Goal: Task Accomplishment & Management: Use online tool/utility

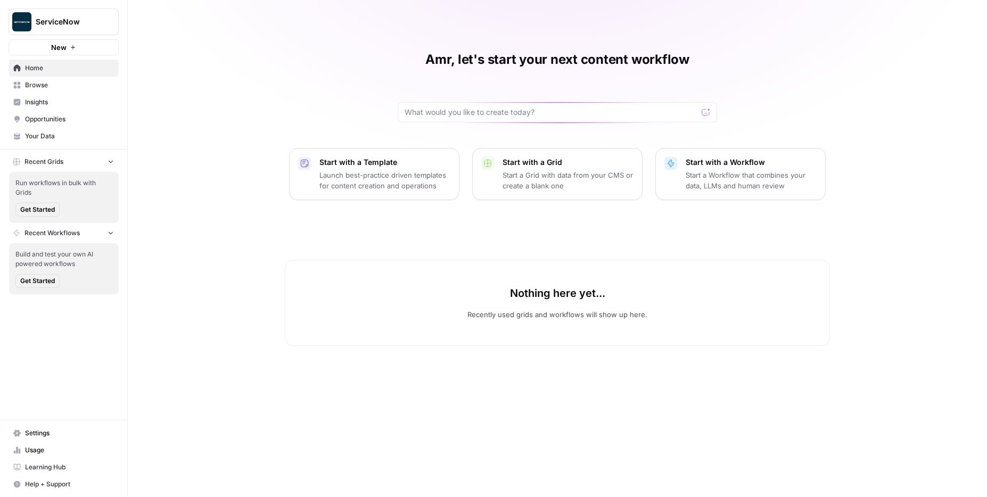
click at [510, 176] on p "Start a Grid with data from your CMS or create a blank one" at bounding box center [568, 180] width 131 height 21
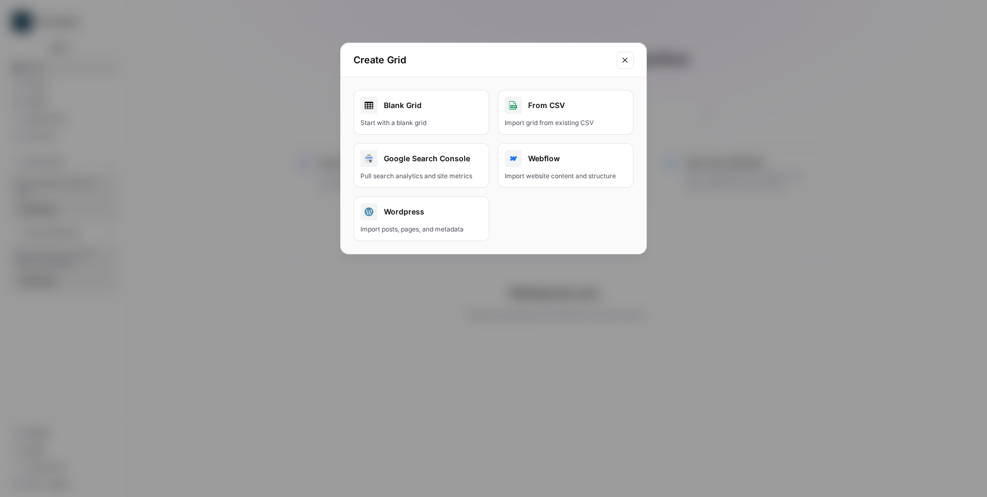
click at [588, 103] on div "From CSV" at bounding box center [566, 105] width 122 height 17
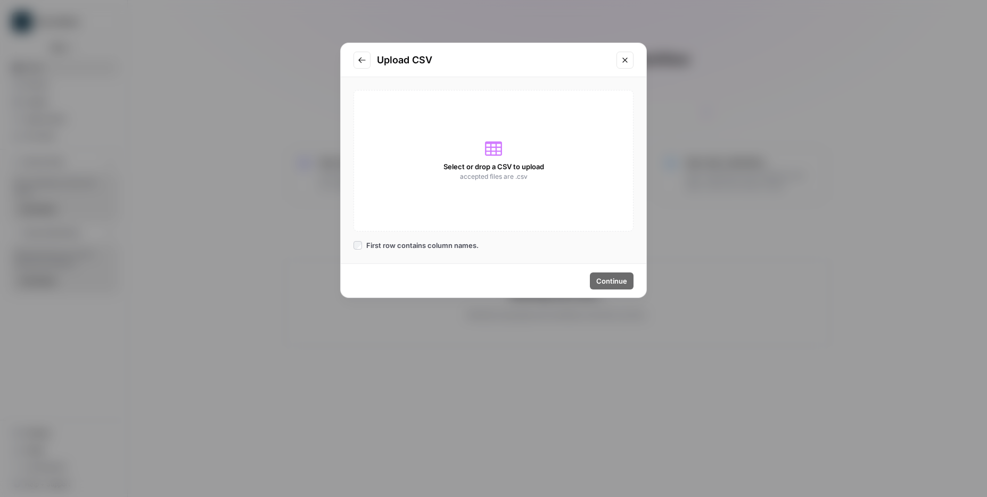
click at [491, 157] on div "Select or drop a CSV to upload accepted files are .csv" at bounding box center [494, 161] width 280 height 142
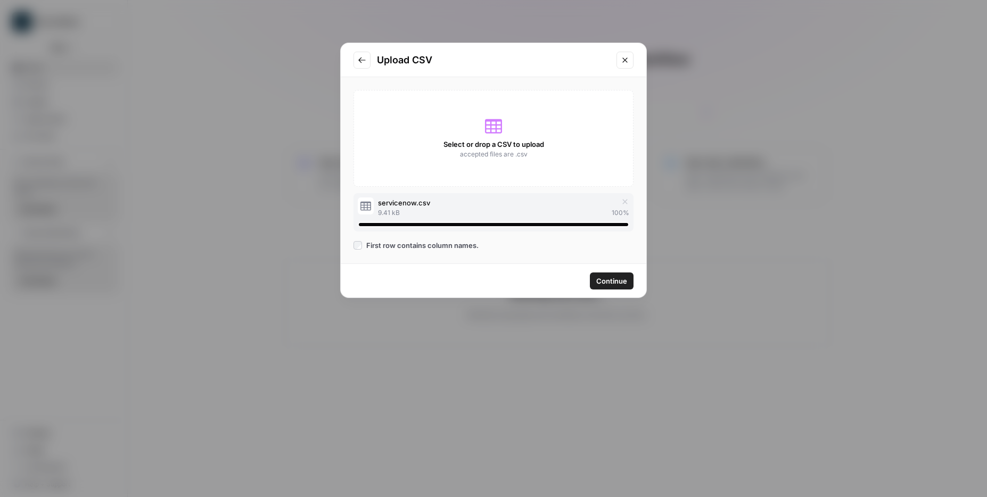
click at [608, 278] on span "Continue" at bounding box center [611, 281] width 31 height 11
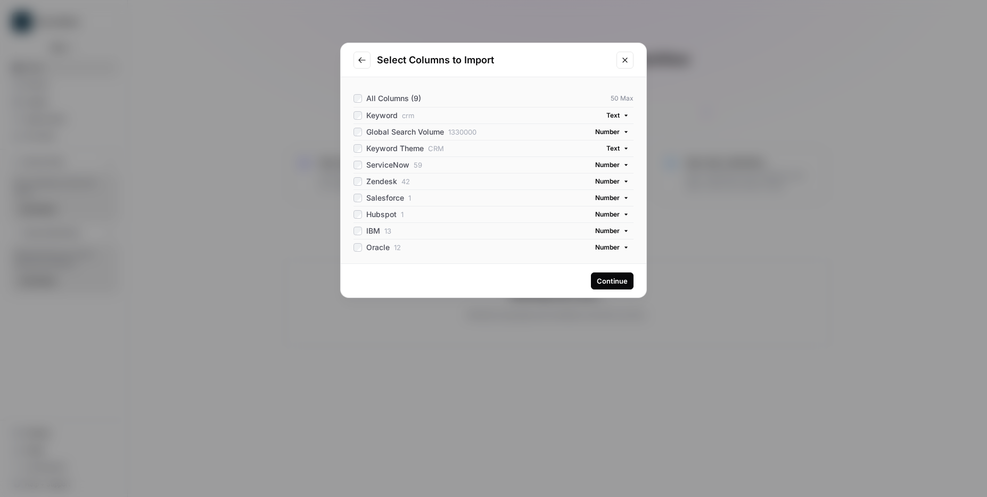
click at [611, 279] on div "Continue" at bounding box center [612, 281] width 31 height 11
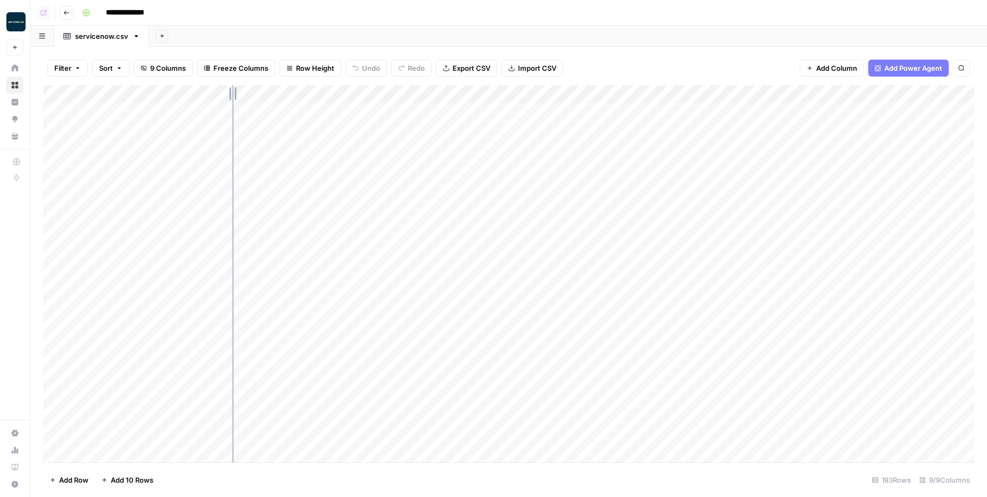
drag, startPoint x: 233, startPoint y: 94, endPoint x: 211, endPoint y: 94, distance: 21.8
click at [211, 94] on div "Add Column" at bounding box center [508, 273] width 931 height 377
drag, startPoint x: 405, startPoint y: 91, endPoint x: 183, endPoint y: 102, distance: 222.3
click at [183, 102] on div "Add Column" at bounding box center [508, 273] width 931 height 377
click at [168, 94] on div "Add Column" at bounding box center [508, 273] width 931 height 377
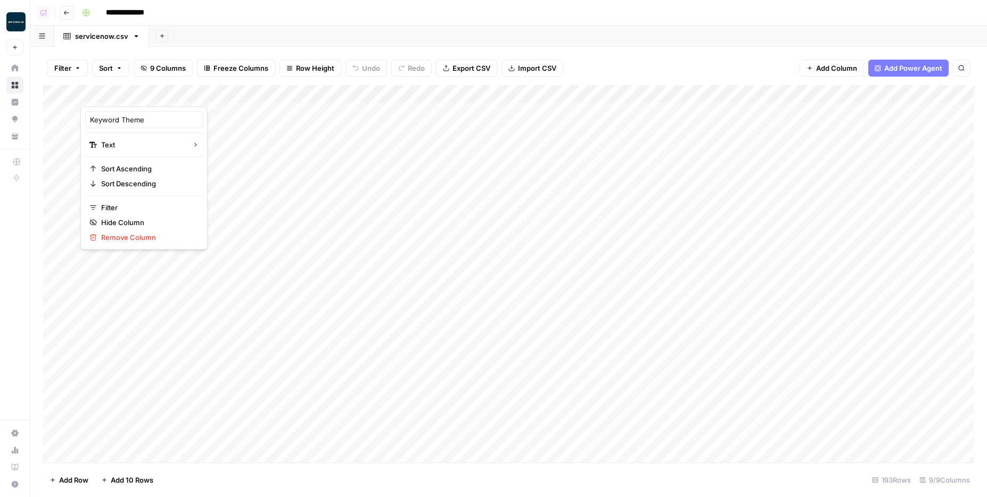
click at [150, 113] on div "Keyword Theme" at bounding box center [144, 119] width 118 height 17
click at [150, 113] on div "Add Column" at bounding box center [508, 273] width 931 height 377
click at [138, 103] on div "Add Column" at bounding box center [508, 273] width 931 height 377
click at [145, 95] on div "Add Column" at bounding box center [508, 273] width 931 height 377
click at [133, 124] on input "Keyword Theme" at bounding box center [144, 119] width 108 height 11
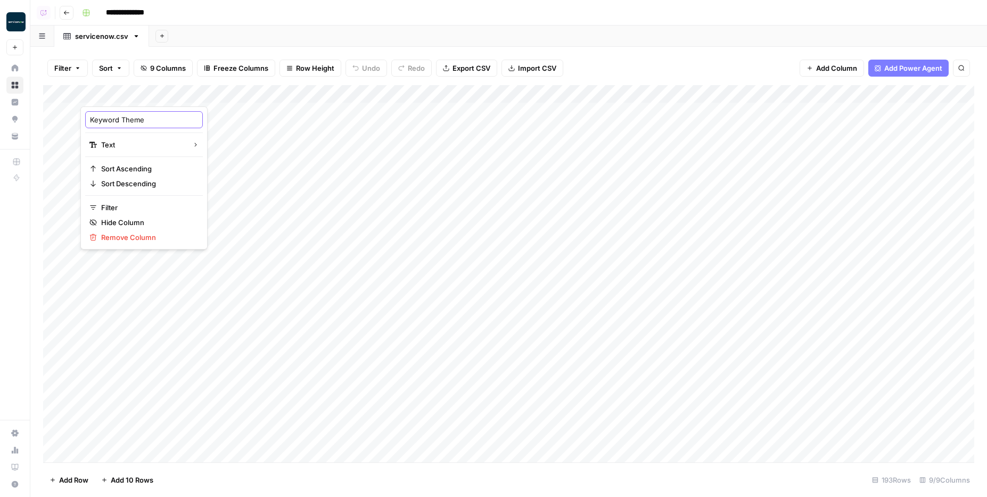
click at [133, 124] on input "Keyword Theme" at bounding box center [144, 119] width 108 height 11
type input "Topic"
click at [210, 258] on div "Add Column" at bounding box center [508, 273] width 931 height 377
click at [167, 99] on div "Add Column" at bounding box center [508, 273] width 931 height 377
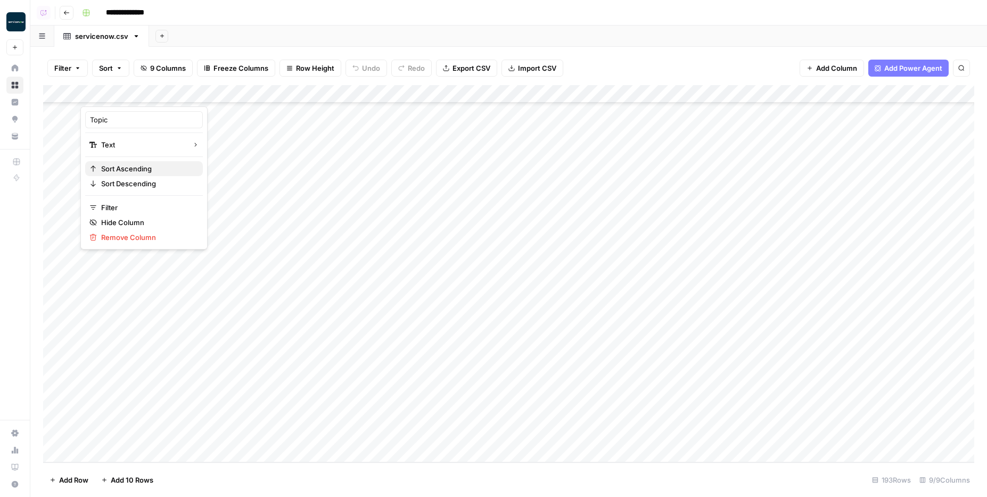
click at [125, 167] on span "Sort Ascending" at bounding box center [147, 168] width 93 height 11
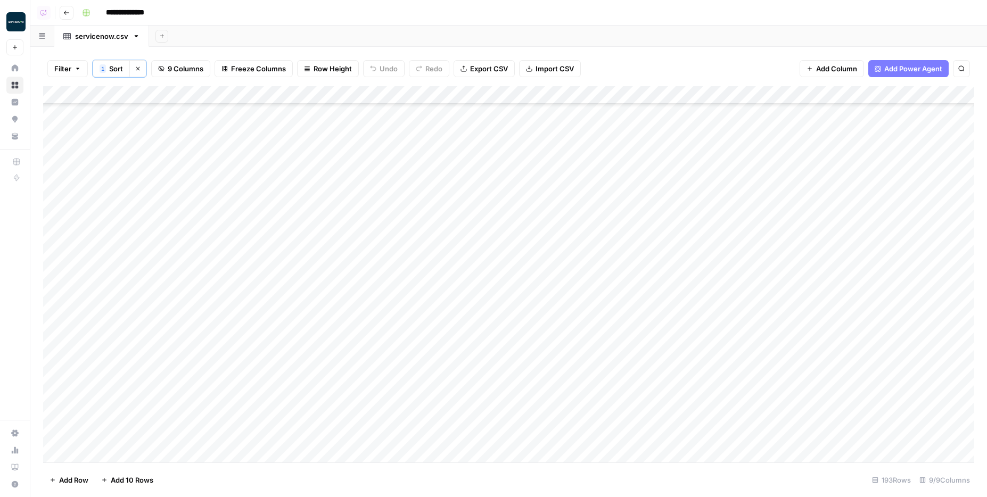
scroll to position [0, 0]
click at [225, 140] on div "Add Column" at bounding box center [508, 274] width 931 height 376
drag, startPoint x: 233, startPoint y: 91, endPoint x: 144, endPoint y: 93, distance: 89.0
click at [144, 93] on div "Add Column" at bounding box center [508, 274] width 931 height 376
click at [292, 159] on div "Add Column" at bounding box center [508, 274] width 931 height 376
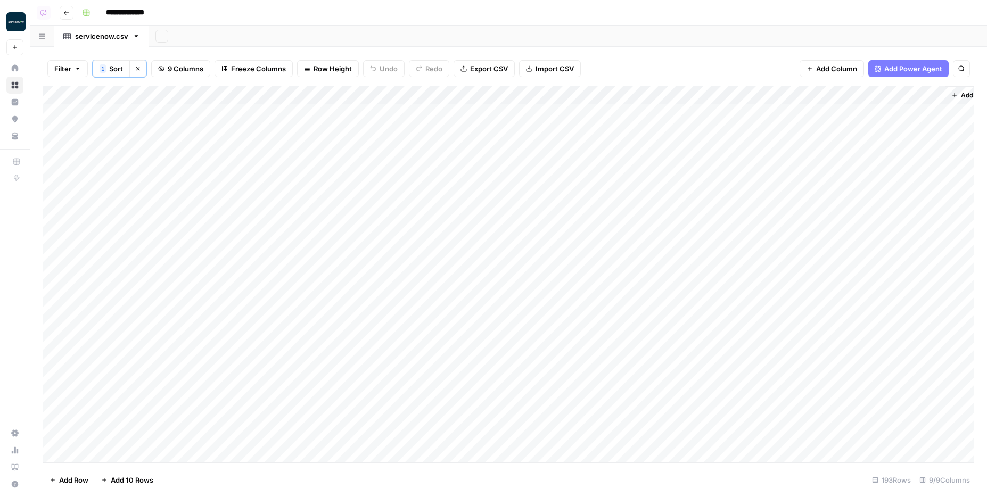
click at [462, 109] on div "Add Column" at bounding box center [508, 274] width 931 height 376
drag, startPoint x: 461, startPoint y: 98, endPoint x: 444, endPoint y: 95, distance: 17.3
click at [444, 96] on div "Add Column" at bounding box center [508, 274] width 931 height 376
drag, startPoint x: 539, startPoint y: 97, endPoint x: 508, endPoint y: 96, distance: 31.4
click at [508, 96] on div "Add Column" at bounding box center [508, 274] width 931 height 376
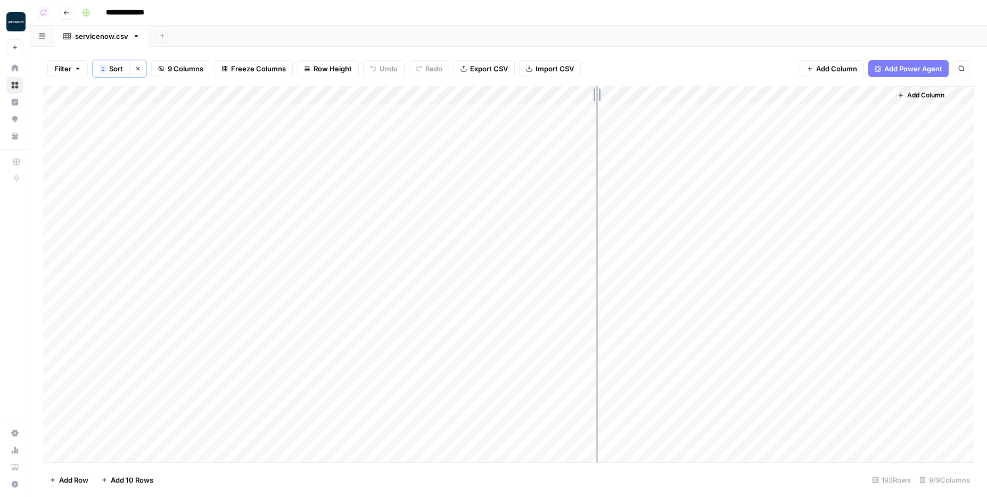
drag, startPoint x: 604, startPoint y: 97, endPoint x: 580, endPoint y: 97, distance: 24.0
click at [580, 97] on div "Add Column" at bounding box center [508, 274] width 931 height 376
drag, startPoint x: 668, startPoint y: 99, endPoint x: 655, endPoint y: 99, distance: 12.8
click at [655, 99] on div "Add Column" at bounding box center [508, 274] width 931 height 376
drag, startPoint x: 751, startPoint y: 98, endPoint x: 707, endPoint y: 98, distance: 44.7
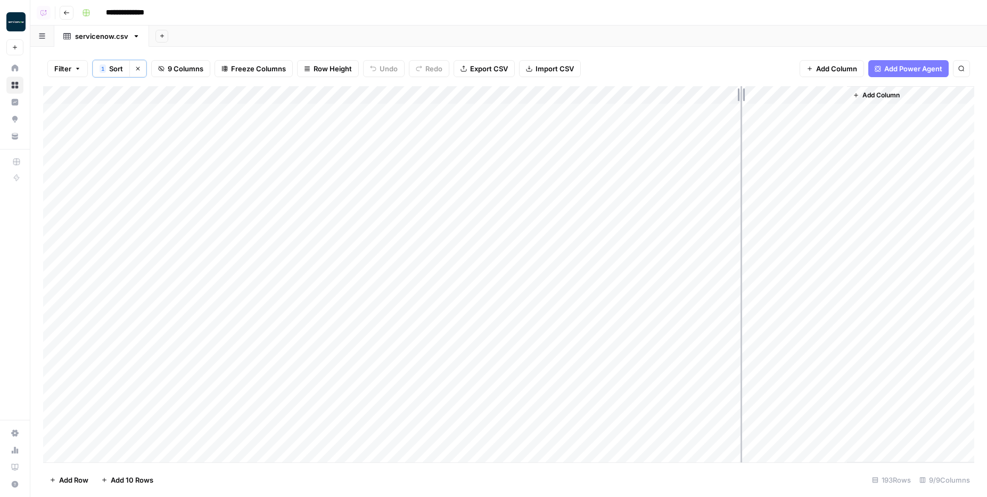
click at [707, 98] on div "Add Column" at bounding box center [508, 274] width 931 height 376
drag, startPoint x: 804, startPoint y: 98, endPoint x: 778, endPoint y: 95, distance: 26.2
click at [778, 95] on div "Add Column" at bounding box center [508, 274] width 931 height 376
drag, startPoint x: 801, startPoint y: 96, endPoint x: 769, endPoint y: 96, distance: 32.5
click at [769, 96] on div "Add Column" at bounding box center [508, 274] width 931 height 376
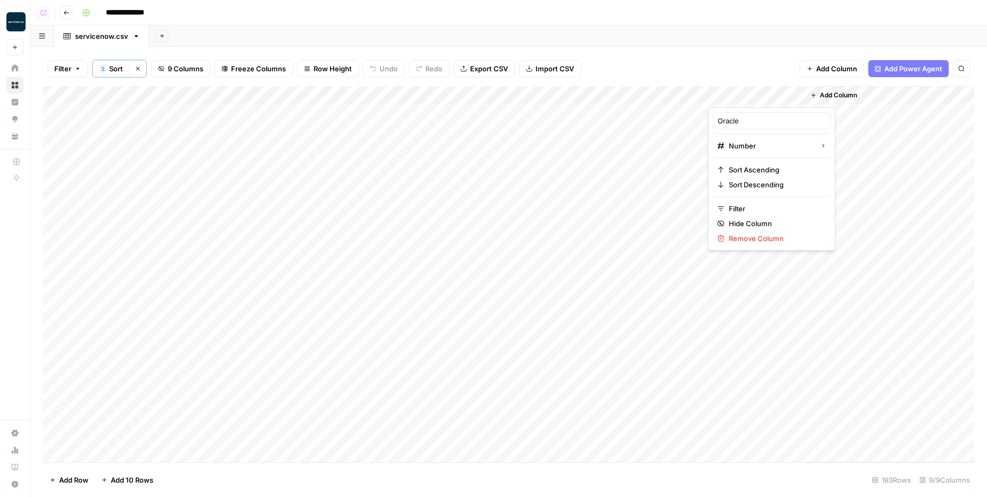
drag, startPoint x: 803, startPoint y: 98, endPoint x: 790, endPoint y: 98, distance: 13.8
click at [790, 98] on div at bounding box center [756, 96] width 96 height 21
click at [833, 73] on span "Add Column" at bounding box center [836, 68] width 41 height 11
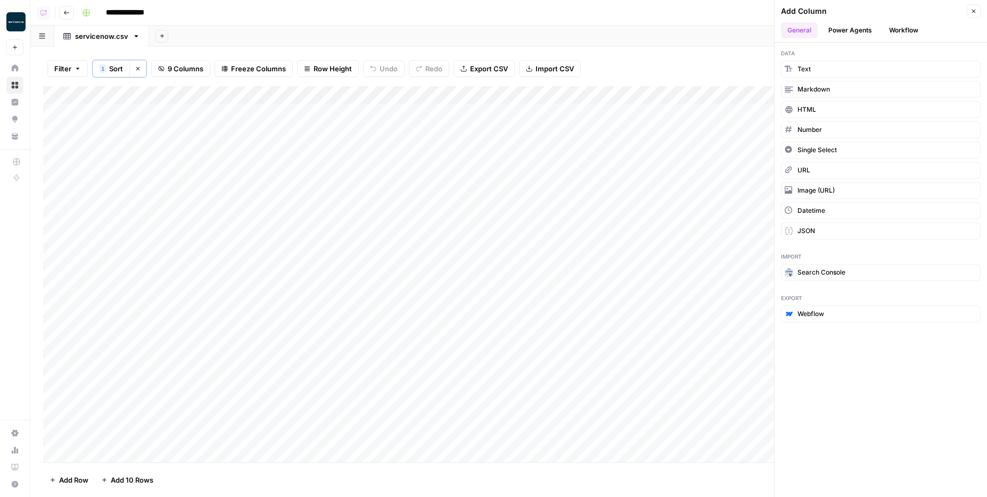
click at [976, 18] on header "Add Column Close General Power Agents Workflow" at bounding box center [881, 21] width 212 height 43
click at [976, 13] on icon "button" at bounding box center [974, 11] width 6 height 6
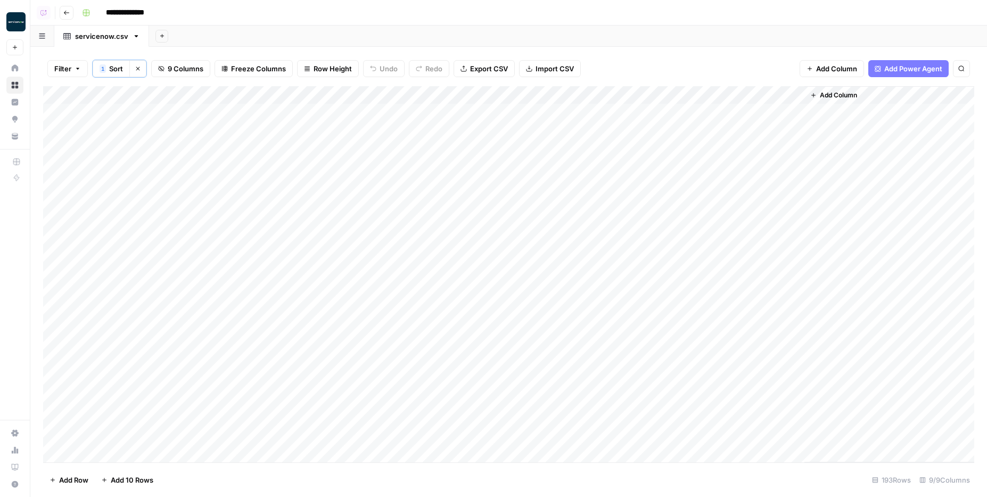
click at [880, 75] on button "Add Power Agent" at bounding box center [908, 68] width 80 height 17
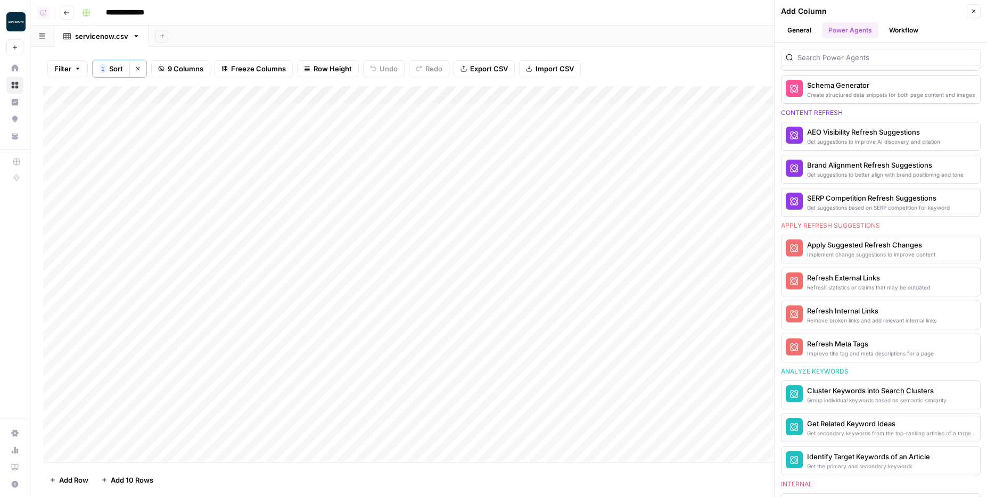
scroll to position [582, 0]
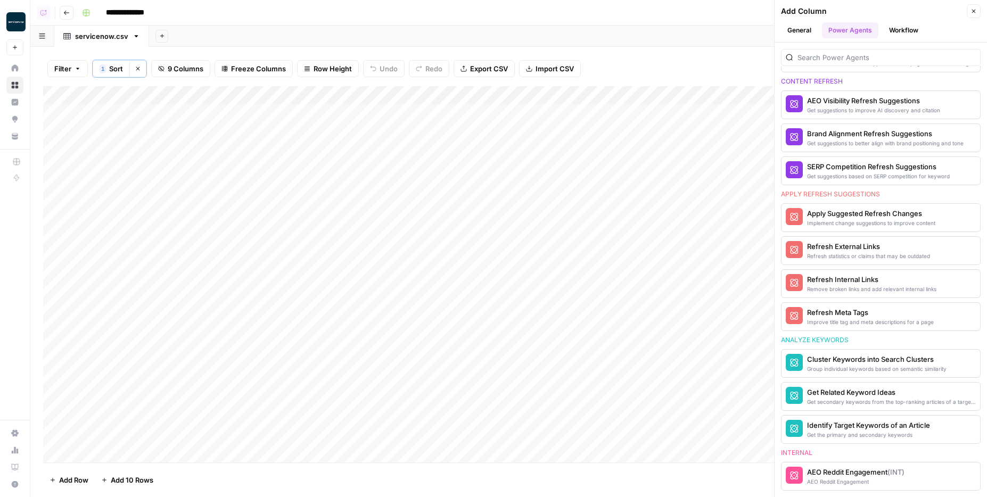
click at [969, 13] on button "Close" at bounding box center [974, 11] width 14 height 14
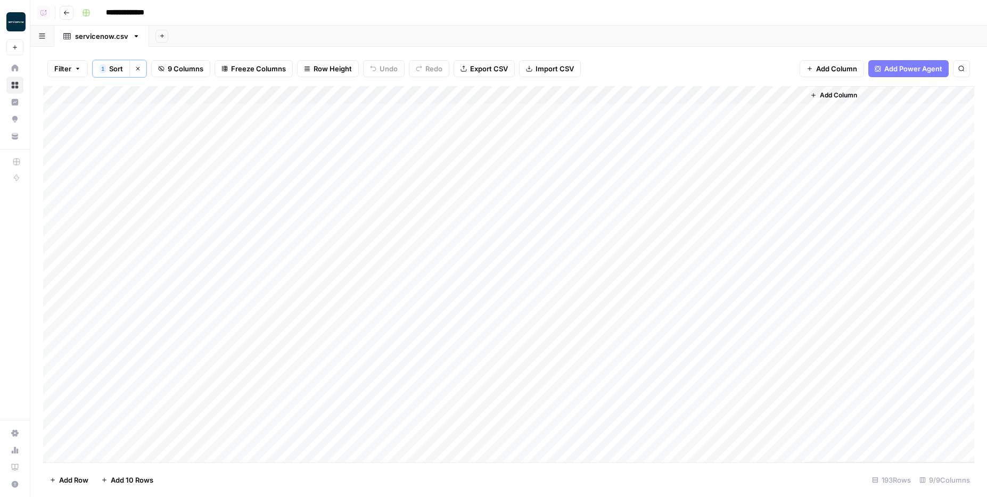
click at [529, 185] on div "Add Column" at bounding box center [508, 274] width 931 height 376
click at [804, 97] on div "Add Column" at bounding box center [889, 274] width 170 height 376
drag, startPoint x: 803, startPoint y: 96, endPoint x: 759, endPoint y: 96, distance: 43.7
click at [759, 96] on div "Add Column" at bounding box center [508, 274] width 931 height 376
click at [759, 95] on div "Add Column" at bounding box center [508, 274] width 931 height 376
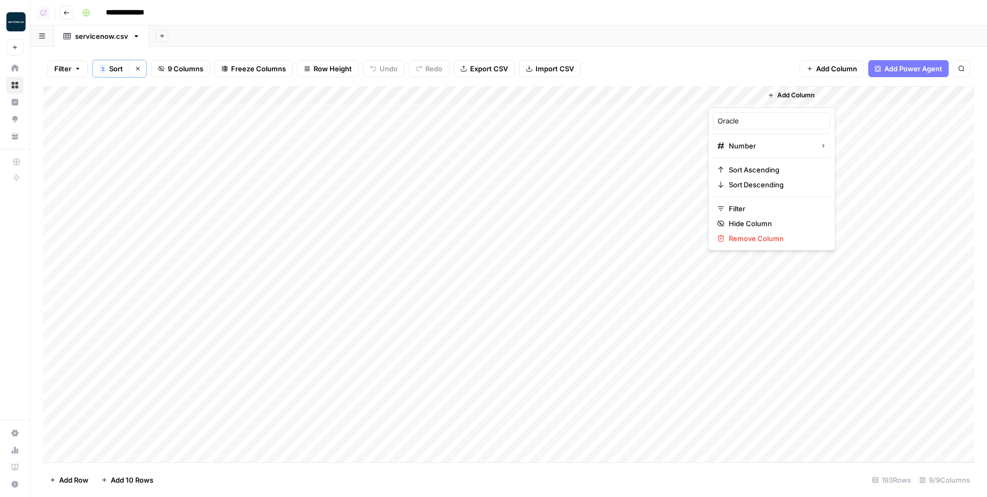
click at [762, 95] on div "Add Column" at bounding box center [868, 274] width 212 height 376
drag, startPoint x: 759, startPoint y: 93, endPoint x: 773, endPoint y: 93, distance: 13.8
click at [773, 93] on div "Add Column" at bounding box center [508, 274] width 931 height 376
click at [473, 155] on div "Add Column" at bounding box center [508, 274] width 931 height 376
click at [328, 96] on div "Add Column" at bounding box center [508, 274] width 931 height 376
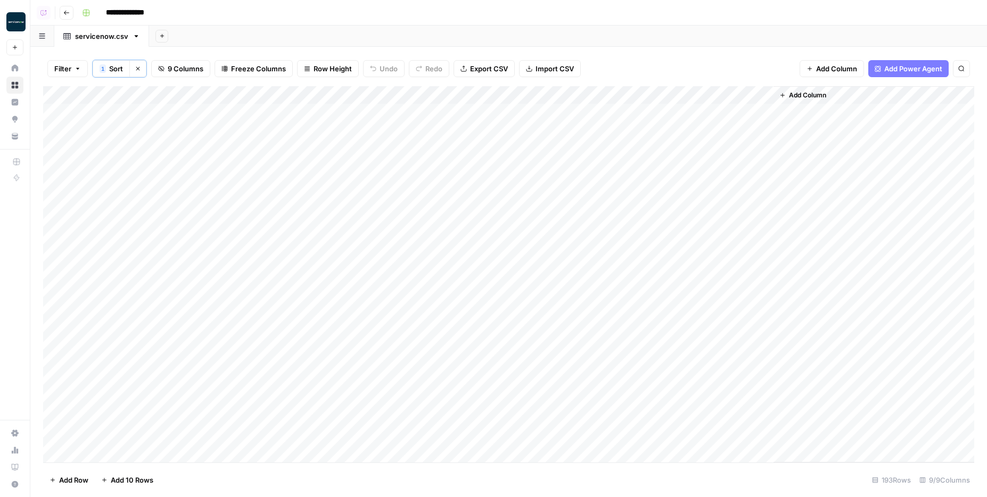
click at [376, 97] on div "Add Column" at bounding box center [508, 274] width 931 height 376
click at [340, 123] on div "Add Column" at bounding box center [508, 274] width 931 height 376
drag, startPoint x: 371, startPoint y: 94, endPoint x: 387, endPoint y: 94, distance: 16.5
click at [387, 94] on div "Add Column" at bounding box center [508, 274] width 931 height 376
click at [187, 160] on div "Add Column" at bounding box center [508, 274] width 931 height 376
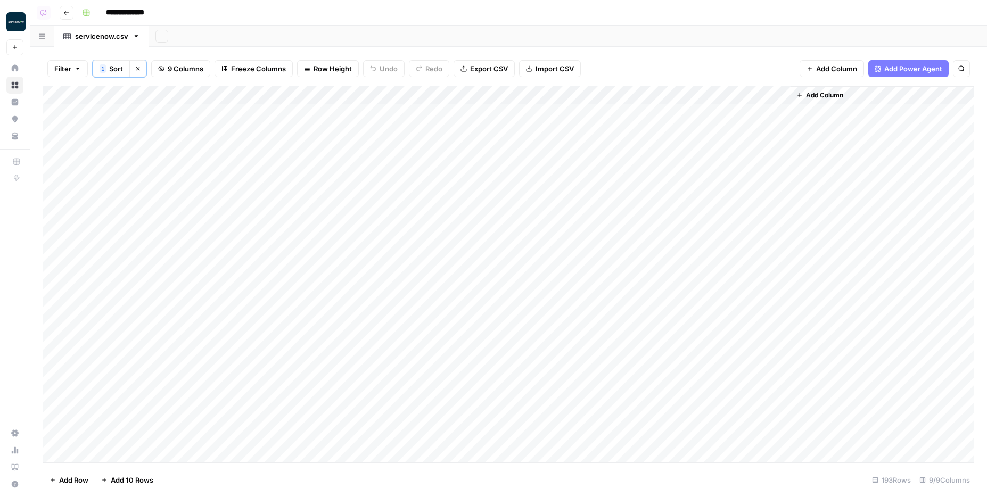
click at [187, 181] on div "Add Column" at bounding box center [508, 274] width 931 height 376
drag, startPoint x: 142, startPoint y: 96, endPoint x: 154, endPoint y: 96, distance: 12.2
click at [154, 96] on div "Add Column" at bounding box center [508, 274] width 931 height 376
click at [201, 126] on div "Add Column" at bounding box center [508, 274] width 931 height 376
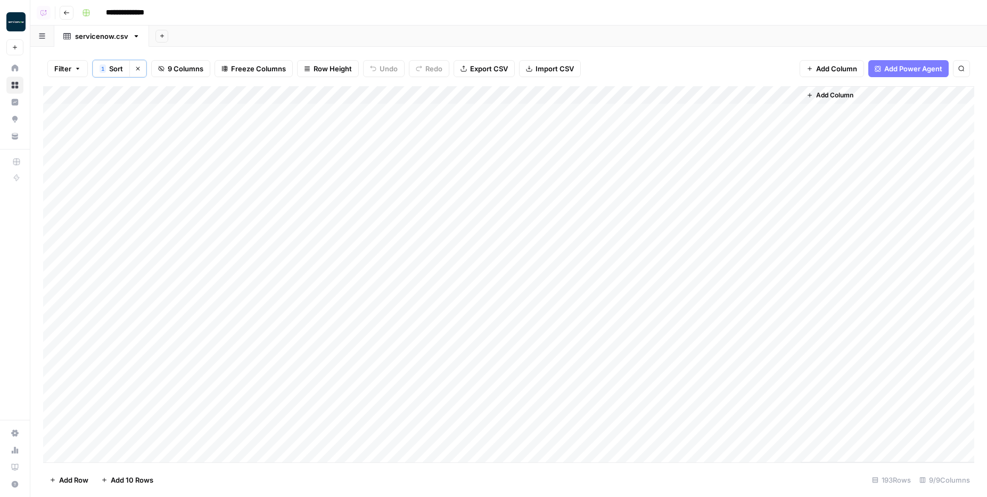
click at [223, 117] on div "Add Column" at bounding box center [508, 274] width 931 height 376
click at [289, 90] on div "Add Column" at bounding box center [508, 274] width 931 height 376
click at [239, 172] on div "Add Column" at bounding box center [508, 274] width 931 height 376
click at [845, 71] on span "Add Column" at bounding box center [836, 68] width 41 height 11
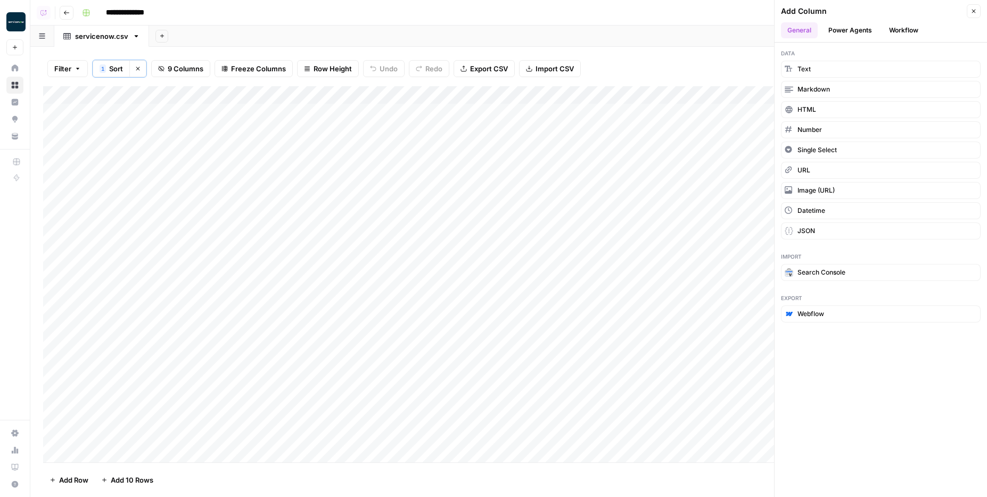
click at [889, 38] on header "Add Column Close General Power Agents Workflow" at bounding box center [881, 21] width 212 height 43
click at [893, 33] on button "Workflow" at bounding box center [904, 30] width 42 height 16
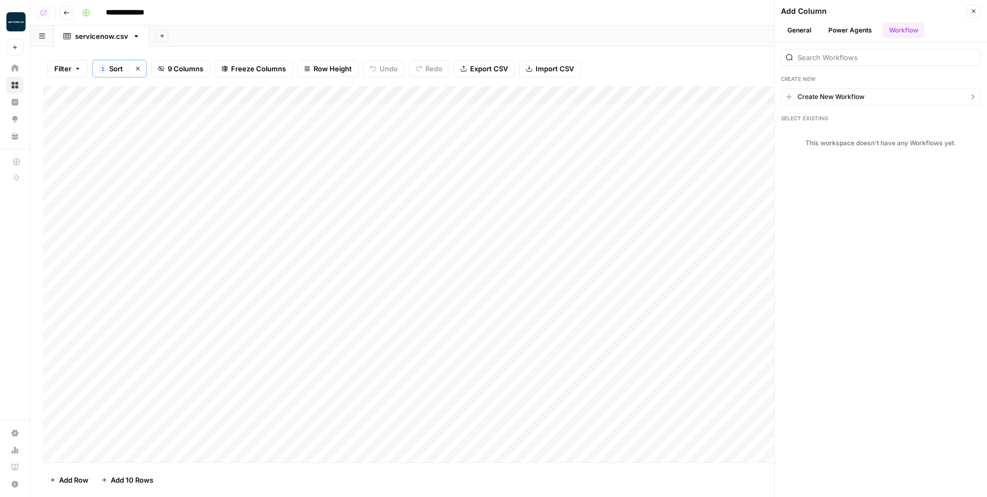
click at [848, 96] on span "Create New Workflow" at bounding box center [831, 97] width 67 height 10
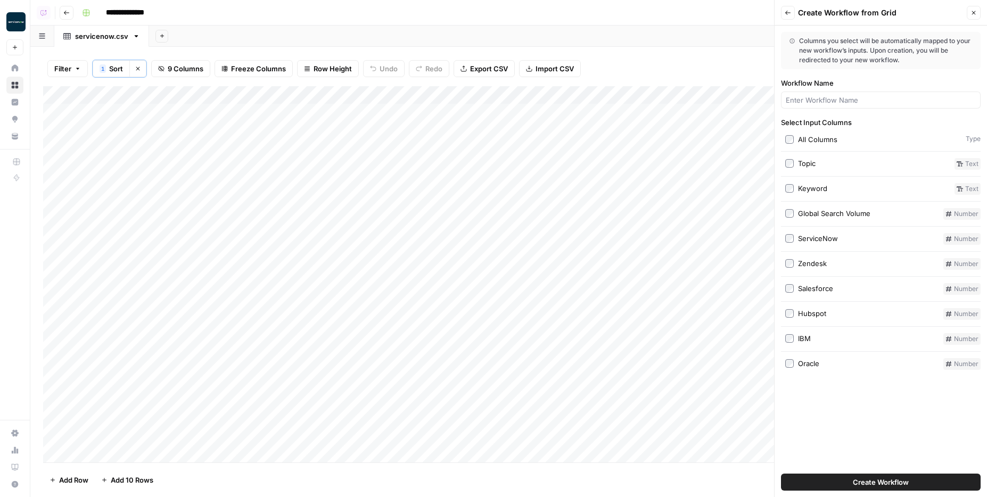
click at [798, 162] on div "Topic" at bounding box center [807, 163] width 18 height 11
click at [803, 185] on div "Keyword" at bounding box center [812, 188] width 29 height 11
click at [840, 480] on button "Create Workflow" at bounding box center [881, 482] width 200 height 17
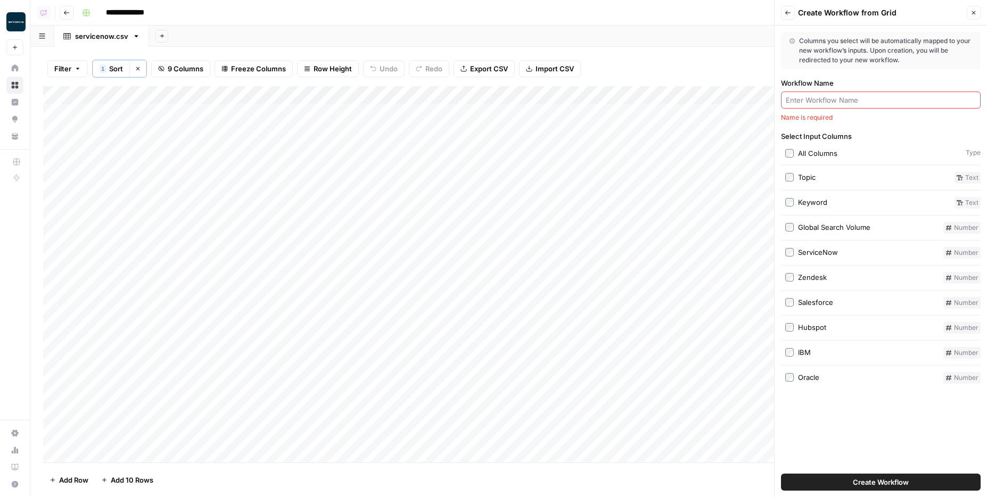
click at [805, 109] on div "Workflow Name Name is required" at bounding box center [881, 100] width 200 height 45
click at [812, 102] on input "Workflow Name" at bounding box center [881, 100] width 190 height 11
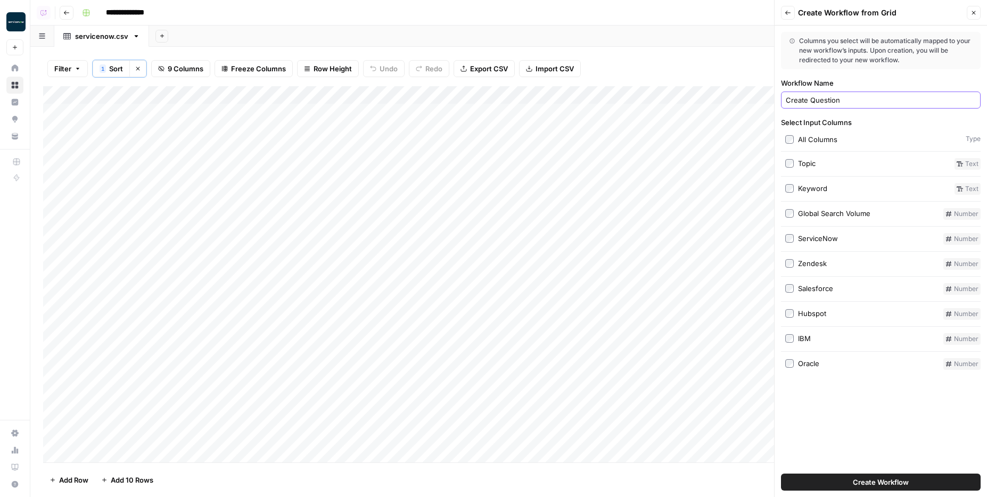
type input "Create Question"
click at [848, 482] on button "Create Workflow" at bounding box center [881, 482] width 200 height 17
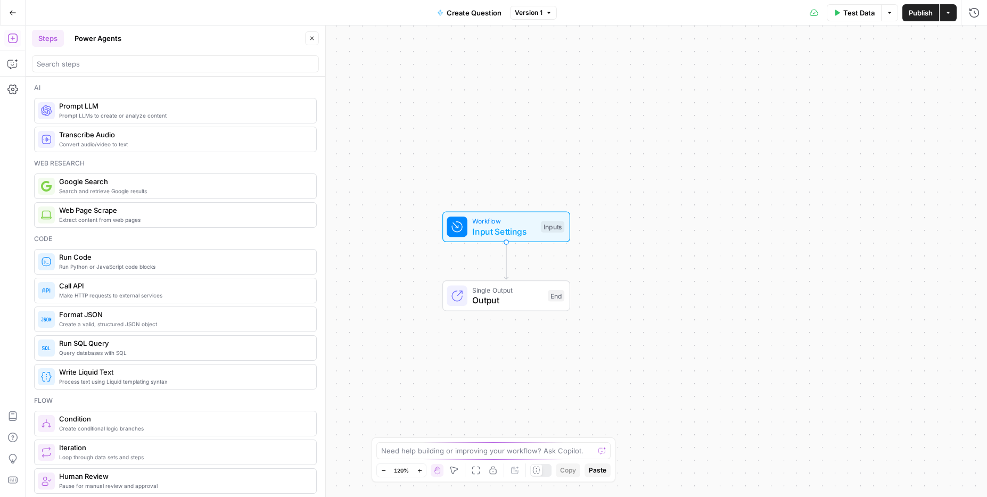
click at [14, 14] on icon "button" at bounding box center [12, 12] width 7 height 7
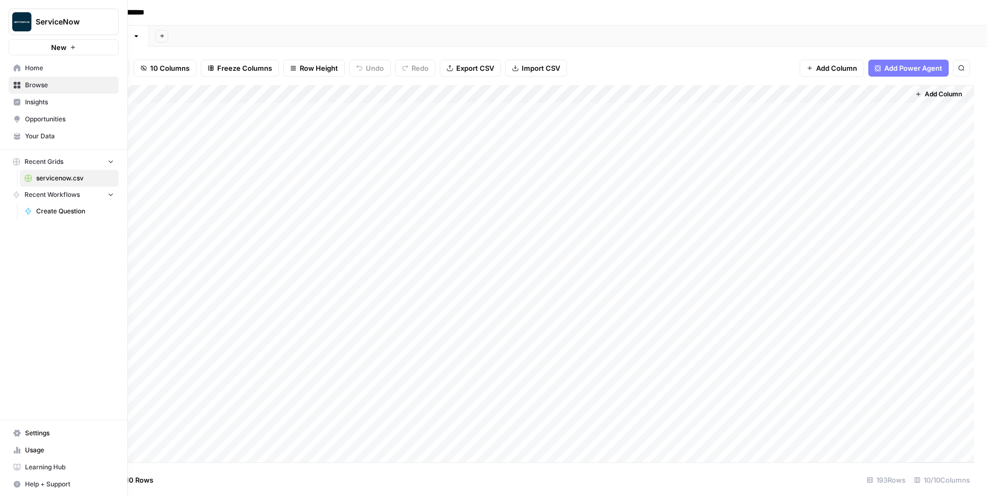
click at [28, 106] on span "Insights" at bounding box center [69, 102] width 89 height 10
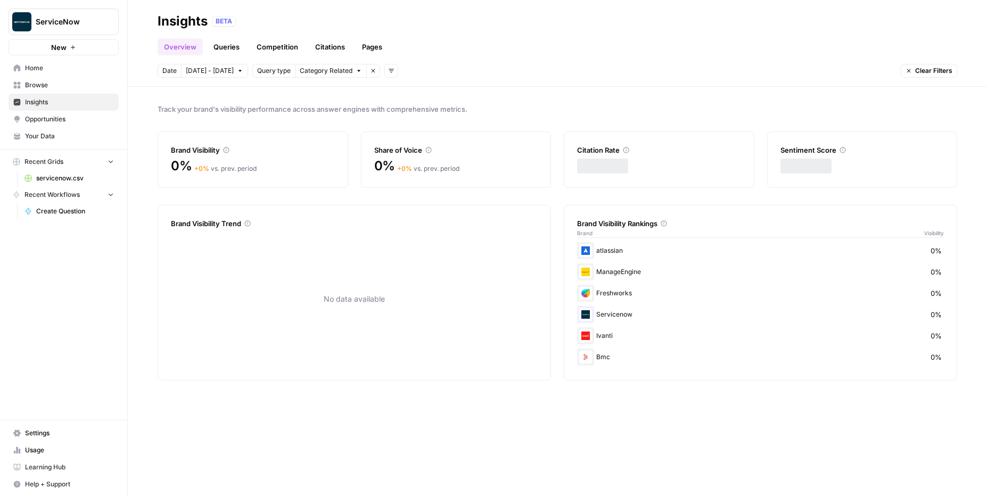
click at [35, 75] on link "Home" at bounding box center [64, 68] width 110 height 17
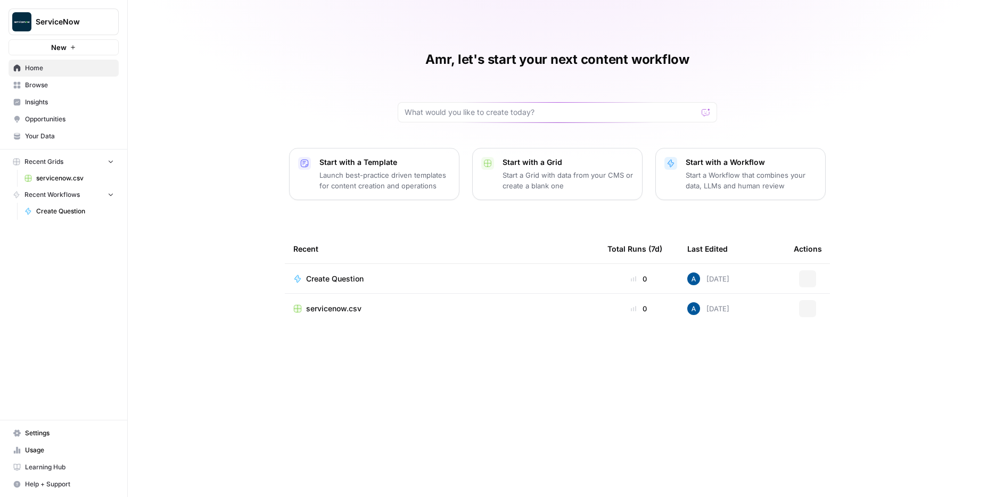
click at [48, 138] on span "Your Data" at bounding box center [69, 137] width 89 height 10
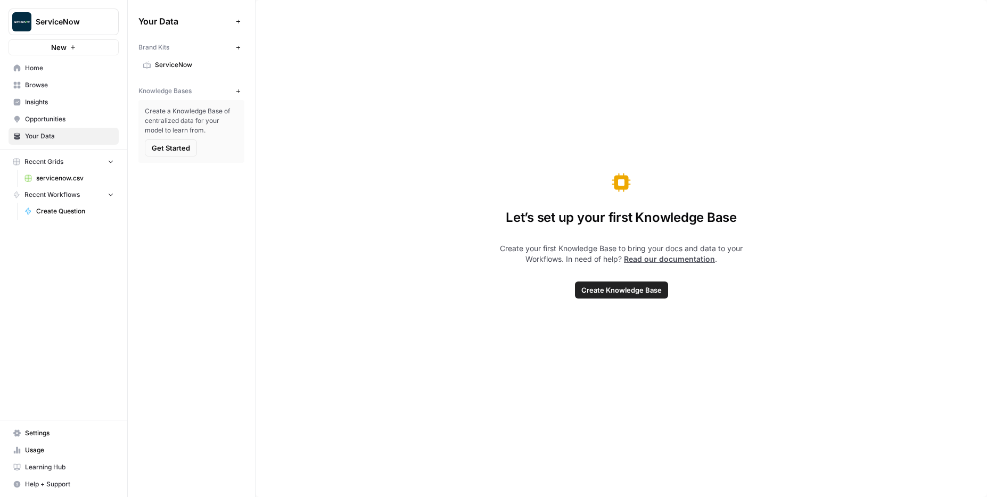
click at [238, 91] on icon "button" at bounding box center [238, 91] width 4 height 4
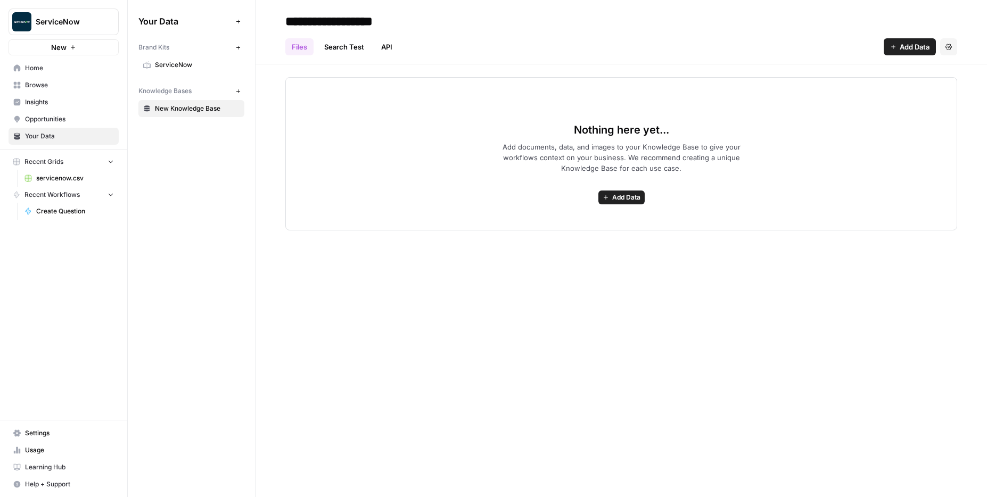
click at [348, 26] on input "**********" at bounding box center [366, 21] width 170 height 21
type input "*******"
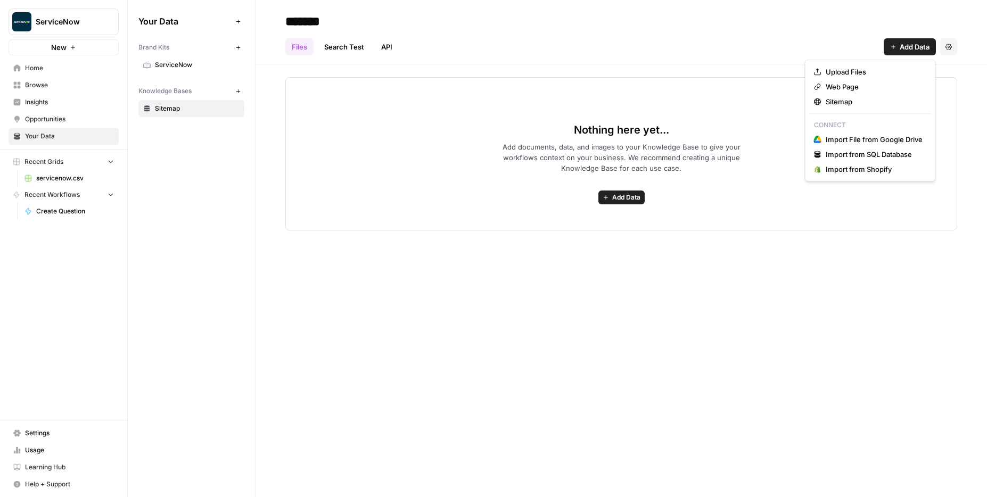
click at [901, 45] on span "Add Data" at bounding box center [915, 47] width 30 height 11
click at [872, 101] on span "Sitemap" at bounding box center [874, 101] width 97 height 11
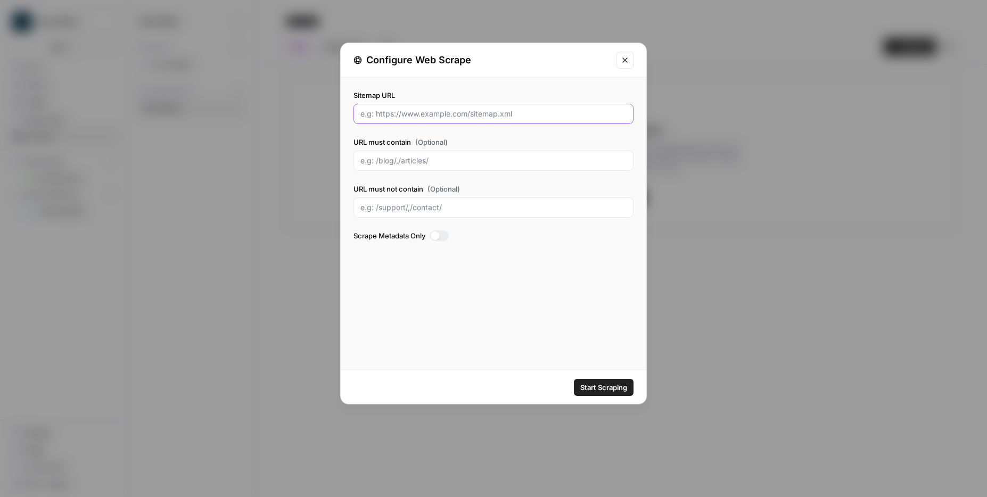
click at [441, 114] on input "Sitemap URL" at bounding box center [493, 114] width 266 height 11
paste input "https://www.servicenow.com/sitemap.xml"
type input "https://www.servicenow.com/sitemap.xml"
type input "b"
type input "/"
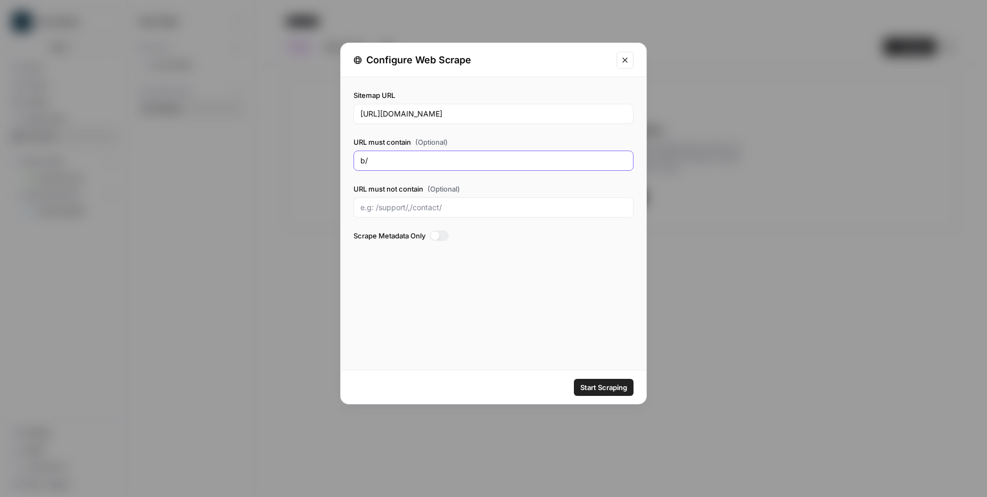
type input "b"
type input "/blogs/2"
click at [601, 393] on button "Start Scraping" at bounding box center [604, 387] width 60 height 17
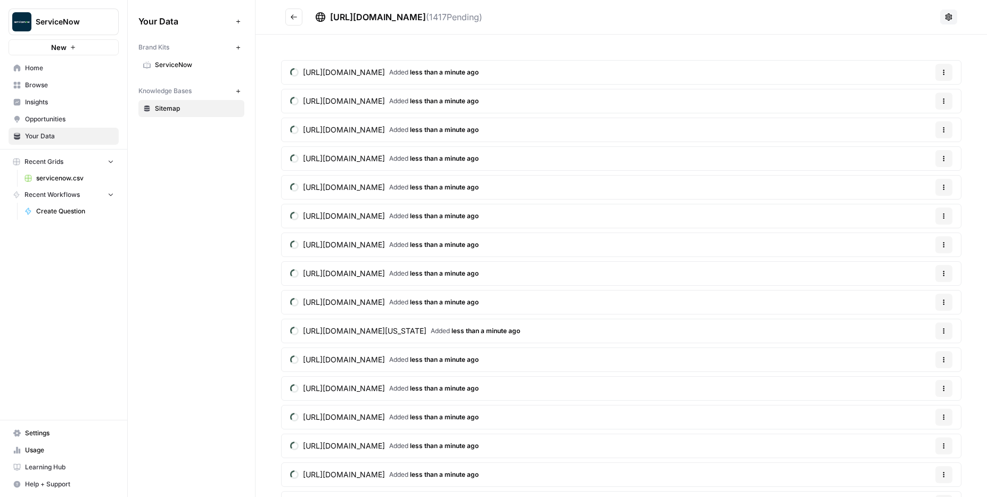
click at [298, 22] on button "Go back" at bounding box center [293, 17] width 17 height 17
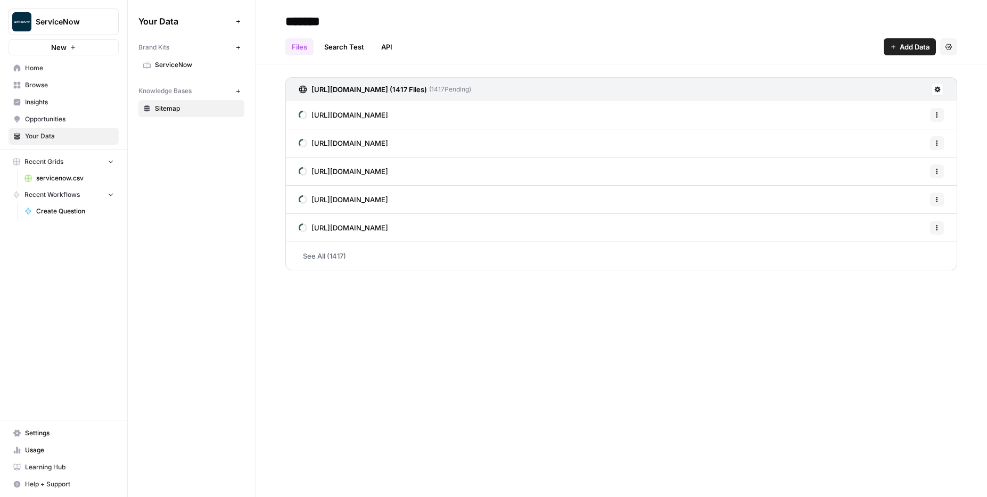
click at [329, 24] on input "*******" at bounding box center [366, 21] width 170 height 21
click at [340, 25] on input "*******" at bounding box center [366, 21] width 170 height 21
type input "**********"
click at [200, 170] on div "Your Data Add Data Brand Kits New ServiceNow Knowledge Bases New Blog Articles" at bounding box center [191, 248] width 127 height 497
click at [238, 93] on icon "button" at bounding box center [238, 91] width 6 height 6
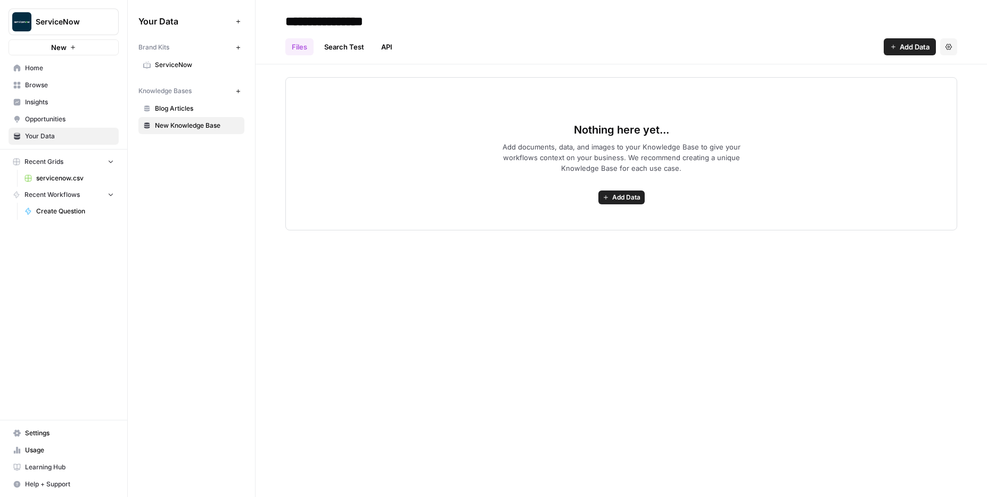
click at [505, 26] on div "**********" at bounding box center [621, 21] width 672 height 17
click at [346, 26] on input "**********" at bounding box center [366, 21] width 170 height 21
type input "**********"
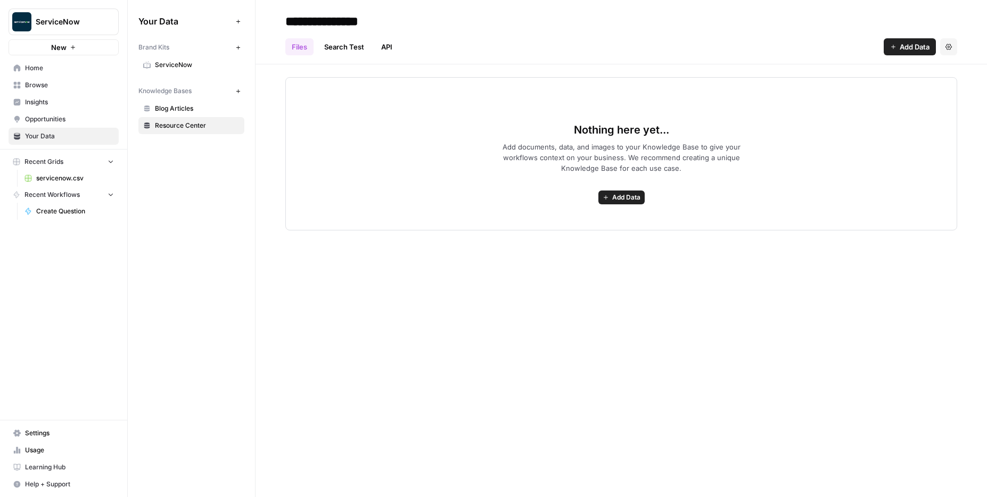
click at [901, 53] on button "Add Data" at bounding box center [910, 46] width 52 height 17
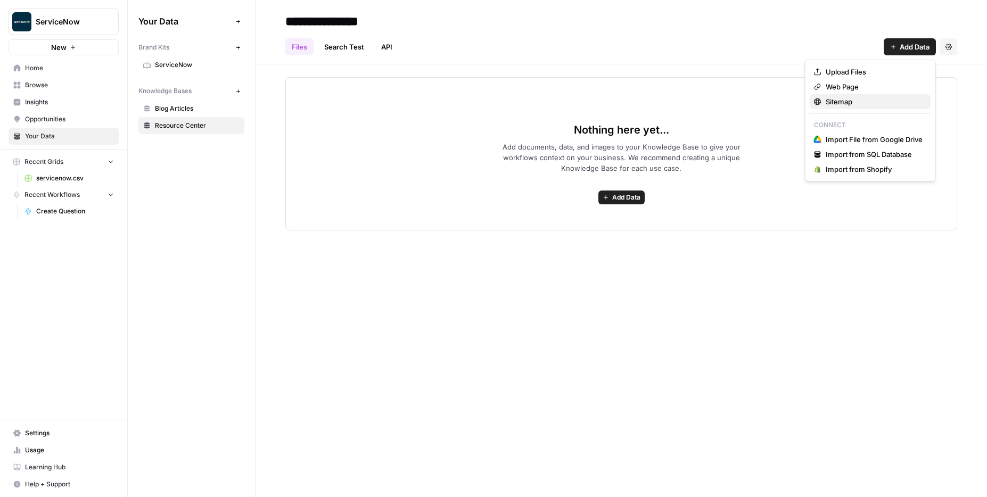
click at [860, 100] on span "Sitemap" at bounding box center [874, 101] width 97 height 11
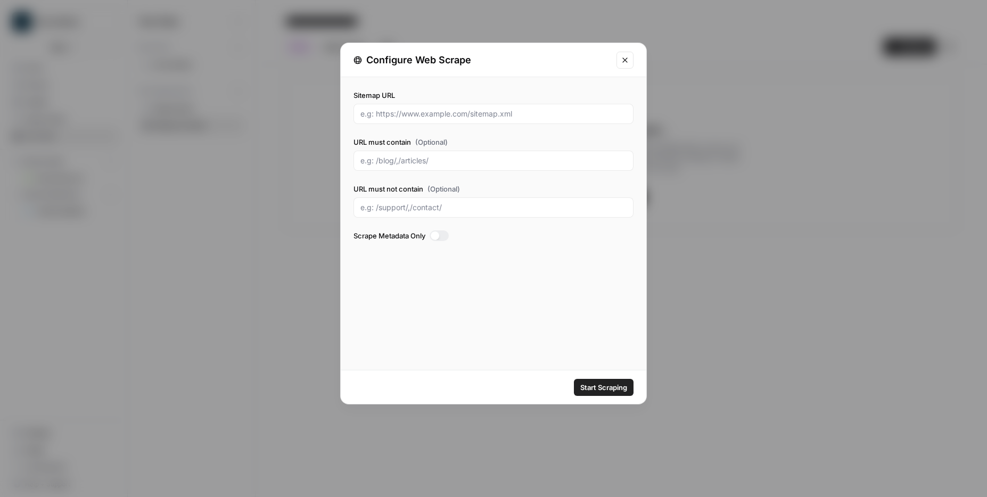
click at [462, 120] on div at bounding box center [494, 114] width 280 height 20
paste input "https://www.servicenow.com/sitemap.xml"
type input "https://www.servicenow.com/sitemap.xml"
type input "resource-center"
click at [602, 382] on span "Start Scraping" at bounding box center [603, 387] width 47 height 11
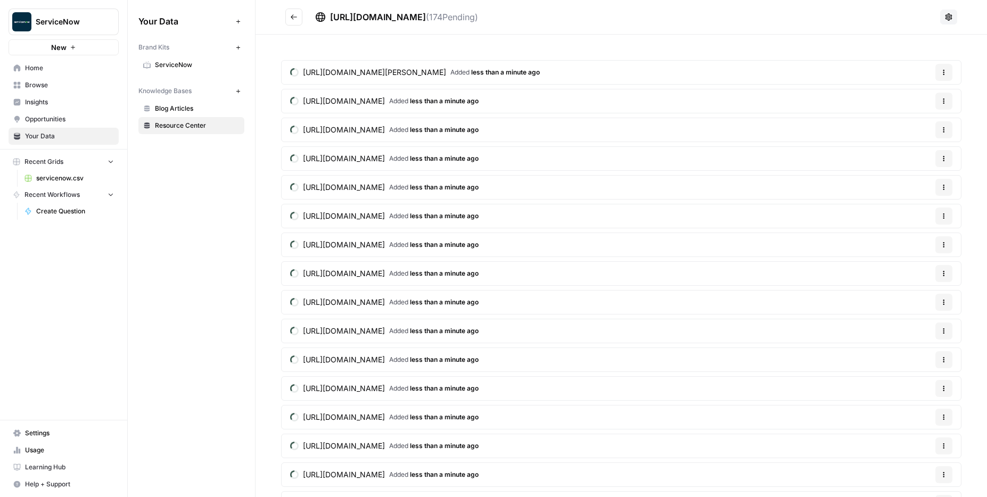
click at [293, 18] on icon "Go back" at bounding box center [293, 16] width 7 height 7
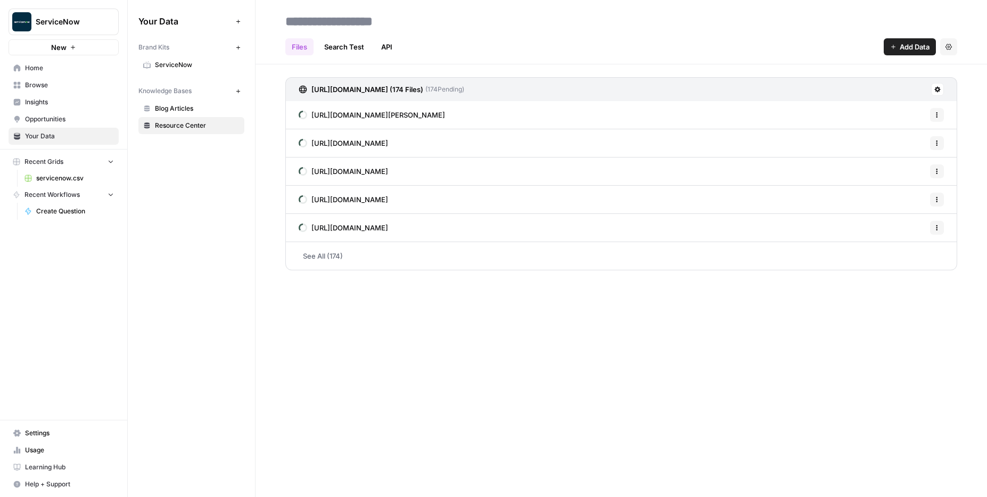
click at [210, 113] on link "Blog Articles" at bounding box center [191, 108] width 106 height 17
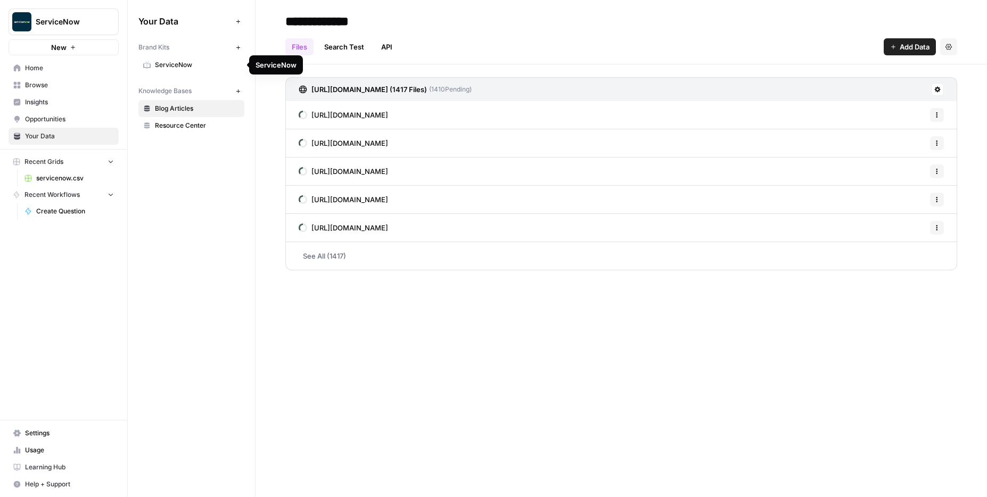
click at [198, 70] on link "ServiceNow" at bounding box center [191, 64] width 106 height 17
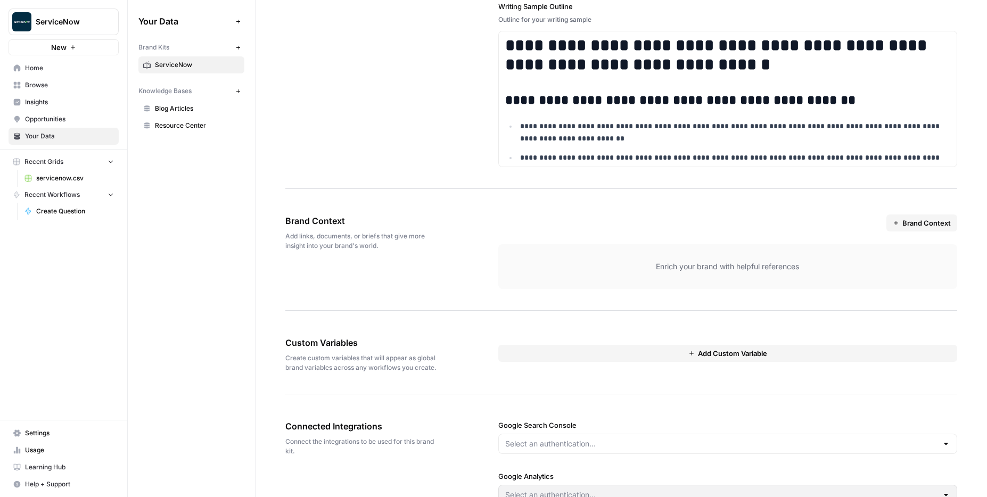
scroll to position [1551, 0]
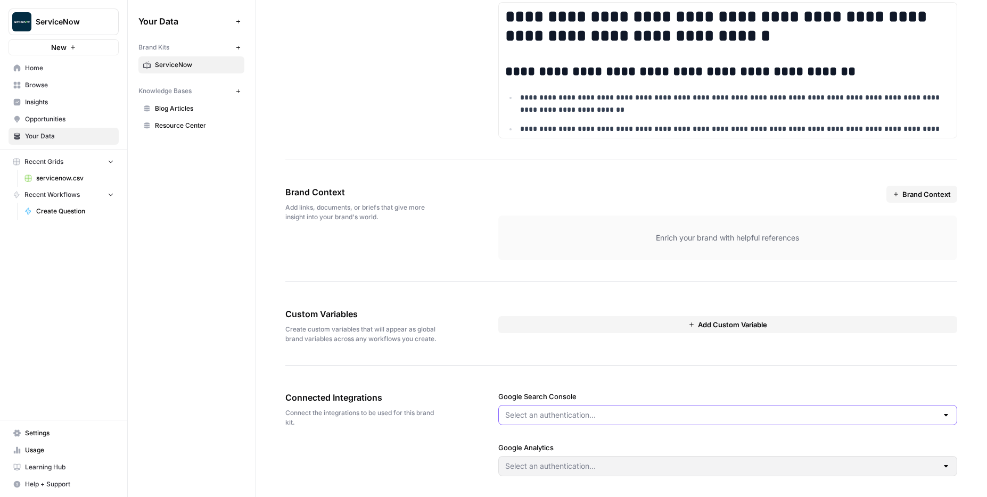
click at [537, 414] on input "Google Search Console" at bounding box center [721, 415] width 433 height 11
click at [446, 407] on div "Connected Integrations Connect the integrations to be used for this brand kit. …" at bounding box center [621, 434] width 672 height 128
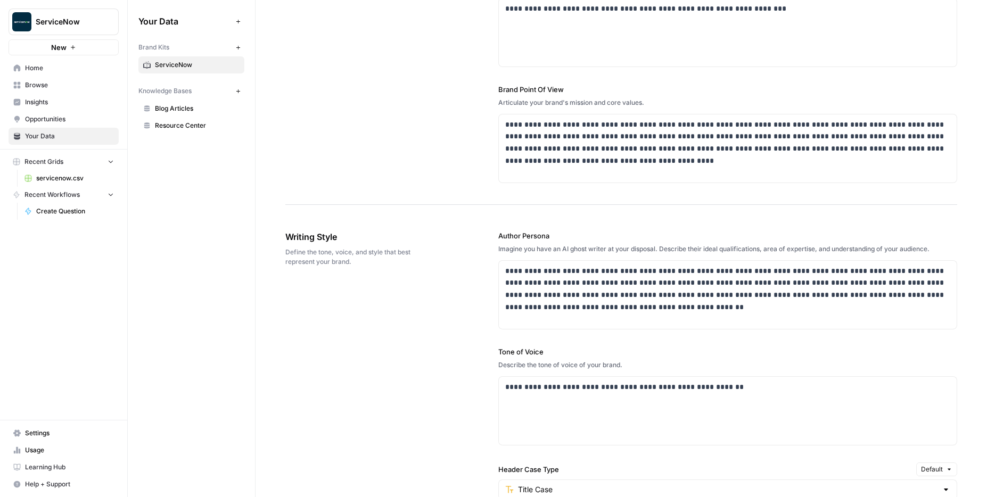
scroll to position [391, 0]
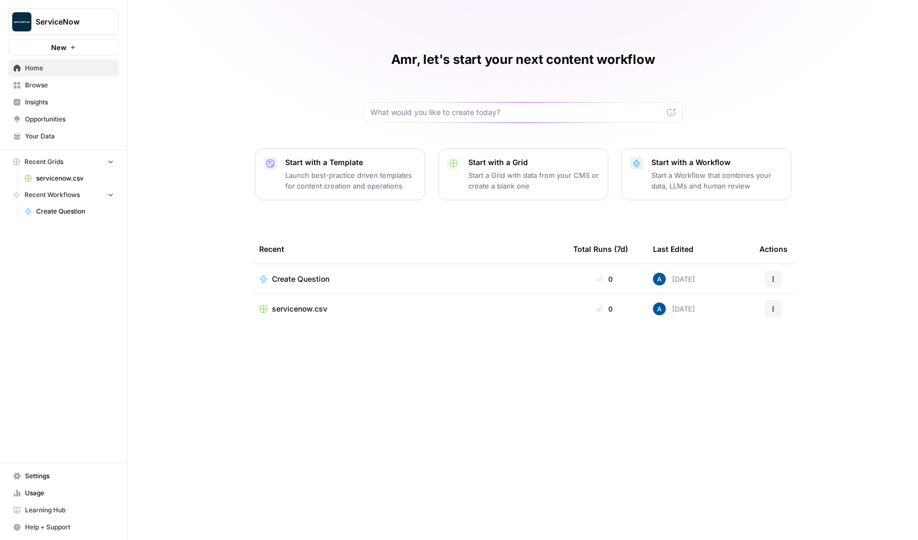
click at [310, 311] on span "servicenow.csv" at bounding box center [299, 308] width 55 height 11
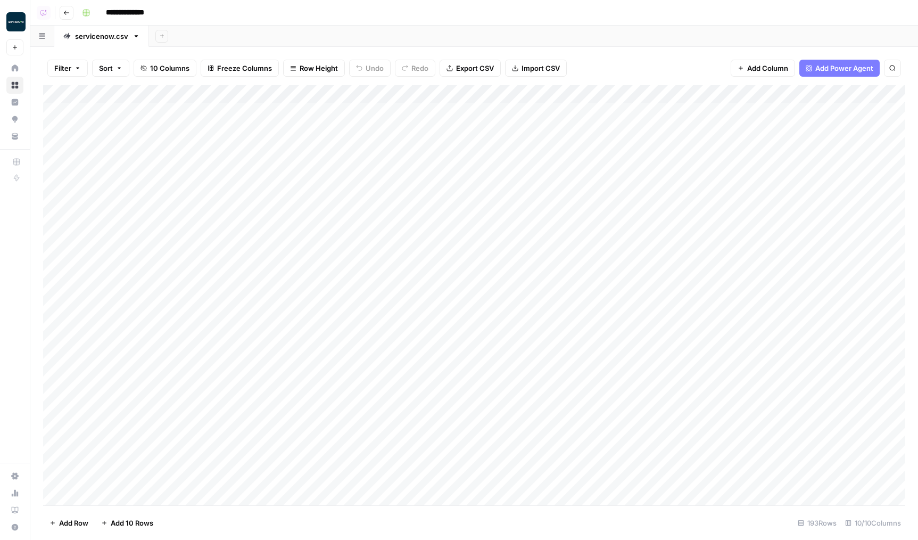
scroll to position [0, 63]
click at [790, 98] on div "Add Column" at bounding box center [474, 295] width 863 height 420
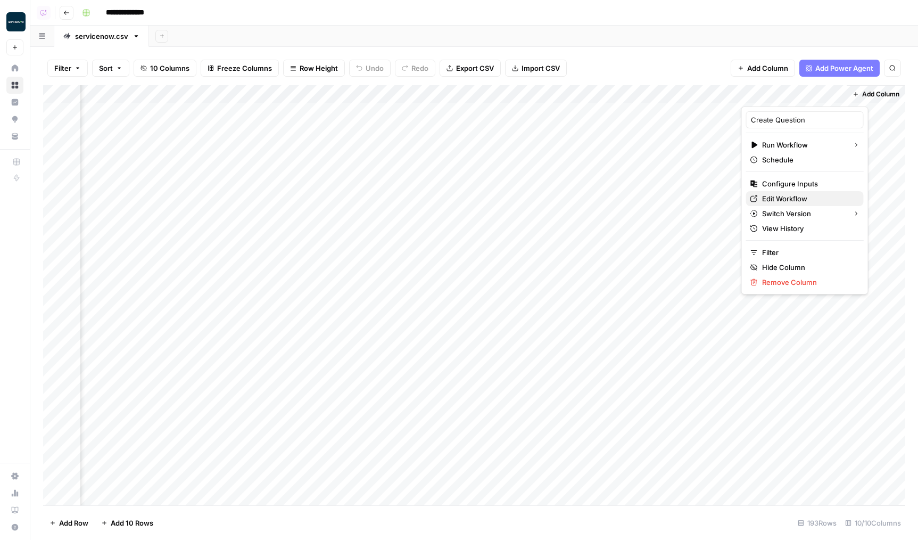
click at [767, 194] on span "Edit Workflow" at bounding box center [808, 198] width 93 height 11
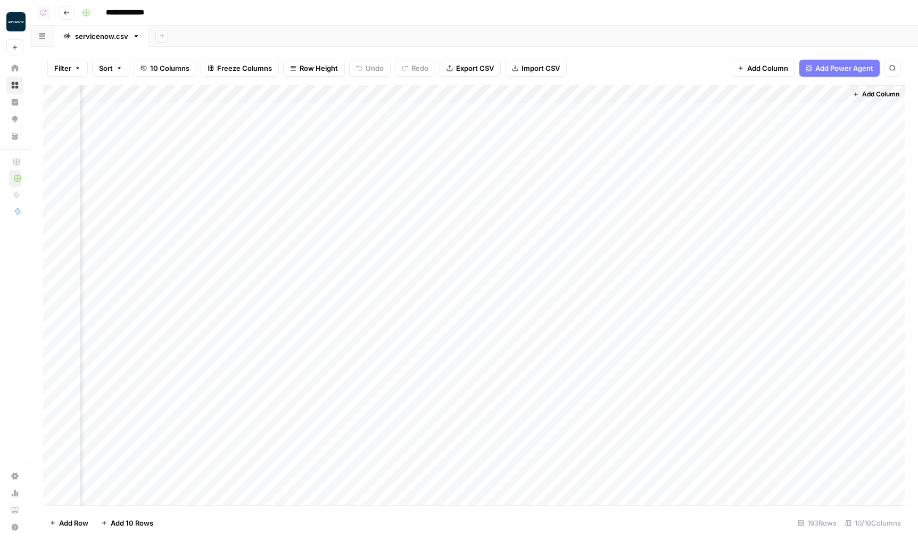
click at [840, 93] on div "Add Column" at bounding box center [474, 295] width 863 height 420
click at [849, 166] on span "First 10 Rows" at bounding box center [872, 171] width 67 height 11
drag, startPoint x: 182, startPoint y: 95, endPoint x: 128, endPoint y: 95, distance: 53.8
click at [128, 95] on div "Add Column" at bounding box center [474, 295] width 863 height 420
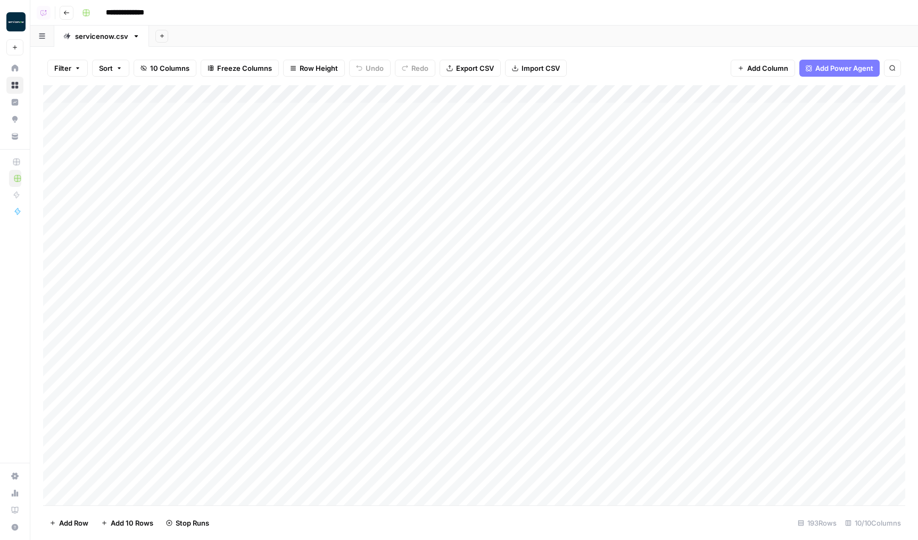
click at [170, 94] on div "Add Column" at bounding box center [474, 295] width 863 height 420
click at [237, 67] on span "Freeze Columns" at bounding box center [244, 68] width 55 height 11
click at [250, 104] on span "First 1 Column" at bounding box center [254, 105] width 88 height 11
click at [658, 274] on div "Add Column" at bounding box center [474, 295] width 863 height 420
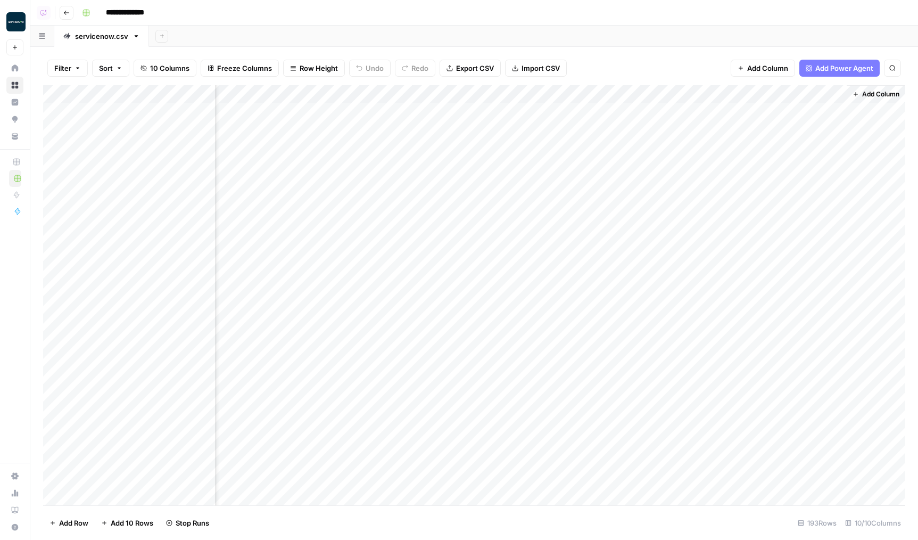
click at [679, 220] on div "Add Column" at bounding box center [474, 295] width 863 height 420
click at [698, 170] on div "Add Column" at bounding box center [474, 295] width 863 height 420
click at [684, 232] on div "Add Column" at bounding box center [474, 295] width 863 height 420
click at [797, 178] on div "Add Column" at bounding box center [474, 295] width 863 height 420
click at [825, 184] on div "Add Column" at bounding box center [474, 295] width 863 height 420
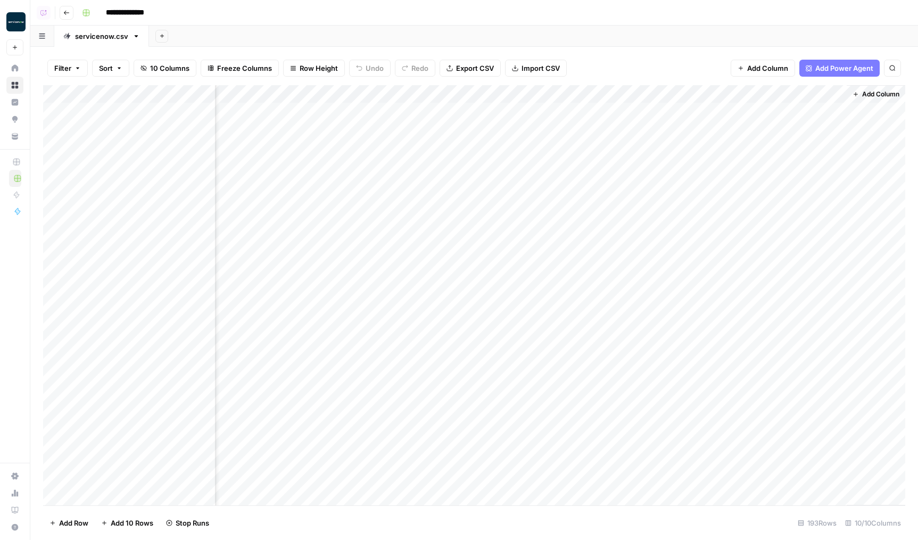
scroll to position [0, 56]
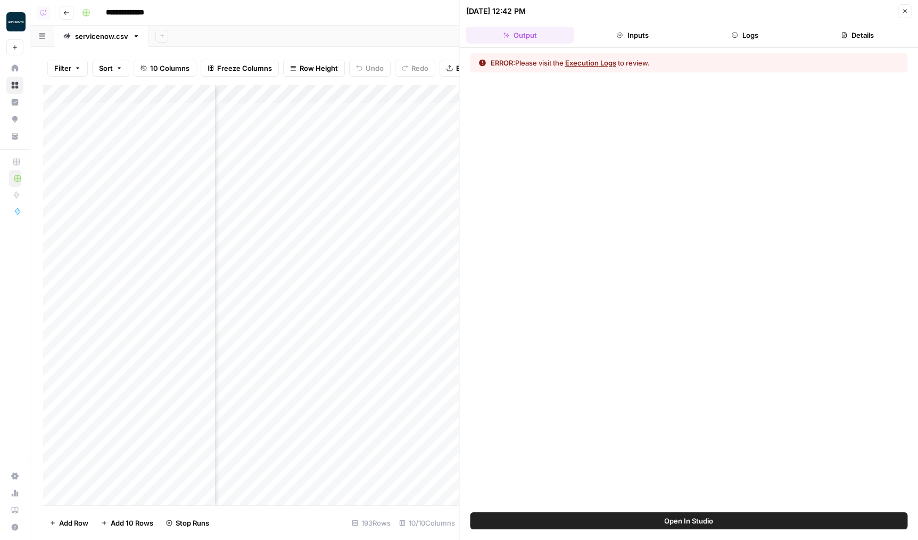
click at [597, 62] on button "Execution Logs" at bounding box center [590, 63] width 51 height 11
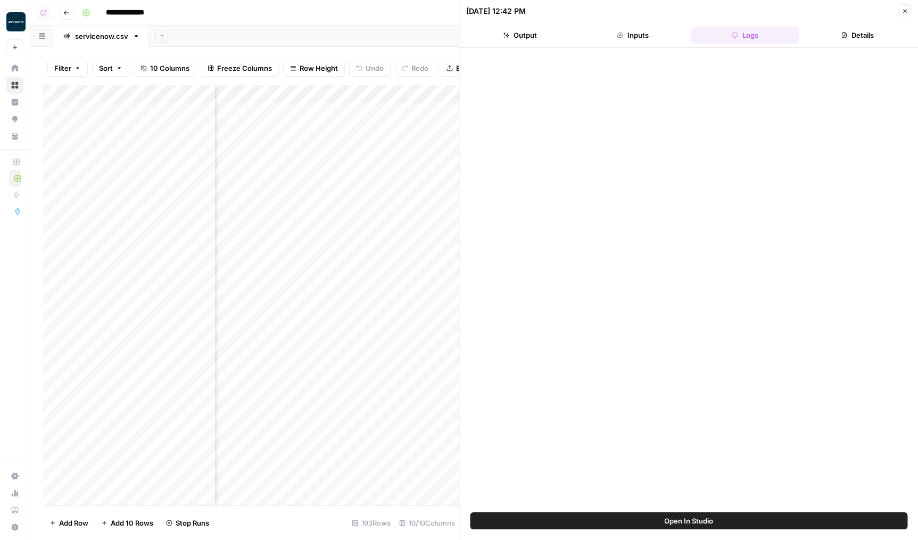
click at [741, 43] on button "Logs" at bounding box center [745, 35] width 108 height 17
click at [651, 37] on button "Inputs" at bounding box center [633, 35] width 108 height 17
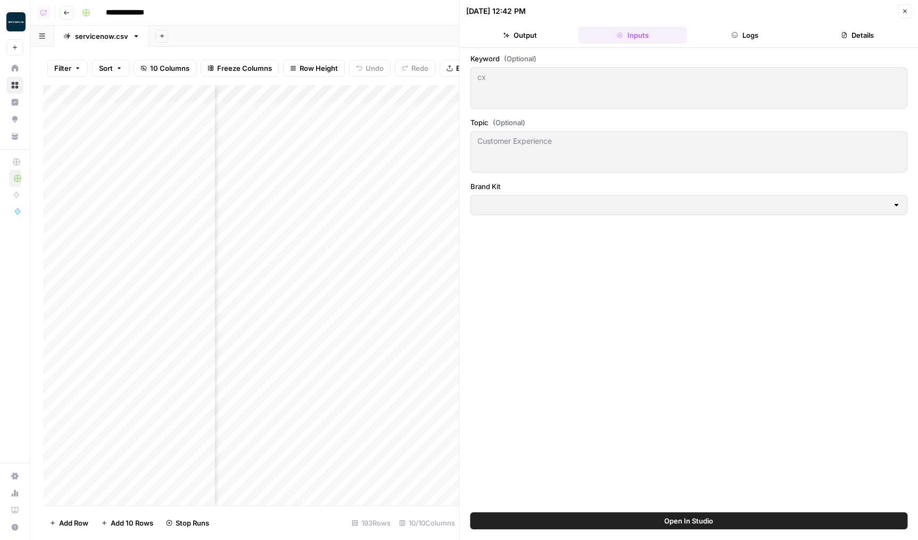
click at [754, 40] on button "Logs" at bounding box center [745, 35] width 108 height 17
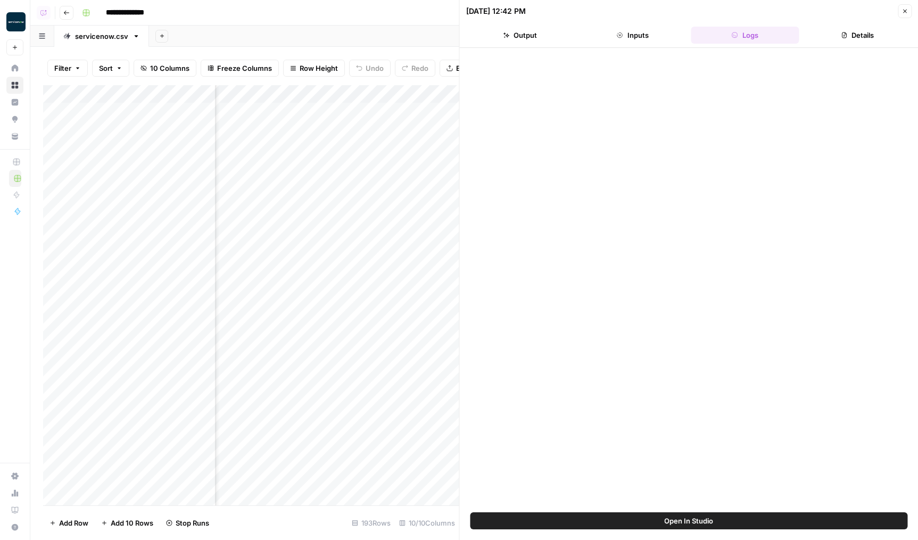
click at [850, 31] on button "Details" at bounding box center [858, 35] width 108 height 17
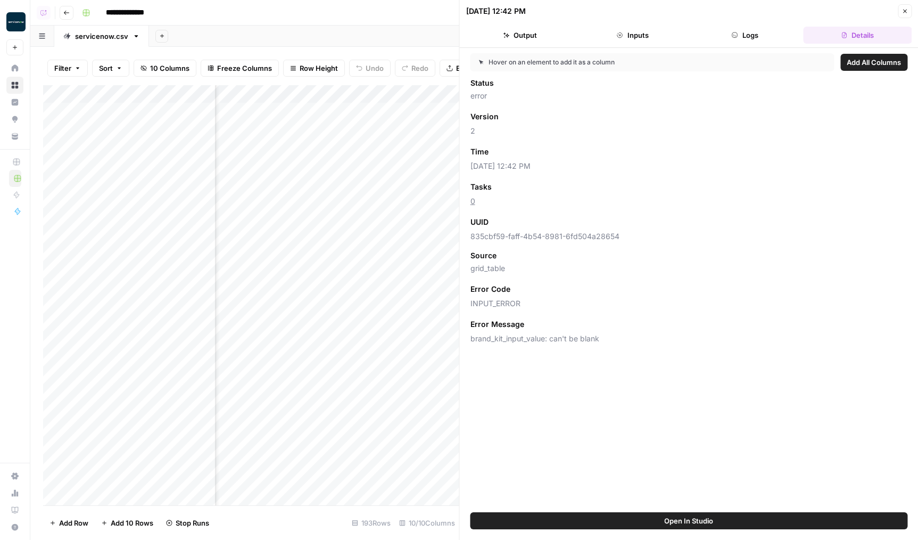
click at [752, 31] on button "Logs" at bounding box center [745, 35] width 108 height 17
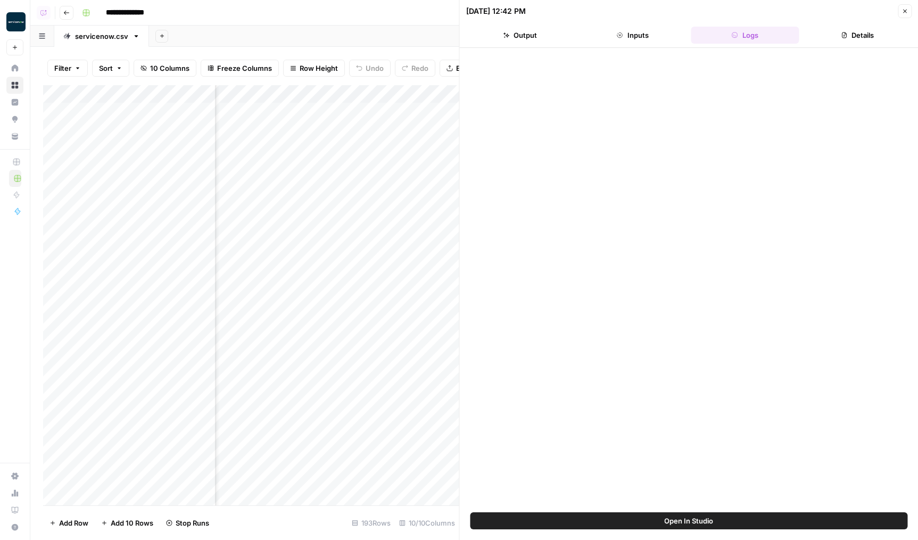
click at [546, 27] on button "Output" at bounding box center [520, 35] width 108 height 17
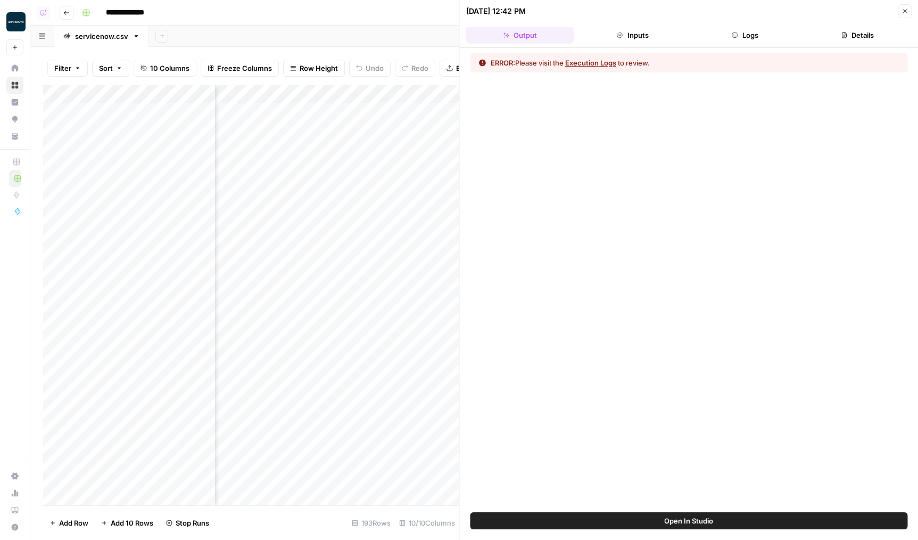
click at [529, 34] on button "Output" at bounding box center [520, 35] width 108 height 17
click at [570, 60] on button "Execution Logs" at bounding box center [590, 63] width 51 height 11
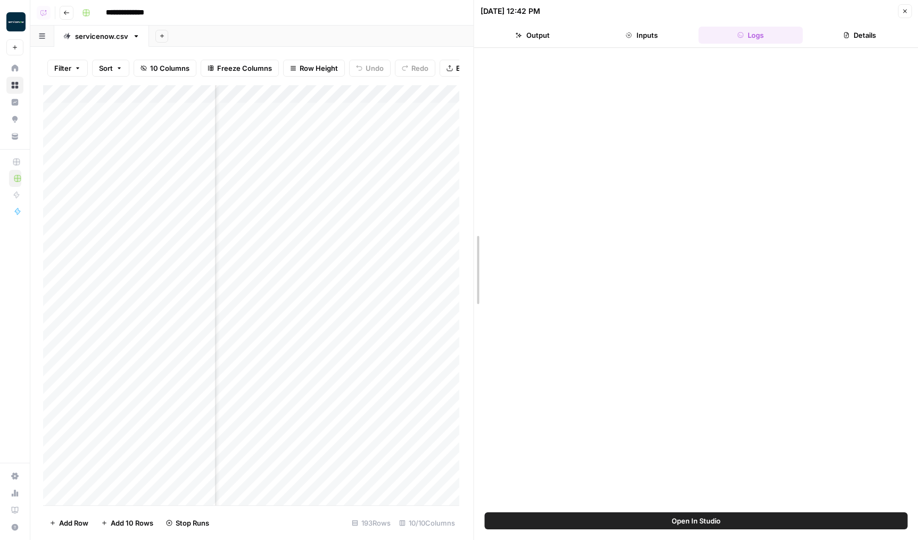
drag, startPoint x: 461, startPoint y: 76, endPoint x: 777, endPoint y: 102, distance: 317.9
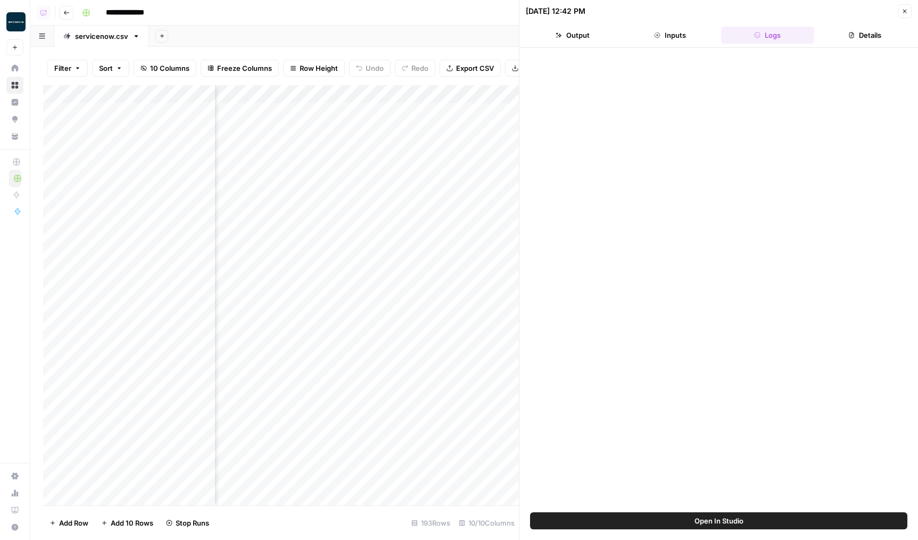
click at [903, 9] on icon "button" at bounding box center [905, 11] width 6 height 6
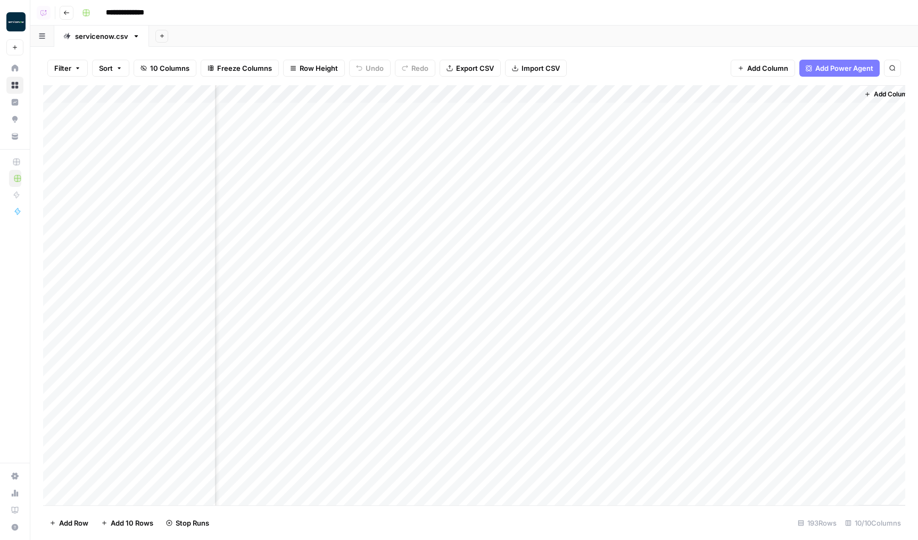
scroll to position [0, 63]
click at [836, 92] on div "Add Column" at bounding box center [474, 295] width 863 height 420
click at [856, 165] on button "First 10 Rows" at bounding box center [874, 171] width 80 height 15
click at [821, 111] on div "Add Column" at bounding box center [474, 295] width 863 height 420
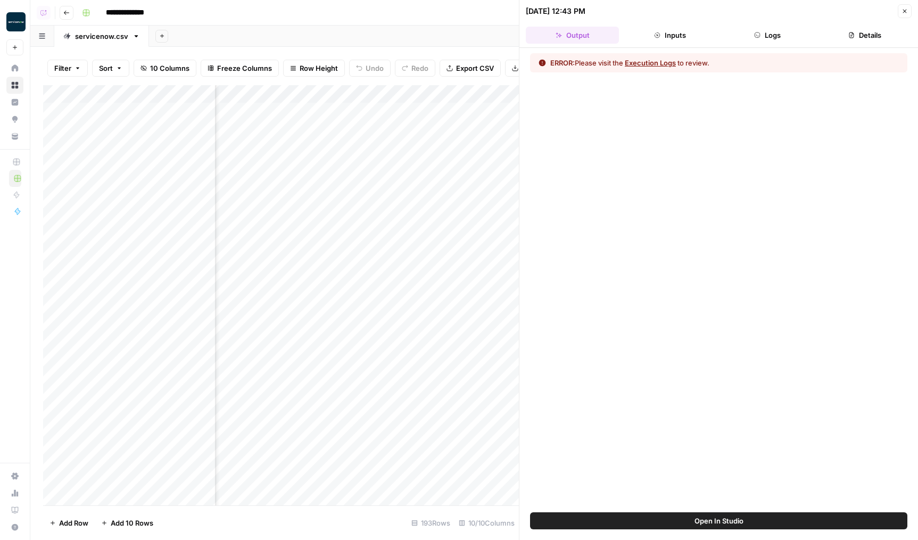
click at [680, 59] on div "ERROR: Please visit the Execution Logs to review." at bounding box center [630, 63] width 159 height 11
click at [667, 60] on button "Execution Logs" at bounding box center [650, 63] width 51 height 11
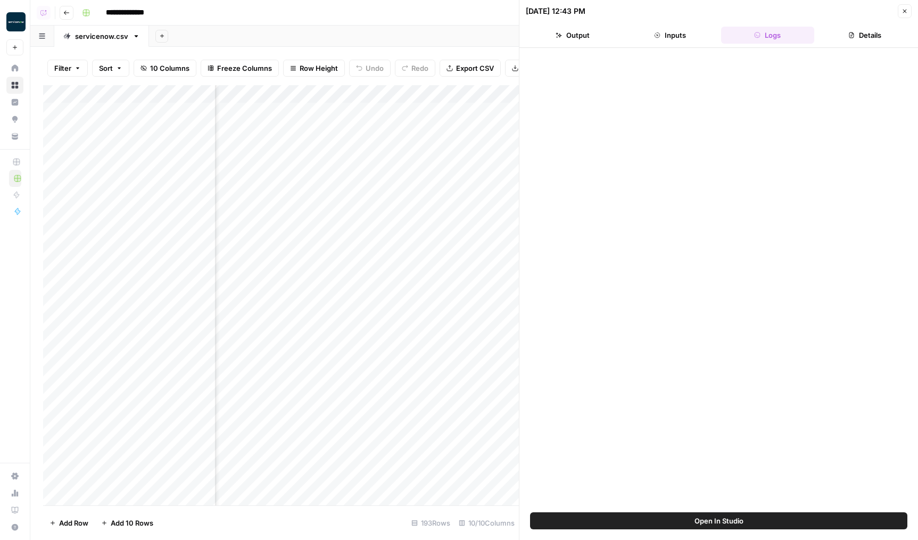
click at [888, 18] on div "10/11/25 at 12:43 PM Close" at bounding box center [719, 11] width 386 height 14
click at [907, 14] on button "Close" at bounding box center [905, 11] width 14 height 14
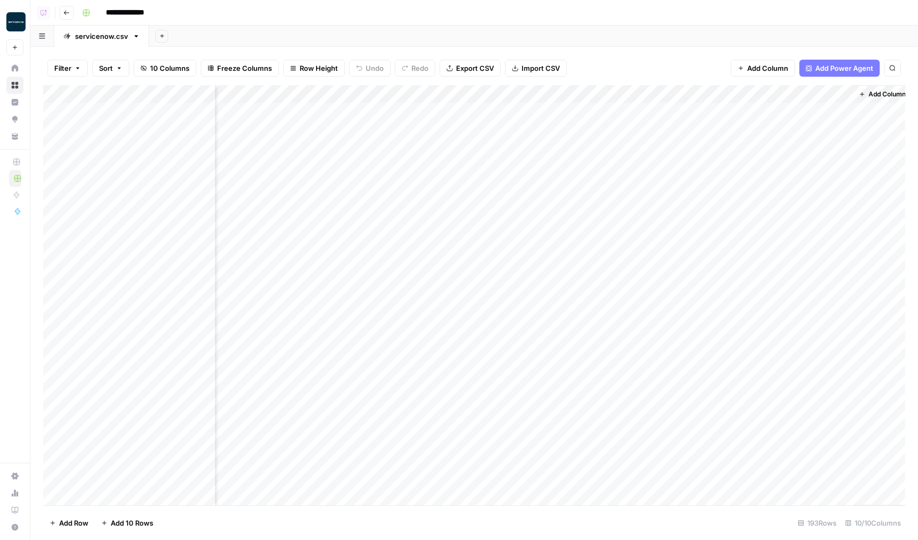
scroll to position [0, 50]
click at [851, 94] on div "Add Column" at bounding box center [474, 295] width 863 height 420
click at [855, 168] on span "First 10 Rows" at bounding box center [872, 171] width 67 height 11
click at [818, 113] on div "Add Column" at bounding box center [474, 295] width 863 height 420
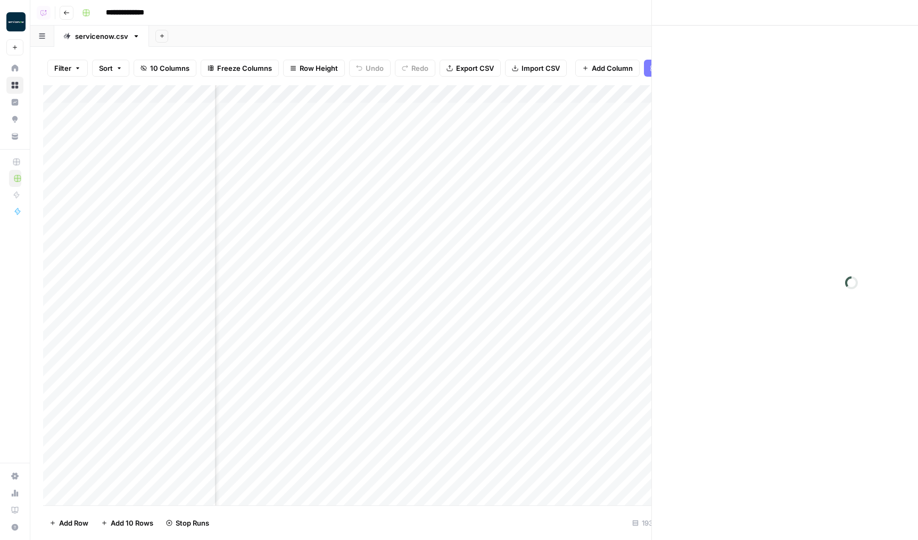
scroll to position [0, 54]
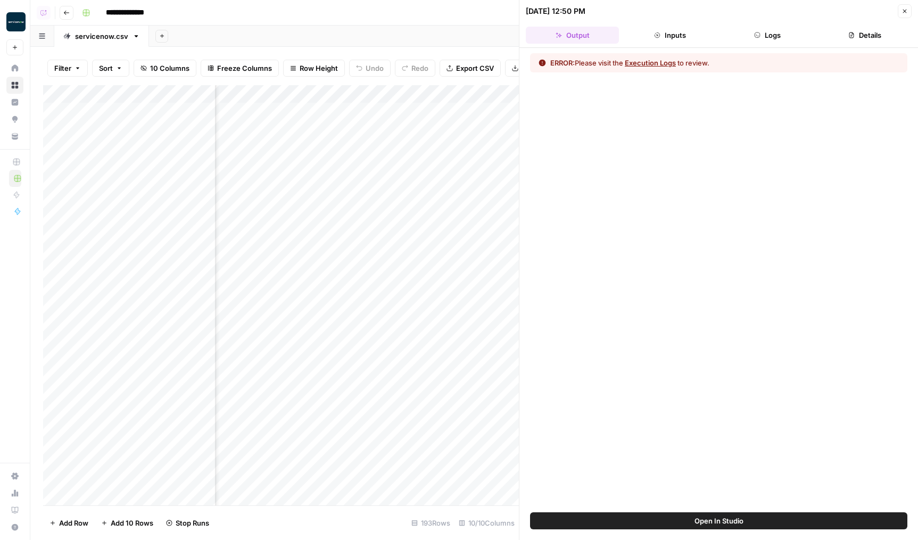
click at [760, 40] on button "Logs" at bounding box center [767, 35] width 93 height 17
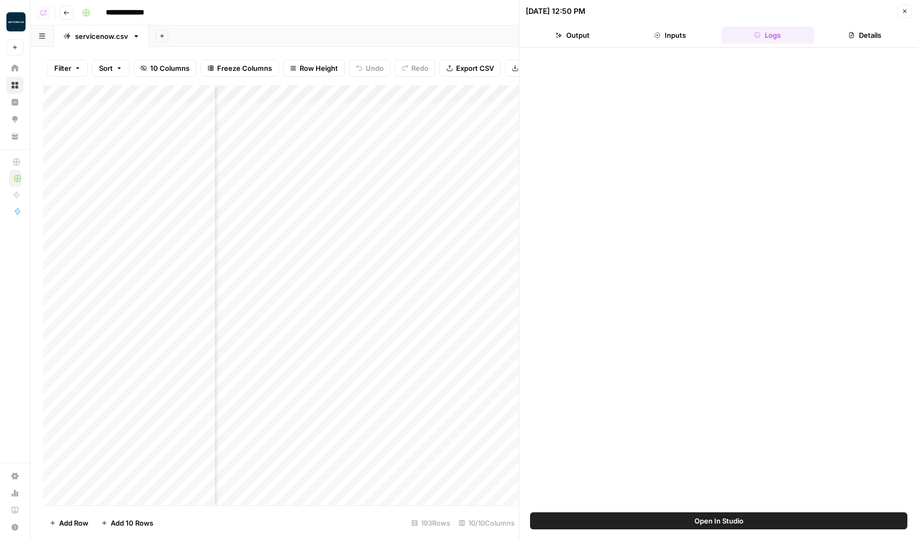
click at [898, 12] on button "Close" at bounding box center [905, 11] width 14 height 14
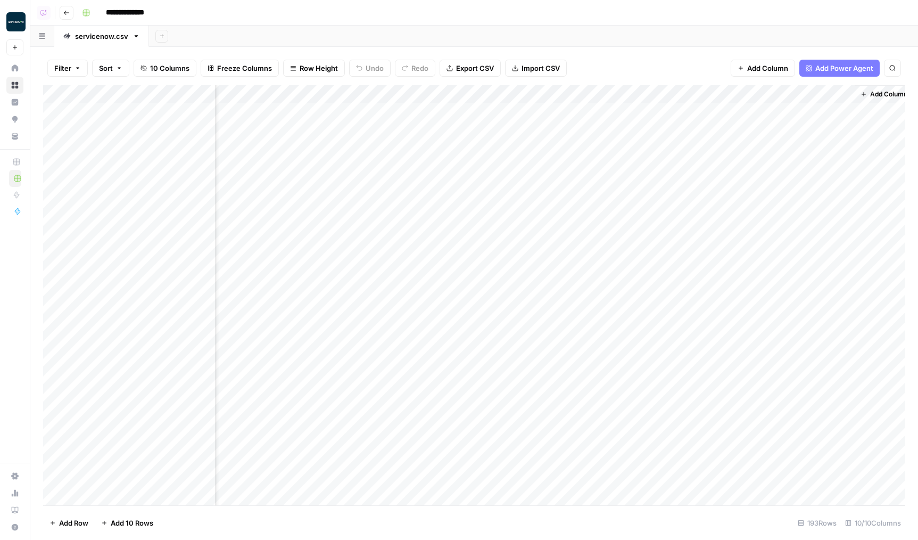
scroll to position [0, 50]
click at [812, 97] on div "Add Column" at bounding box center [474, 295] width 863 height 420
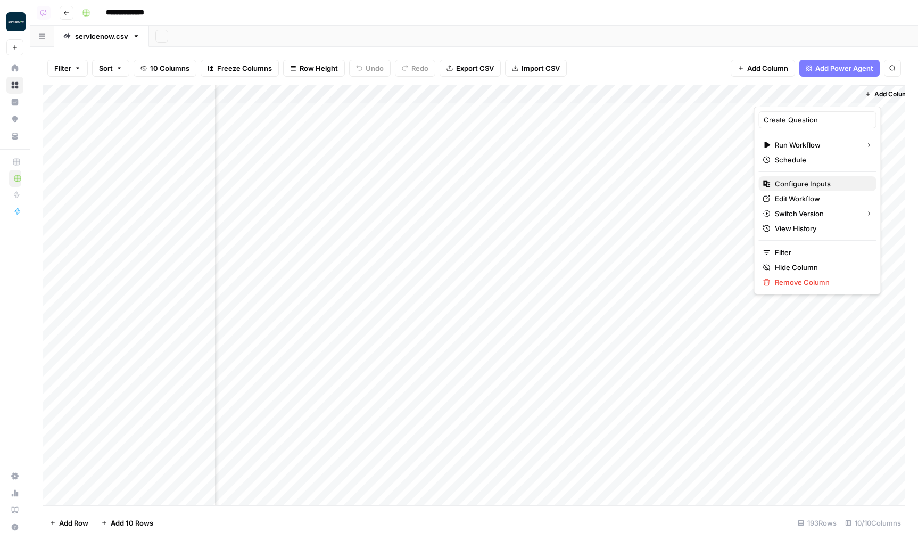
click at [794, 185] on span "Configure Inputs" at bounding box center [821, 183] width 93 height 11
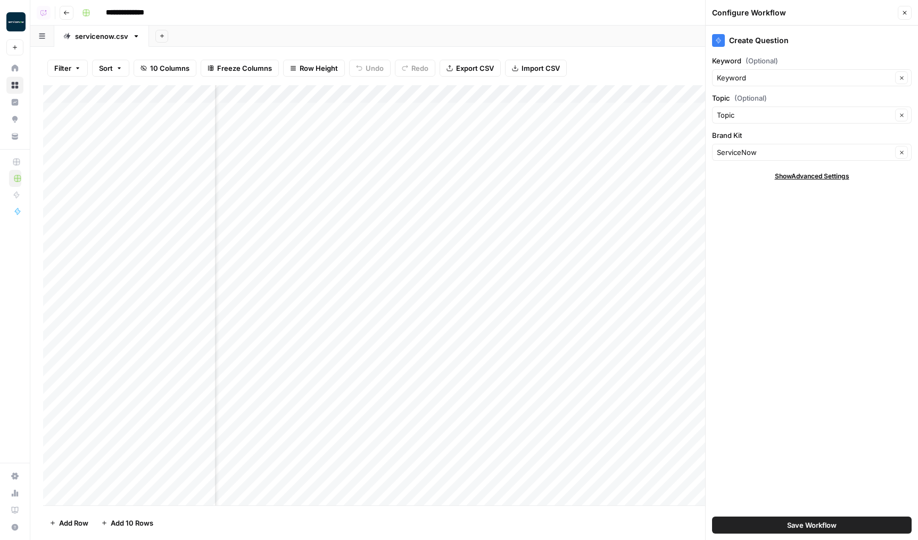
click at [780, 518] on button "Save Workflow" at bounding box center [812, 524] width 200 height 17
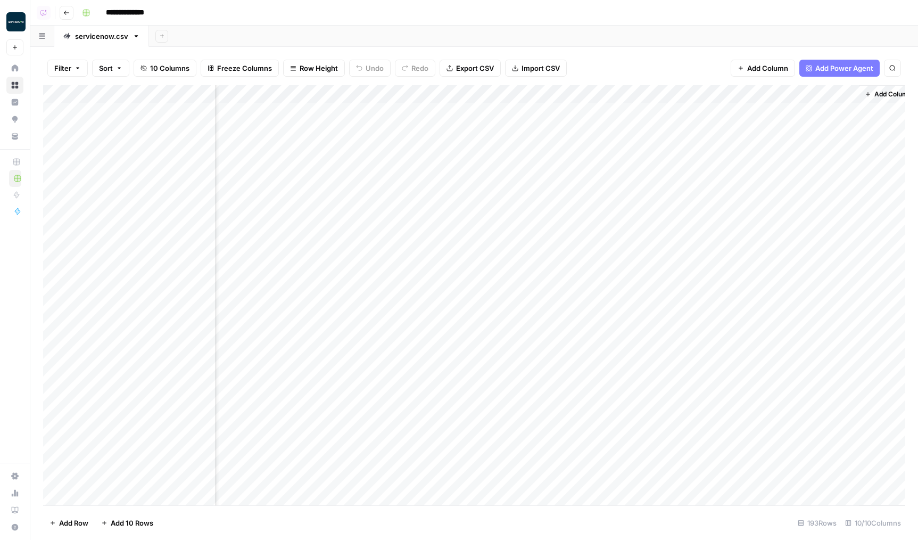
click at [855, 89] on div "Add Column" at bounding box center [474, 295] width 863 height 420
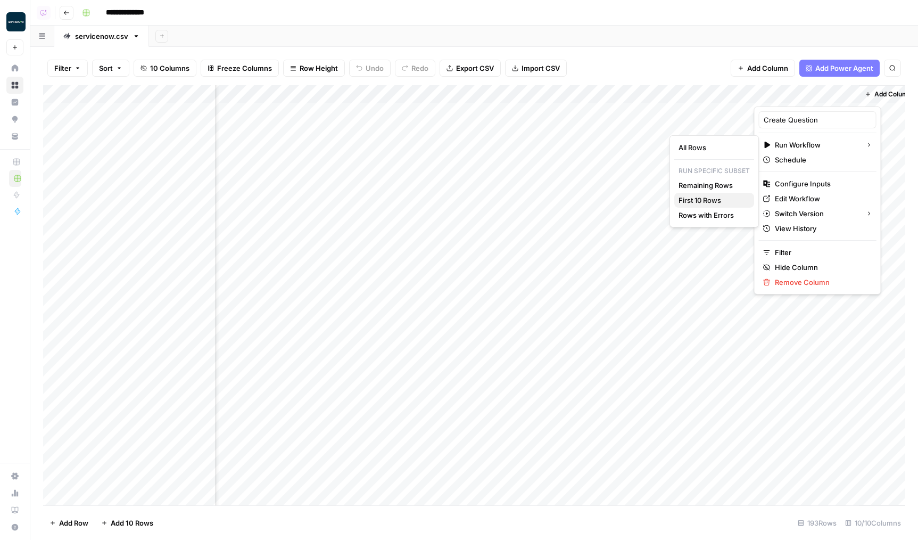
click at [702, 203] on span "First 10 Rows" at bounding box center [712, 200] width 67 height 11
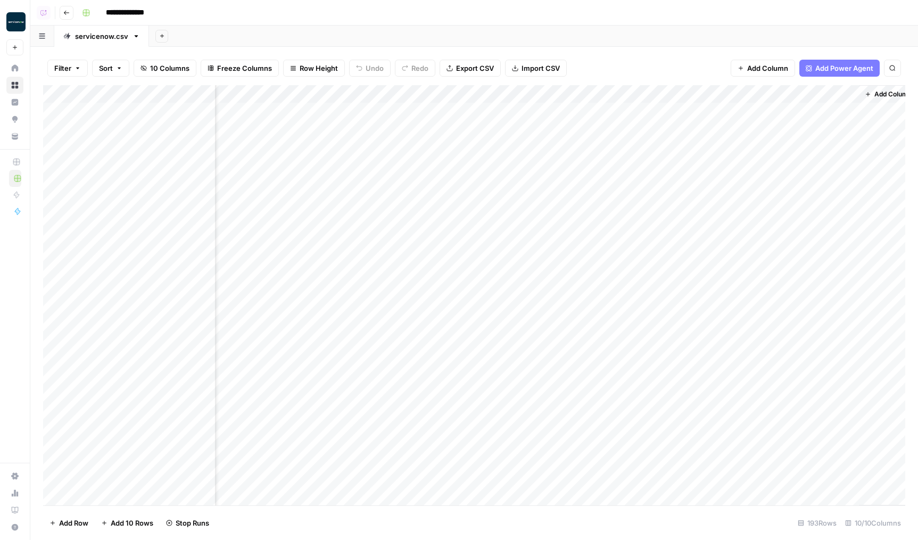
scroll to position [0, 63]
click at [703, 171] on div "Add Column" at bounding box center [474, 295] width 863 height 420
click at [656, 144] on div "Add Column" at bounding box center [474, 295] width 863 height 420
drag, startPoint x: 338, startPoint y: 93, endPoint x: 327, endPoint y: 93, distance: 11.2
click at [327, 93] on div "Add Column" at bounding box center [474, 295] width 863 height 420
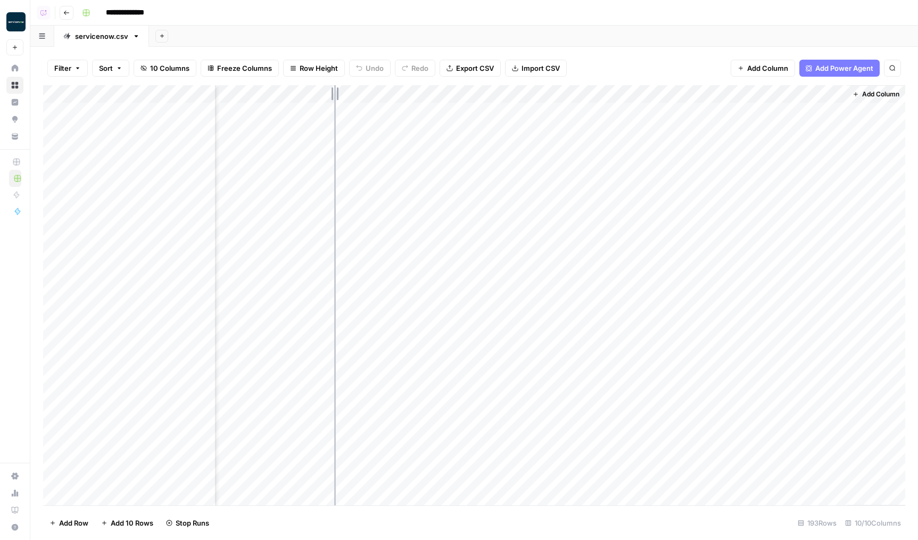
scroll to position [0, 52]
click at [593, 191] on div "Add Column" at bounding box center [474, 295] width 863 height 420
click at [765, 254] on div "Add Column" at bounding box center [474, 295] width 863 height 420
click at [754, 276] on div "Add Column" at bounding box center [474, 295] width 863 height 420
click at [784, 190] on div "Add Column" at bounding box center [474, 295] width 863 height 420
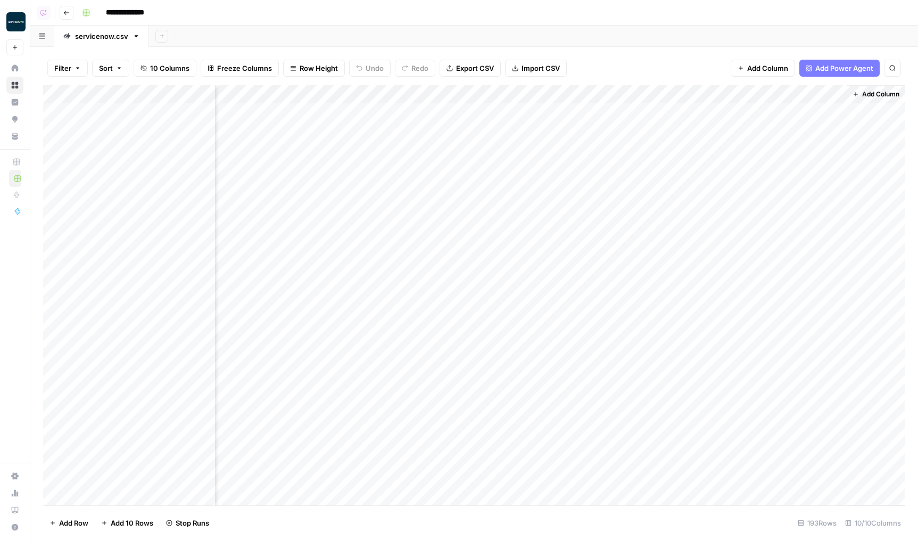
click at [771, 148] on div "Add Column" at bounding box center [474, 295] width 863 height 420
click at [770, 116] on div "Add Column" at bounding box center [474, 295] width 863 height 420
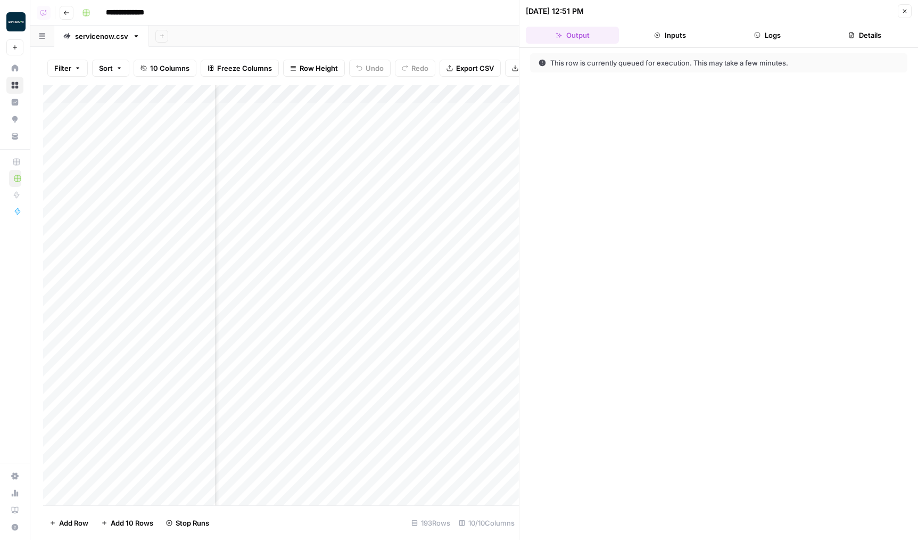
click at [899, 15] on button "Close" at bounding box center [905, 11] width 14 height 14
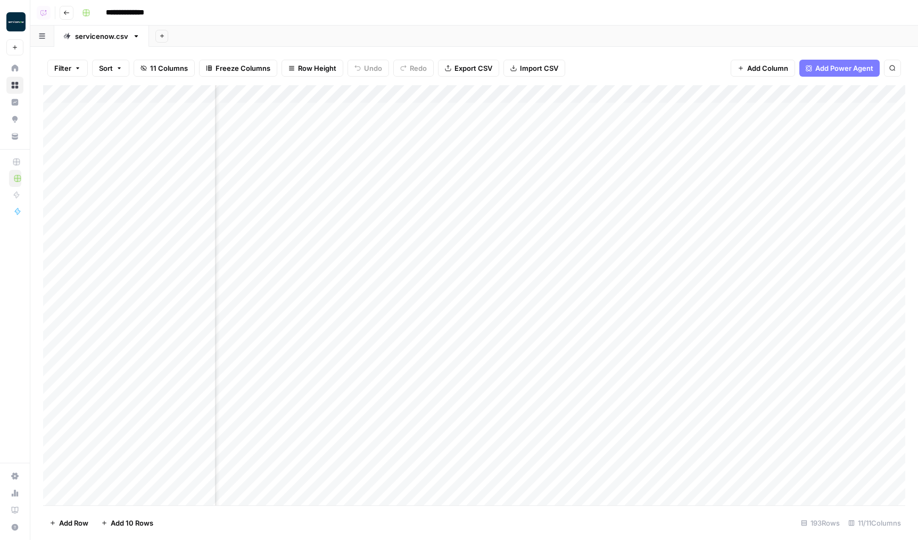
scroll to position [1, 147]
drag, startPoint x: 844, startPoint y: 93, endPoint x: 918, endPoint y: 83, distance: 74.2
click at [918, 83] on div "Filter Sort 11 Columns Freeze Columns Row Height Undo Redo Export CSV Import CS…" at bounding box center [474, 293] width 888 height 493
drag, startPoint x: 844, startPoint y: 94, endPoint x: 855, endPoint y: 94, distance: 10.1
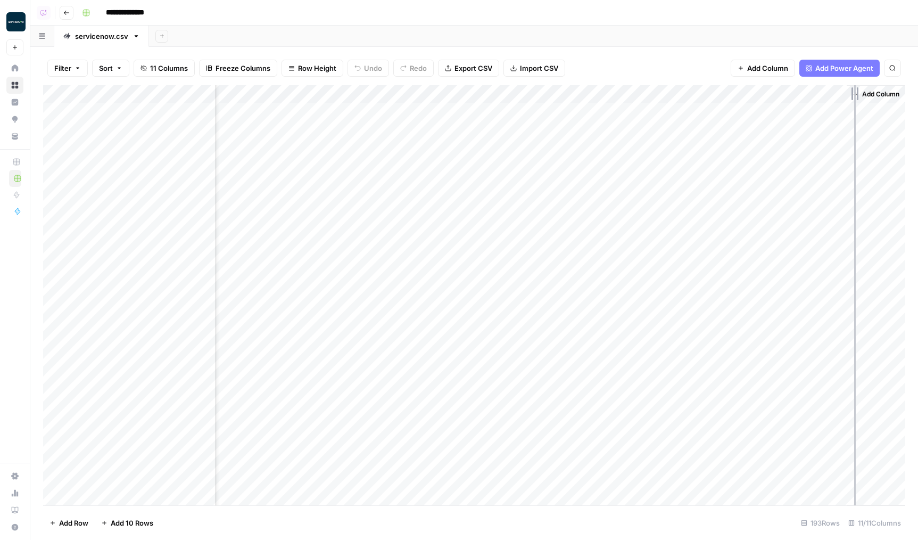
click at [855, 94] on div "Add Column" at bounding box center [474, 295] width 863 height 420
click at [767, 213] on div "Add Column" at bounding box center [474, 295] width 863 height 420
click at [744, 253] on div "Add Column" at bounding box center [474, 295] width 863 height 420
click at [704, 269] on div "Add Column" at bounding box center [474, 295] width 863 height 420
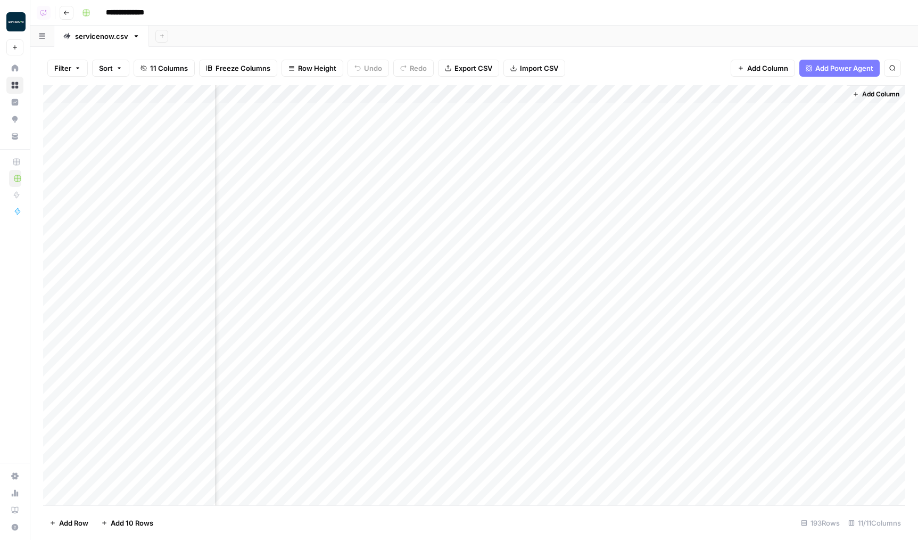
click at [700, 108] on div "Add Column" at bounding box center [474, 295] width 863 height 420
click at [661, 94] on div "Add Column" at bounding box center [474, 295] width 863 height 420
click at [741, 257] on div "Add Column" at bounding box center [474, 295] width 863 height 420
click at [732, 117] on div "Add Column" at bounding box center [474, 295] width 863 height 420
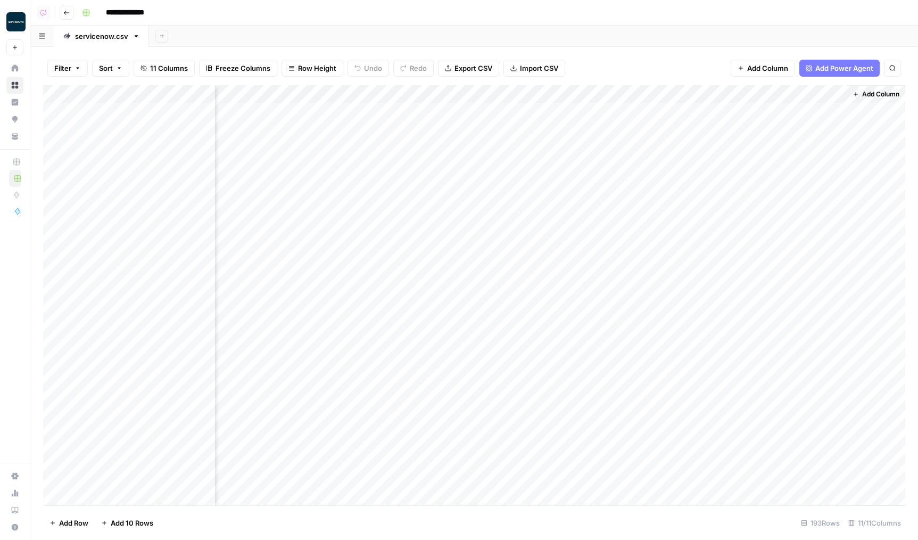
click at [685, 133] on div "Add Column" at bounding box center [474, 295] width 863 height 420
click at [693, 167] on div "Add Column" at bounding box center [474, 295] width 863 height 420
click at [701, 292] on div "Add Column" at bounding box center [474, 295] width 863 height 420
click at [705, 275] on div "Add Column" at bounding box center [474, 295] width 863 height 420
click at [715, 235] on div "Add Column" at bounding box center [474, 295] width 863 height 420
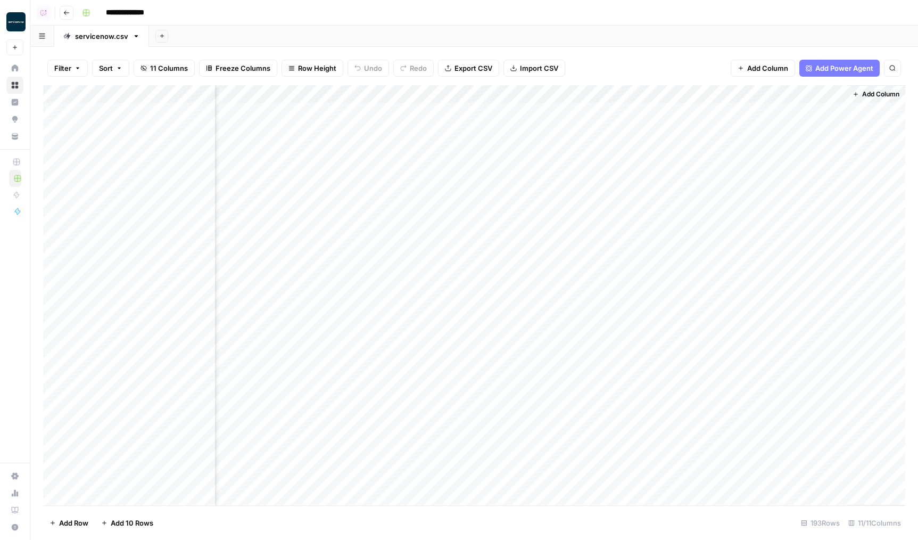
click at [705, 258] on div "Add Column" at bounding box center [474, 295] width 863 height 420
click at [709, 154] on div "Add Column" at bounding box center [474, 295] width 863 height 420
click at [727, 119] on div "Add Column" at bounding box center [474, 295] width 863 height 420
click at [663, 89] on div "Add Column" at bounding box center [474, 295] width 863 height 420
click at [680, 170] on span "First 10 Rows" at bounding box center [697, 171] width 67 height 11
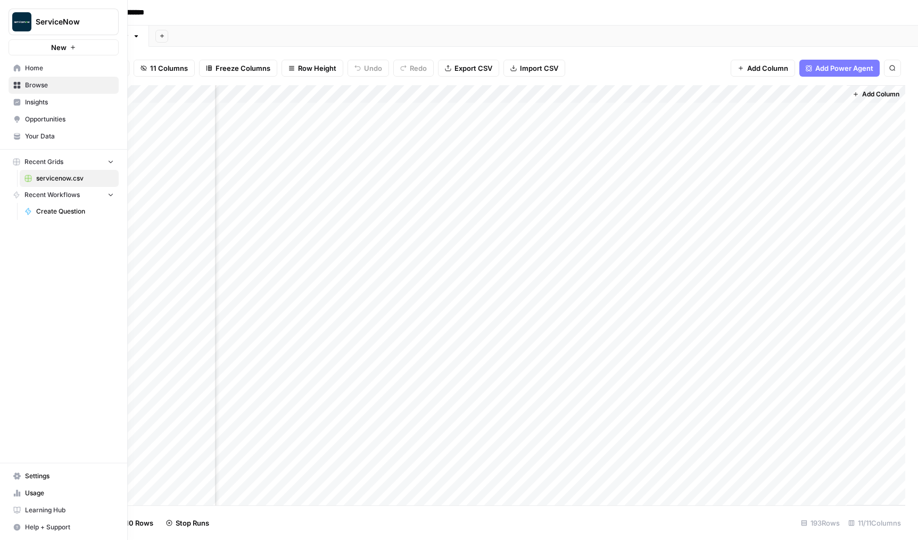
click at [22, 101] on link "Insights" at bounding box center [64, 102] width 110 height 17
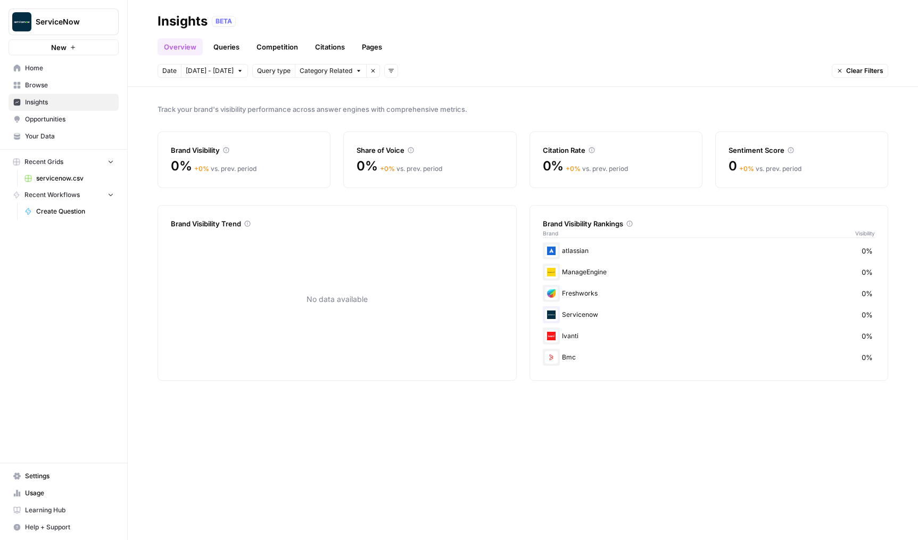
click at [52, 137] on span "Your Data" at bounding box center [69, 137] width 89 height 10
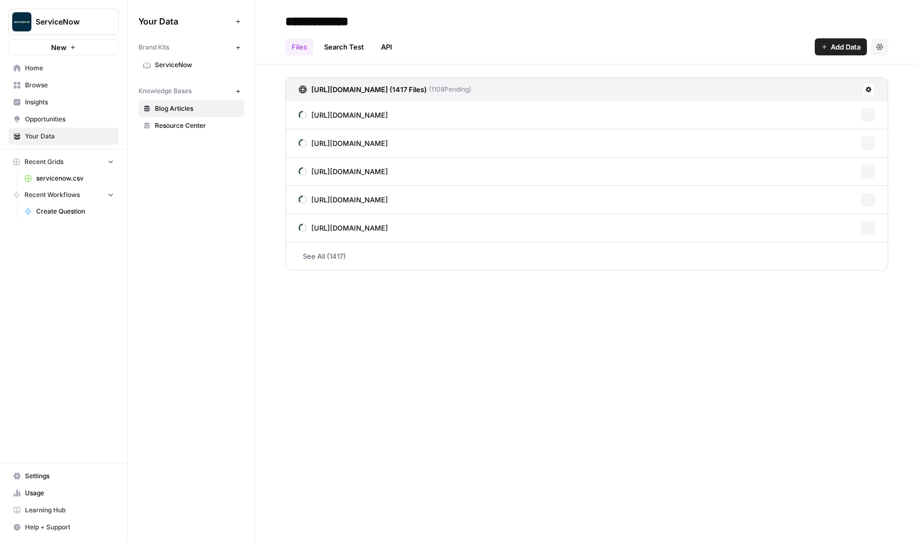
click at [203, 63] on span "ServiceNow" at bounding box center [197, 65] width 85 height 10
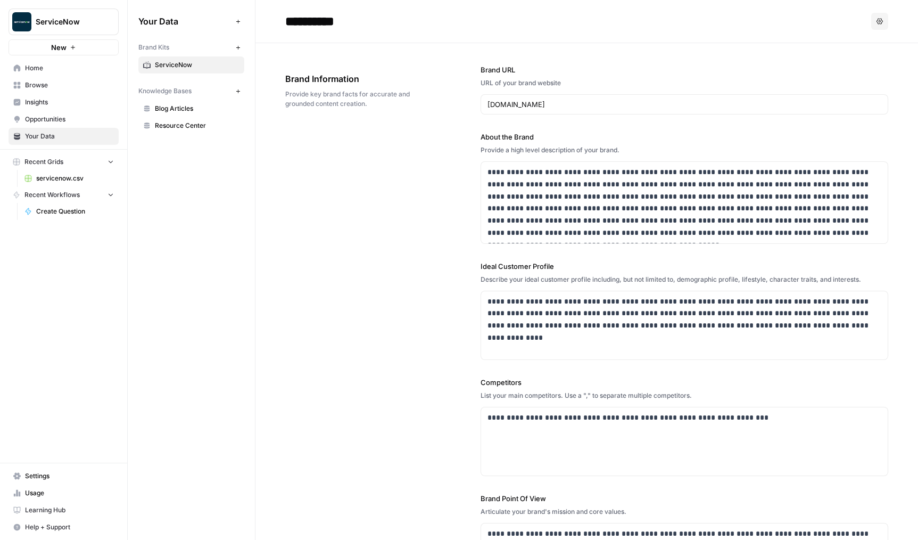
click at [377, 18] on input "**********" at bounding box center [366, 21] width 170 height 21
click at [412, 18] on input "**********" at bounding box center [366, 21] width 170 height 21
type input "**********"
click at [238, 52] on button "New" at bounding box center [238, 47] width 13 height 13
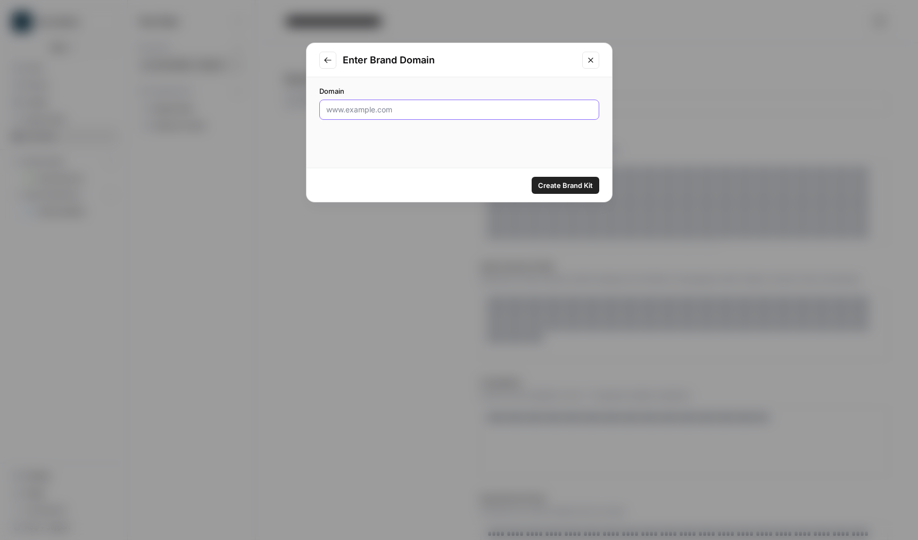
click at [385, 109] on input "Domain" at bounding box center [459, 109] width 266 height 11
type input "servicenow.com"
click button "Create Brand Kit" at bounding box center [566, 185] width 68 height 17
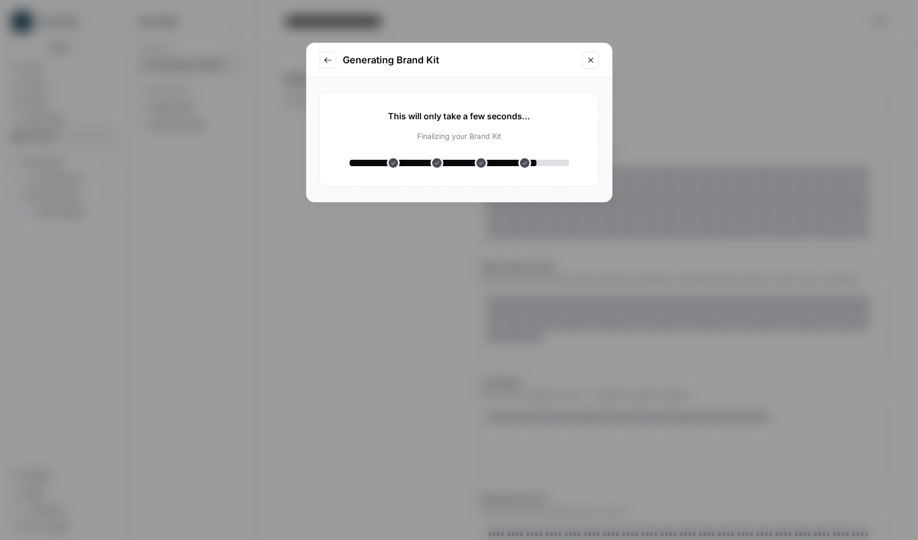
click at [580, 61] on div "Generating Brand Kit" at bounding box center [460, 60] width 306 height 34
click at [329, 63] on icon "Go to previous step" at bounding box center [328, 60] width 9 height 9
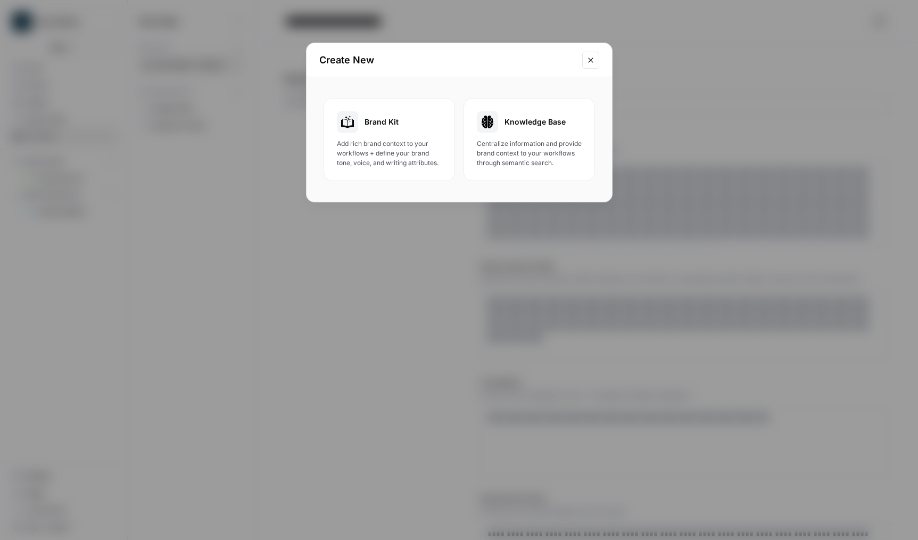
click at [594, 63] on icon "Close modal" at bounding box center [591, 60] width 9 height 9
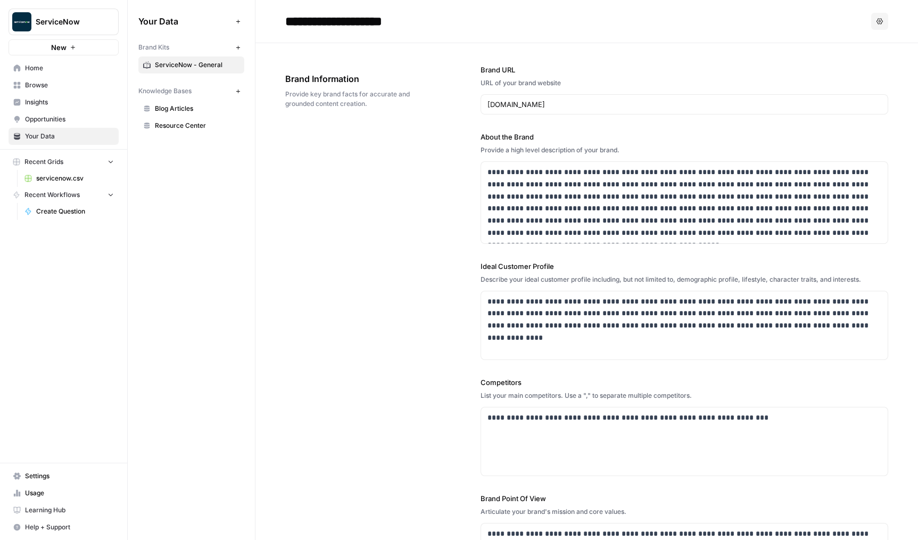
click at [241, 53] on button "New" at bounding box center [238, 47] width 13 height 13
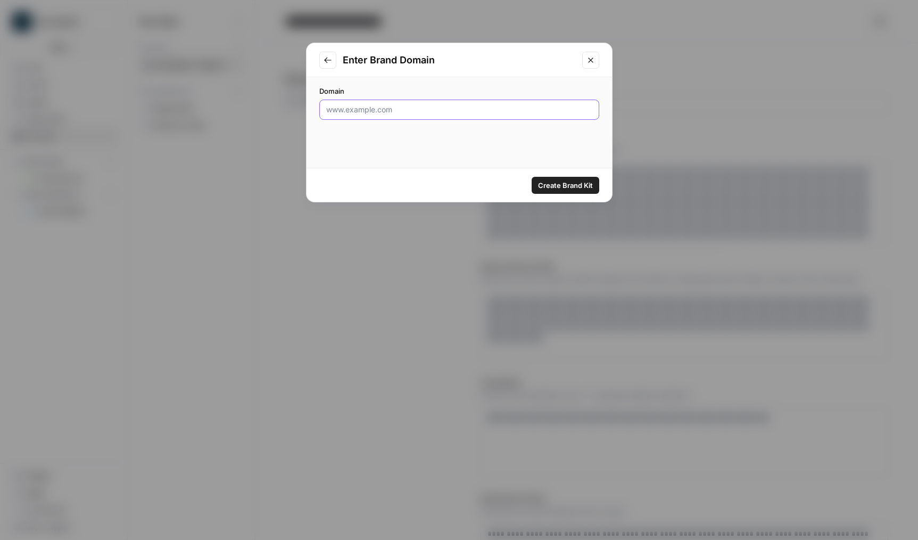
click at [452, 113] on input "Domain" at bounding box center [459, 109] width 266 height 11
paste input "https://www.servicenow.com/solutions/crm.html"
type input "https://www.servicenow.com/solutions/crm.html"
click at [569, 191] on button "Create Brand Kit" at bounding box center [566, 185] width 68 height 17
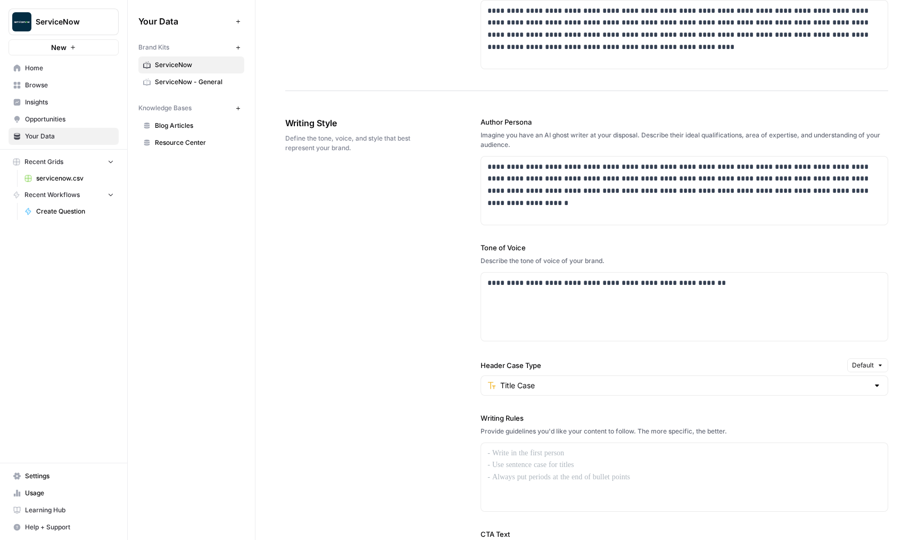
scroll to position [155, 0]
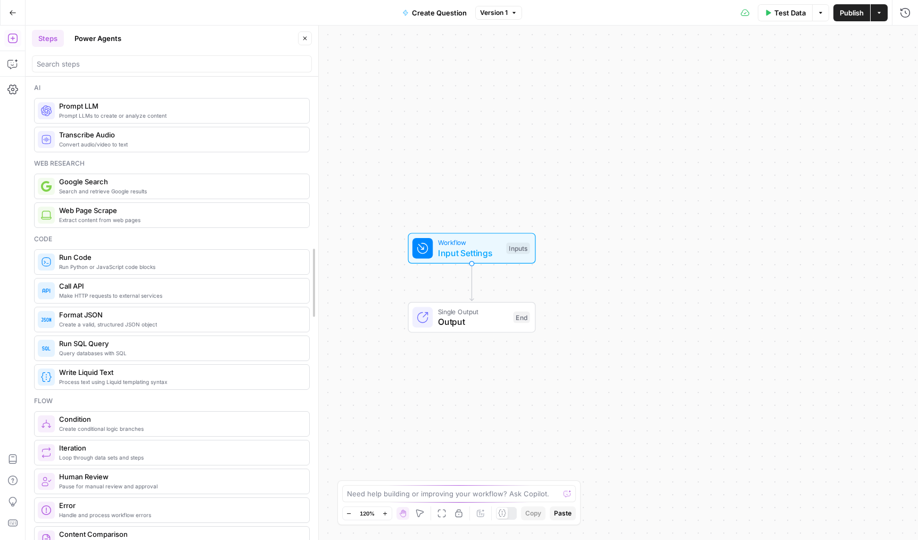
drag, startPoint x: 322, startPoint y: 229, endPoint x: 209, endPoint y: 220, distance: 113.3
click at [16, 63] on icon "button" at bounding box center [11, 64] width 9 height 9
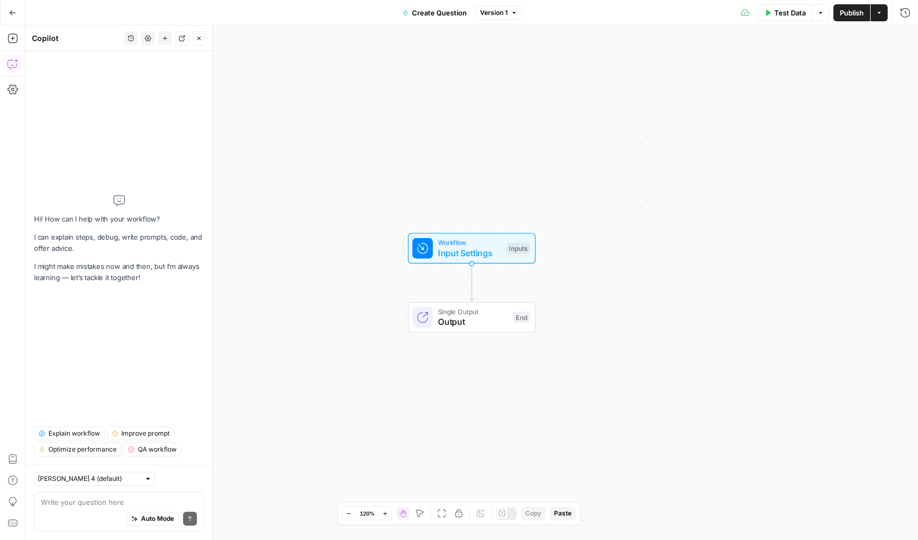
click at [63, 502] on textarea at bounding box center [119, 502] width 156 height 11
click at [143, 505] on textarea "Given a brand kit input, a topic, and a kew" at bounding box center [119, 502] width 156 height 11
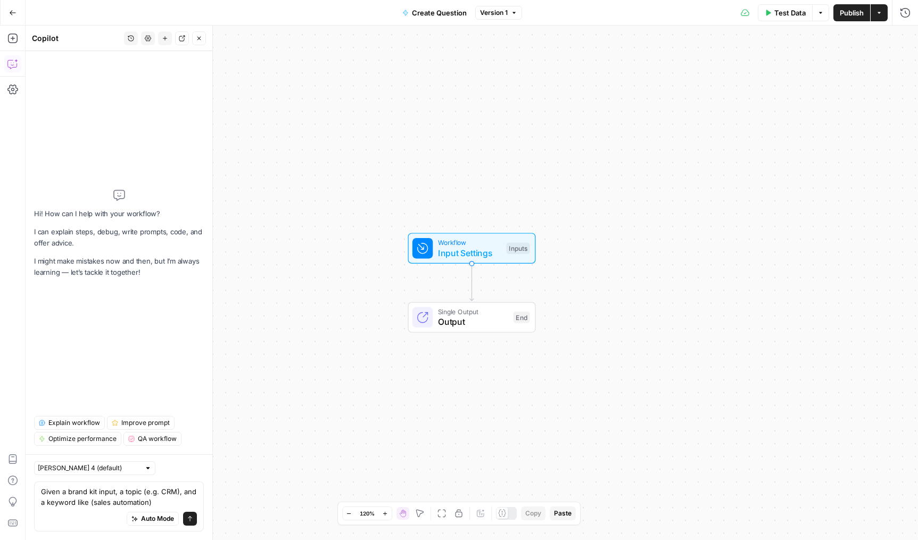
click at [89, 500] on textarea "Given a brand kit input, a topic (e.g. CRM), and a keyword like (sales automati…" at bounding box center [119, 496] width 156 height 21
click at [85, 501] on textarea "Given a brand kit input, a topic (e.g. CRM), and a keyword like (sales automati…" at bounding box center [119, 496] width 156 height 21
click at [85, 501] on textarea "Given a brand kit input, a topic (e.g. CRM), and a keyword (sales automation)" at bounding box center [119, 496] width 156 height 21
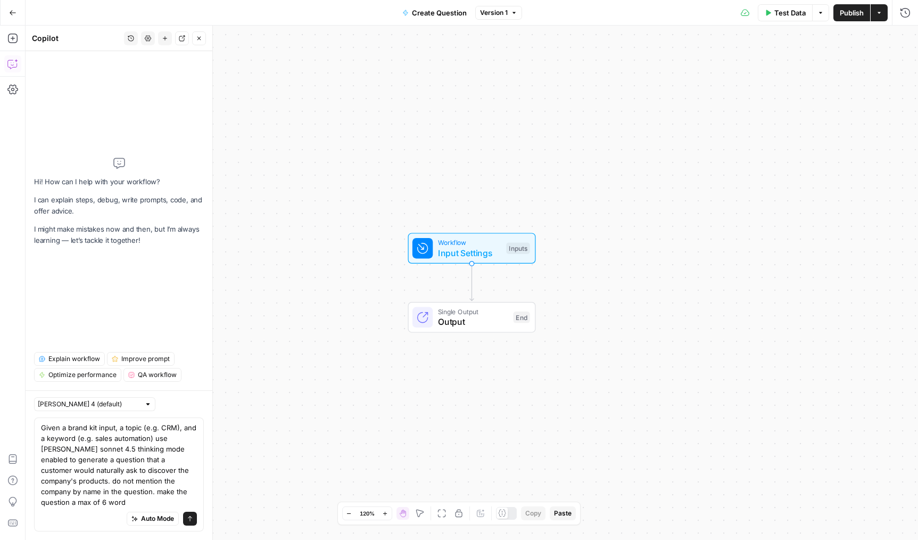
type textarea "Given a brand kit input, a topic (e.g. CRM), and a keyword (e.g. sales automati…"
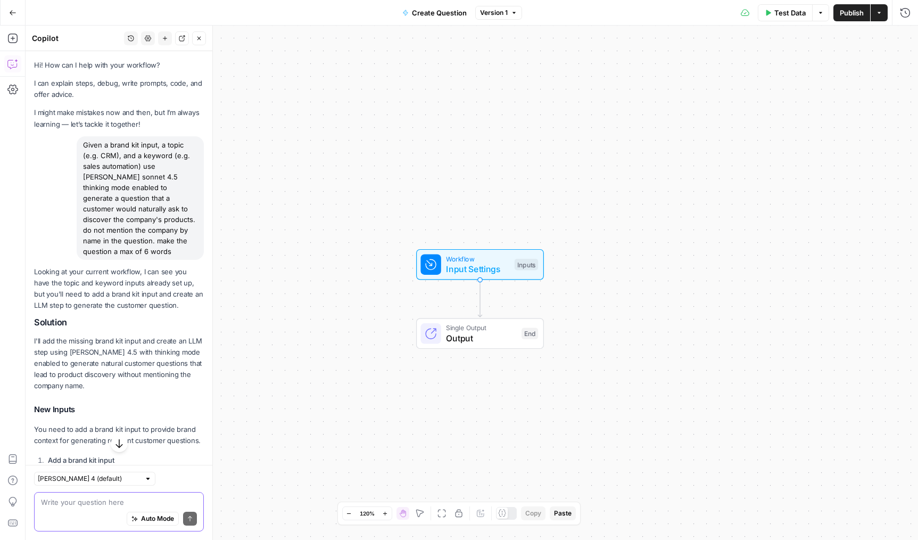
scroll to position [240, 0]
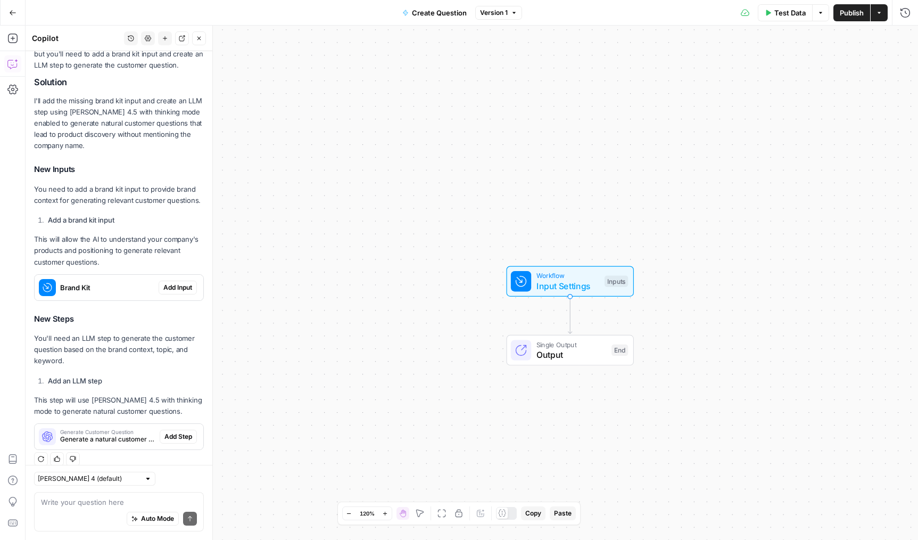
click at [173, 283] on span "Add Input" at bounding box center [177, 288] width 29 height 10
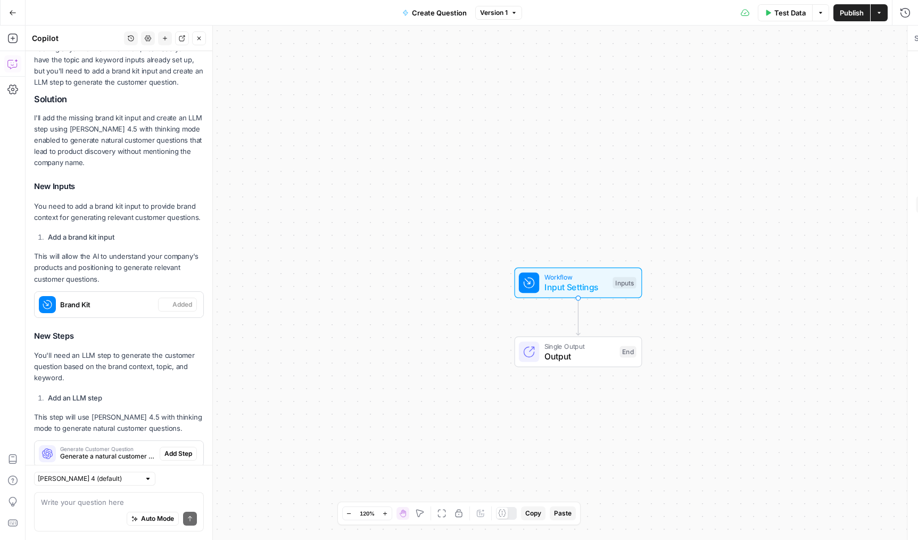
scroll to position [257, 0]
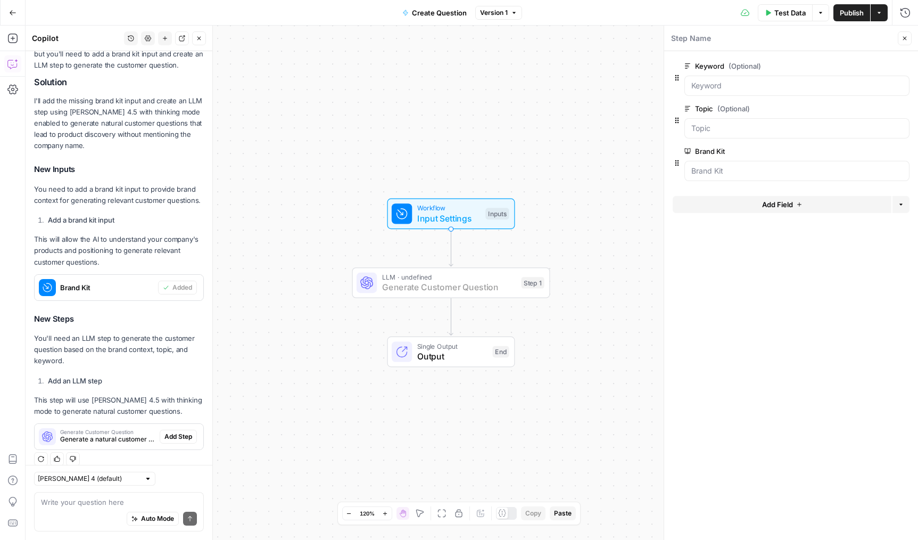
click at [177, 432] on span "Add Step" at bounding box center [179, 437] width 28 height 10
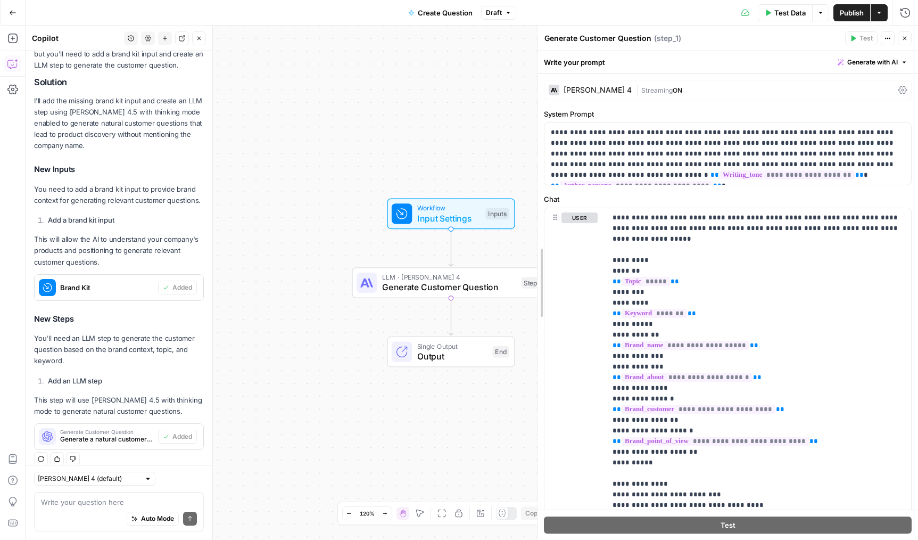
drag, startPoint x: 666, startPoint y: 356, endPoint x: 628, endPoint y: 379, distance: 44.5
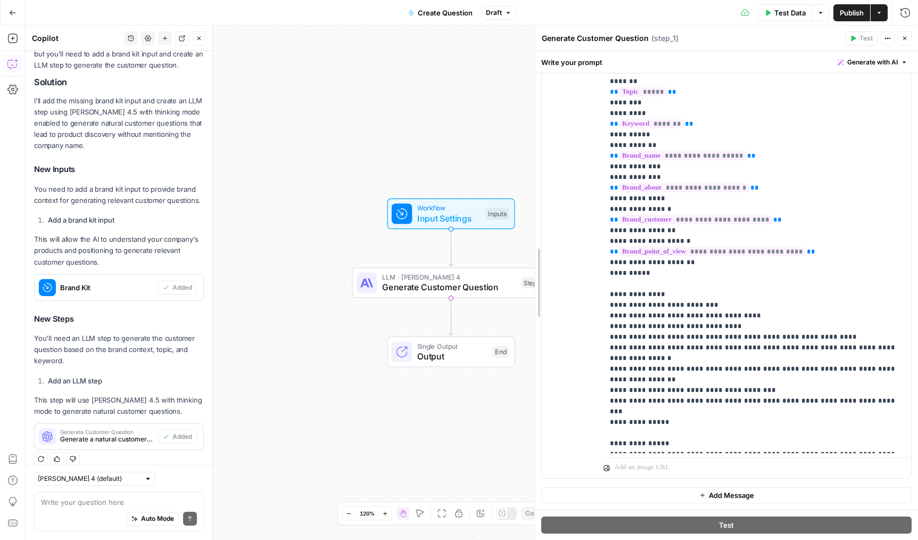
scroll to position [210, 0]
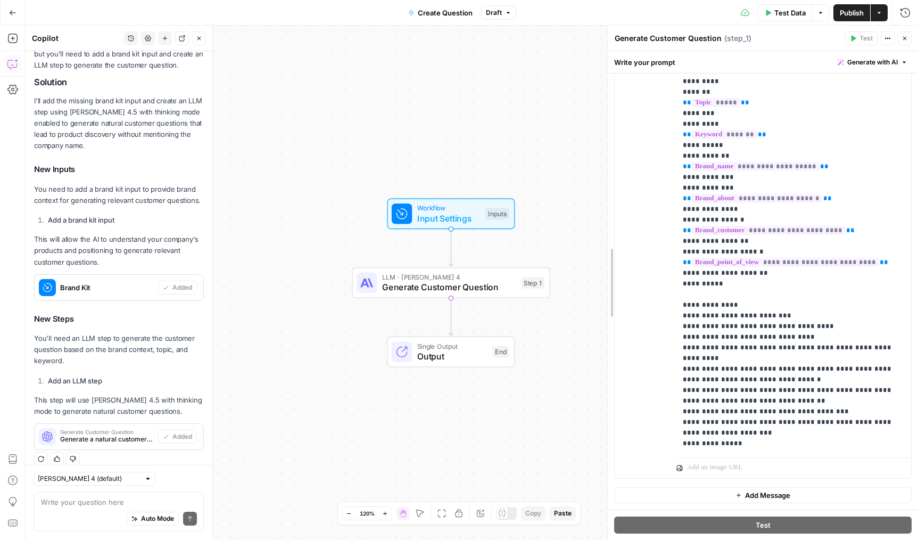
drag, startPoint x: 538, startPoint y: 375, endPoint x: 611, endPoint y: 369, distance: 73.2
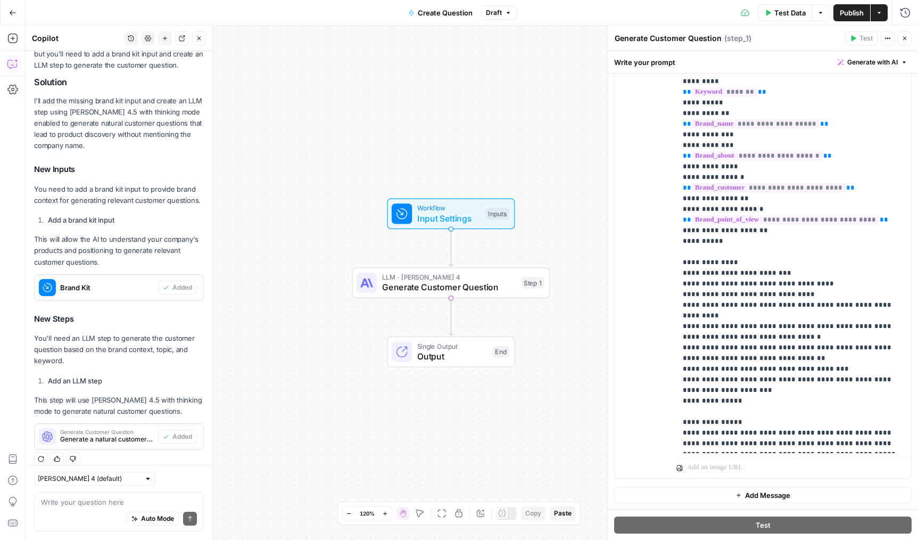
click at [851, 10] on span "Publish" at bounding box center [852, 12] width 24 height 11
click at [195, 36] on button "Close" at bounding box center [199, 38] width 14 height 14
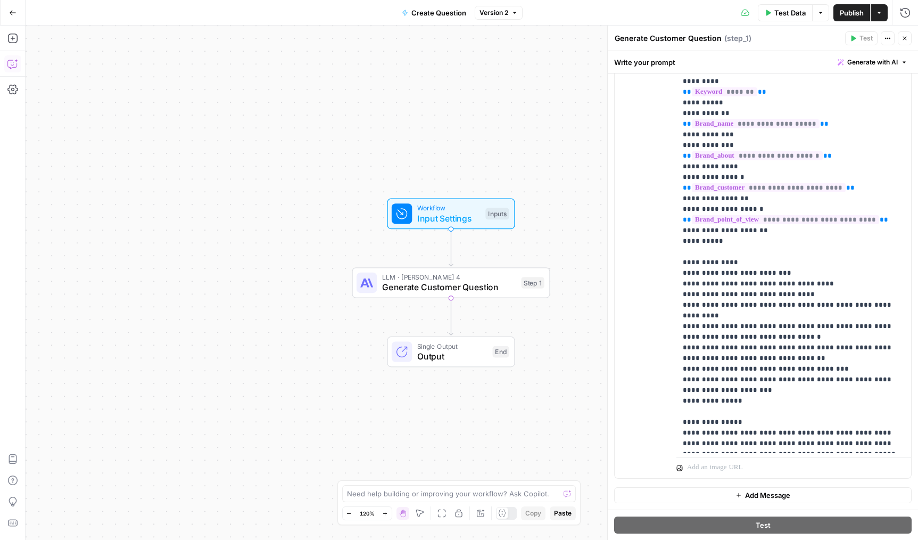
click at [843, 14] on span "Publish" at bounding box center [852, 12] width 24 height 11
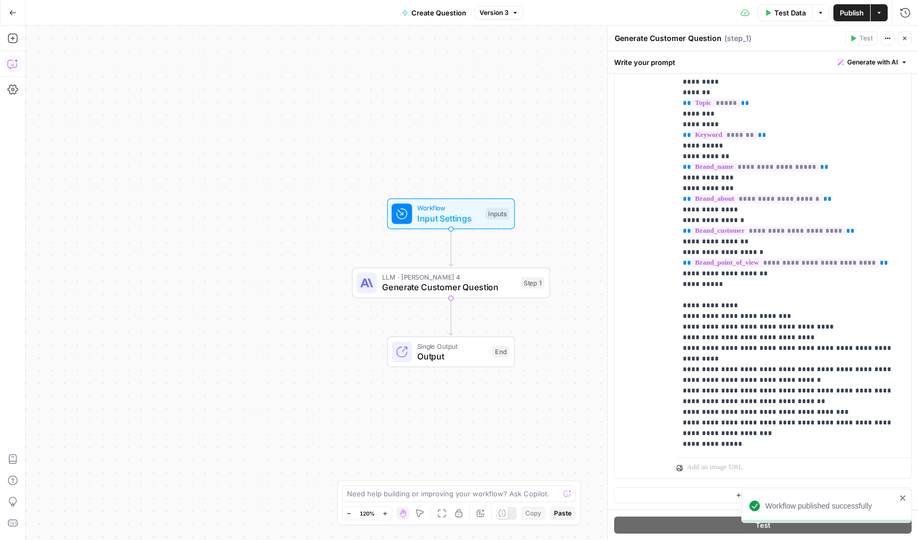
scroll to position [0, 0]
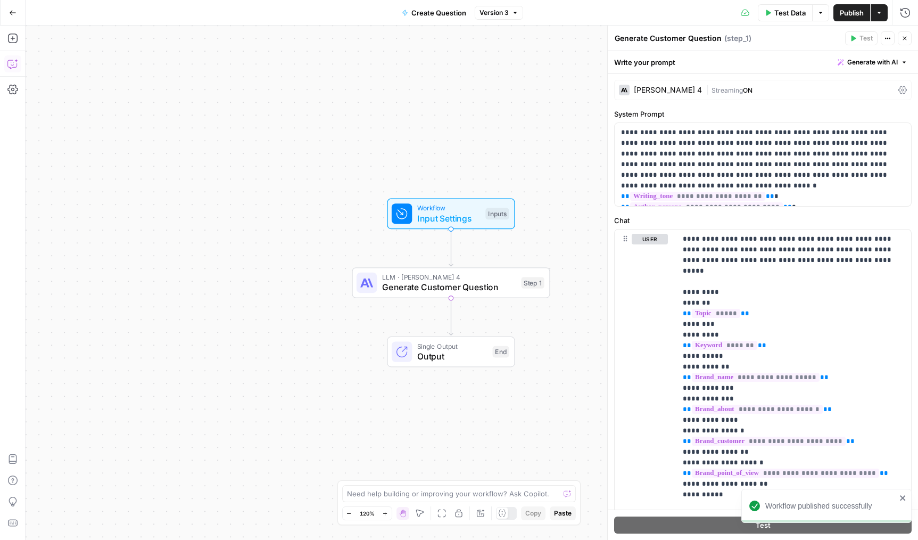
click at [691, 100] on div "[PERSON_NAME] 4 | Streaming ON" at bounding box center [763, 90] width 298 height 20
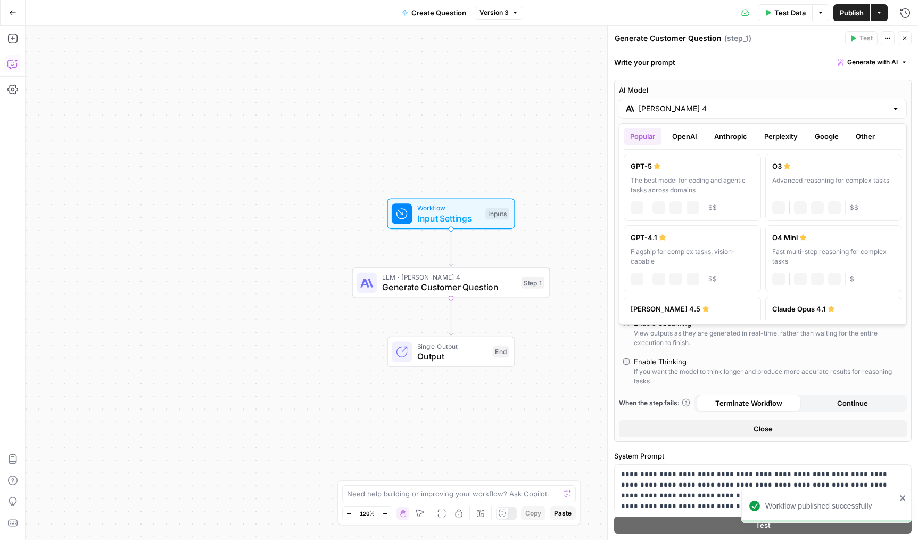
click at [680, 114] on div "[PERSON_NAME] 4" at bounding box center [763, 108] width 288 height 20
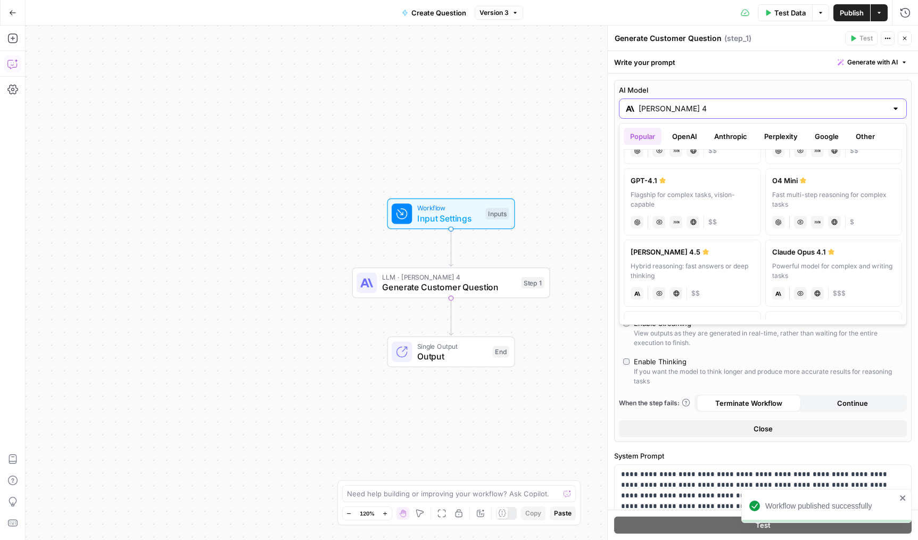
scroll to position [119, 0]
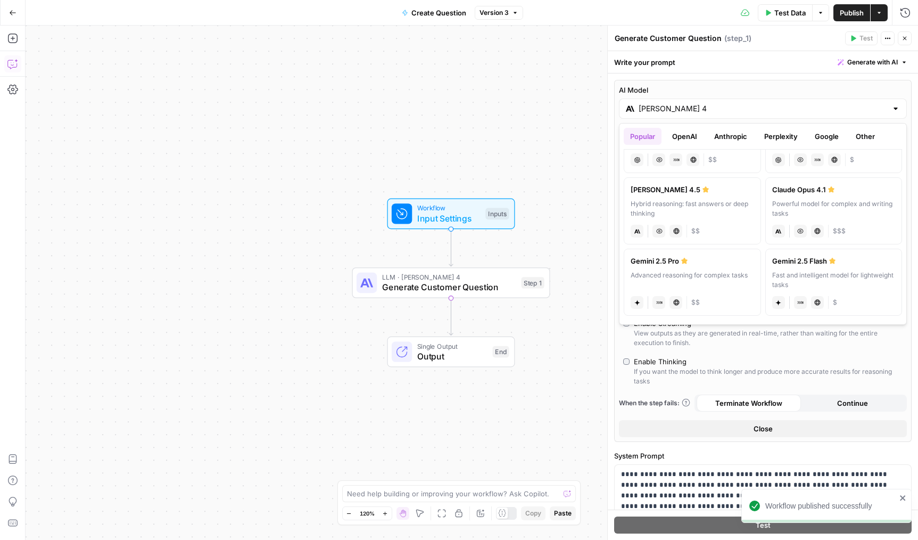
click at [711, 202] on div "Hybrid reasoning: fast answers or deep thinking" at bounding box center [693, 208] width 124 height 19
type input "[PERSON_NAME] 4.5"
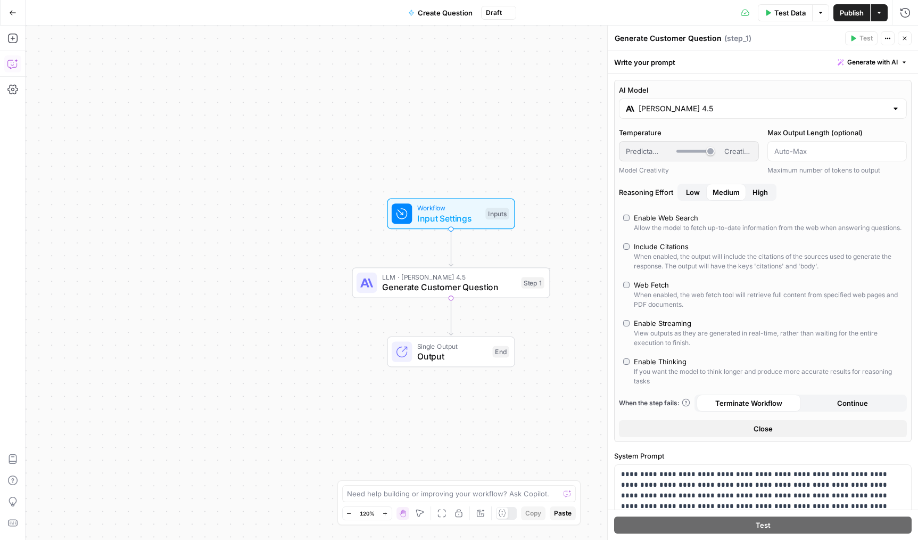
click at [848, 16] on span "Publish" at bounding box center [852, 12] width 24 height 11
click at [614, 319] on div "AI Model [PERSON_NAME] 4.5 Temperature Predictable Creative Model Creativity Ma…" at bounding box center [763, 261] width 298 height 362
drag, startPoint x: 607, startPoint y: 317, endPoint x: 596, endPoint y: 317, distance: 11.2
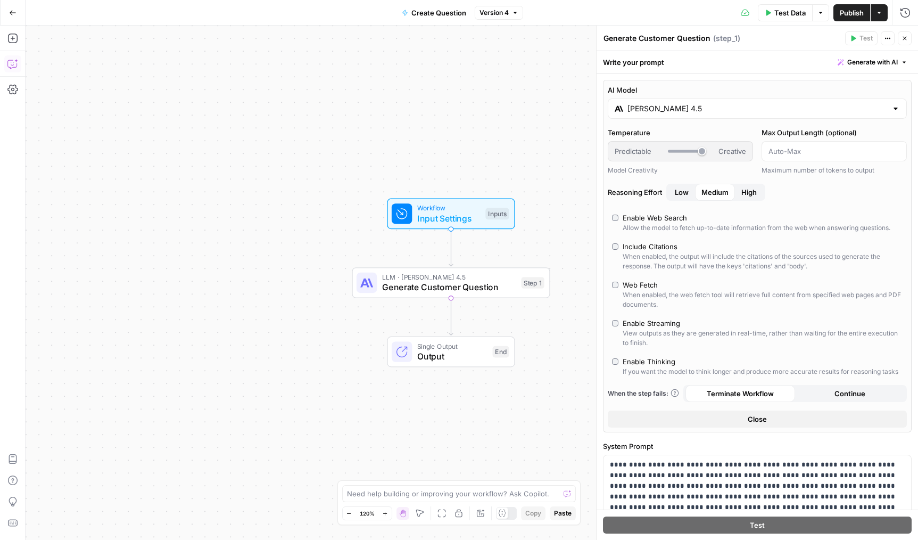
click at [491, 190] on span "Test Step" at bounding box center [487, 190] width 34 height 12
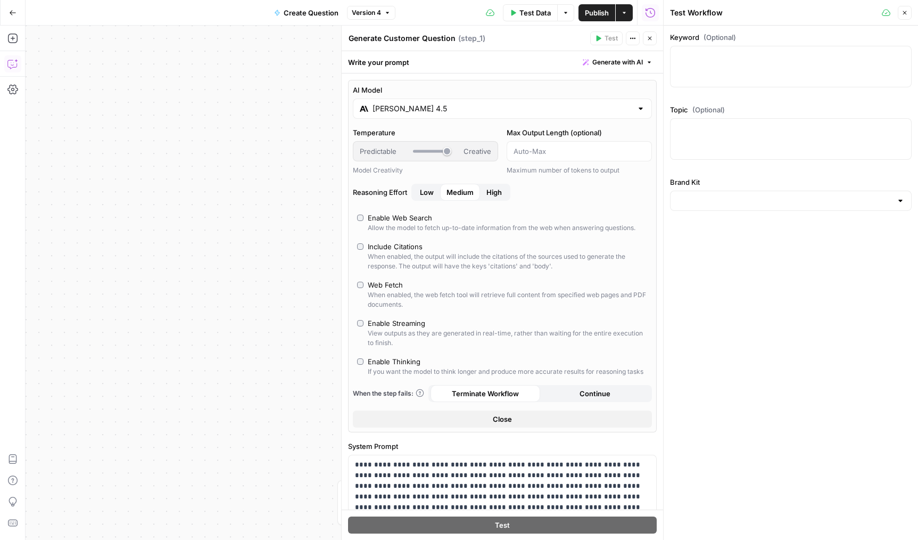
click at [648, 43] on button "Close" at bounding box center [650, 38] width 14 height 14
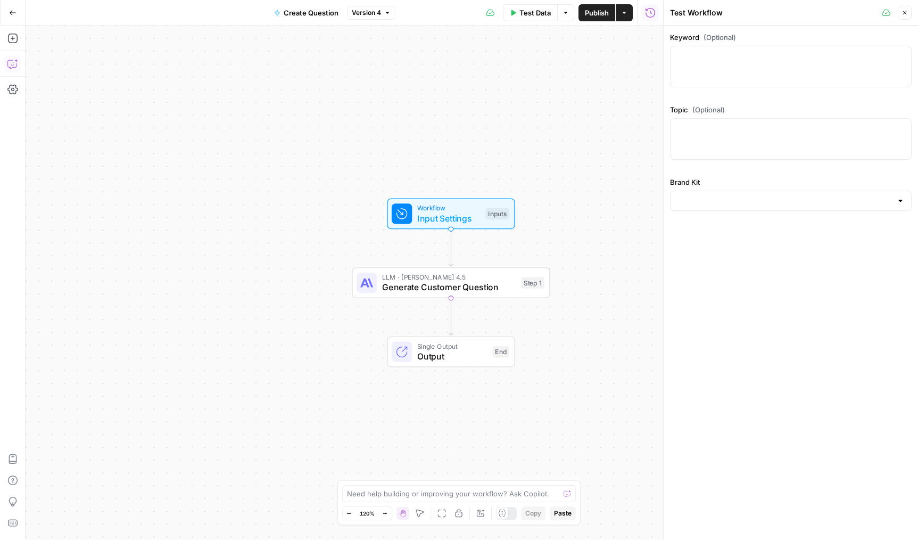
click at [817, 79] on div at bounding box center [791, 67] width 242 height 42
click at [909, 17] on button "Close" at bounding box center [905, 13] width 14 height 14
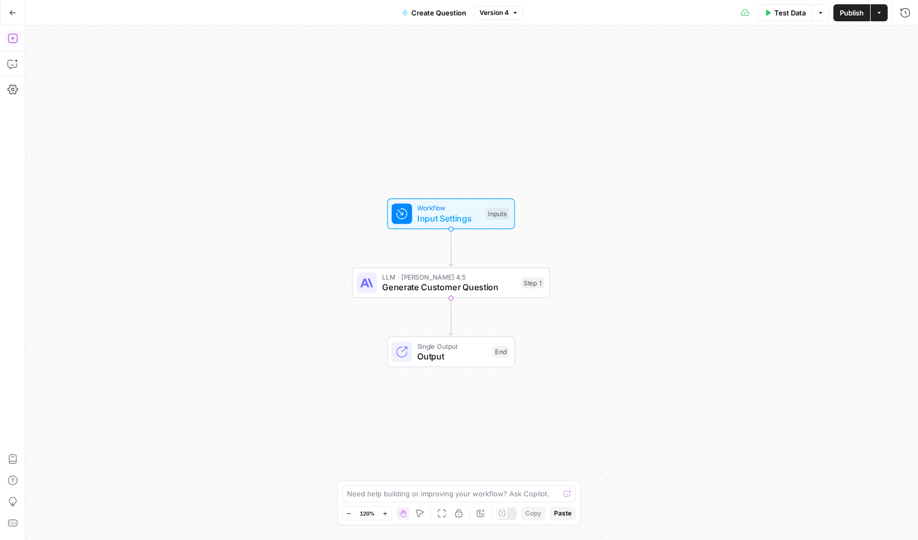
click at [17, 33] on icon "button" at bounding box center [12, 38] width 11 height 11
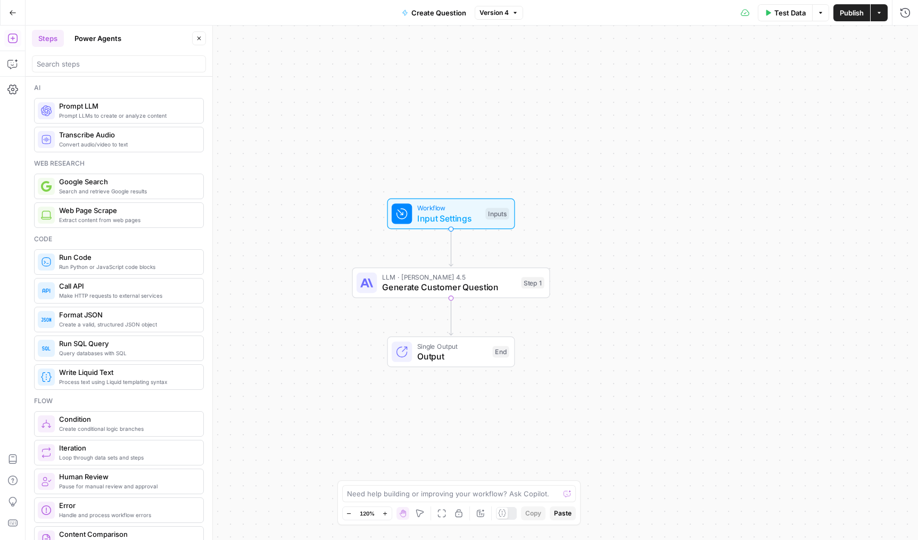
click at [17, 76] on div "Add Steps Copilot Settings AirOps Academy Help Give Feedback Shortcuts" at bounding box center [13, 283] width 26 height 514
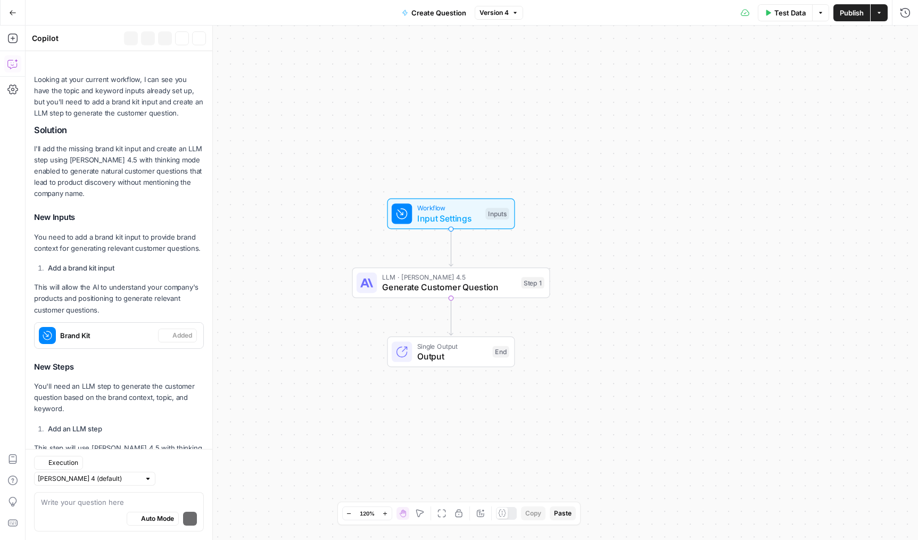
scroll to position [257, 0]
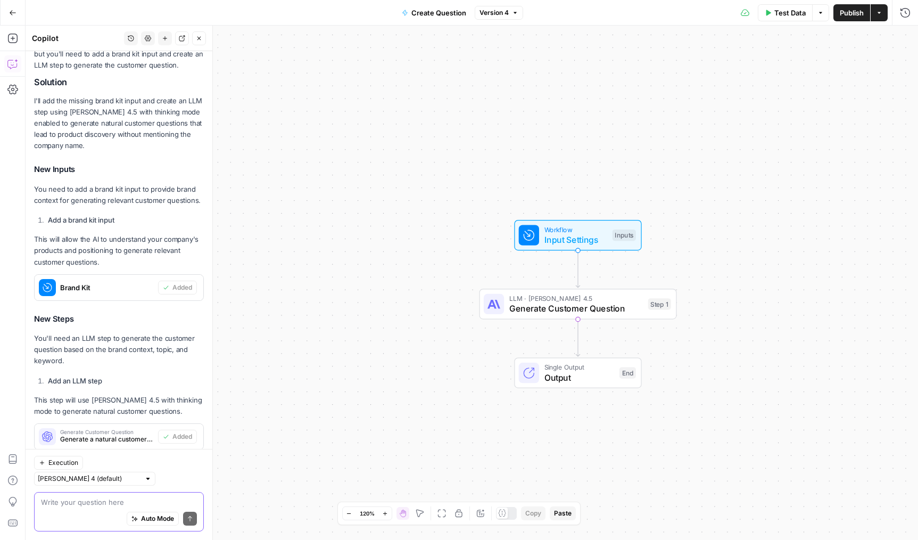
click at [101, 503] on textarea at bounding box center [119, 502] width 156 height 11
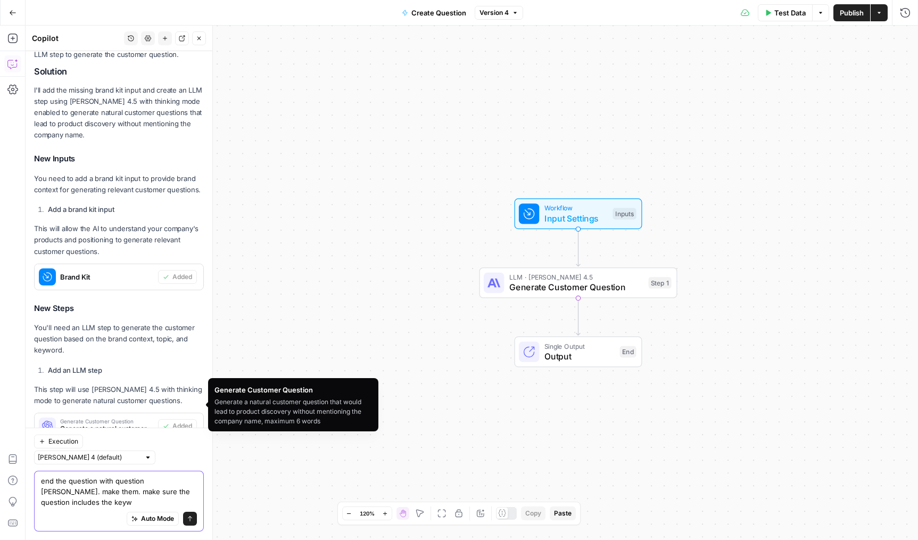
scroll to position [278, 0]
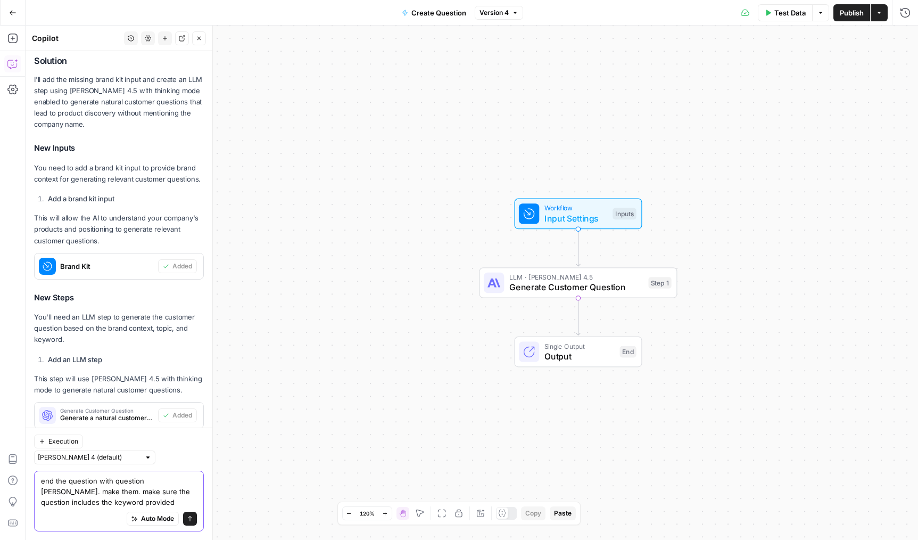
type textarea "end the question with question [PERSON_NAME]. make them. make sure the question…"
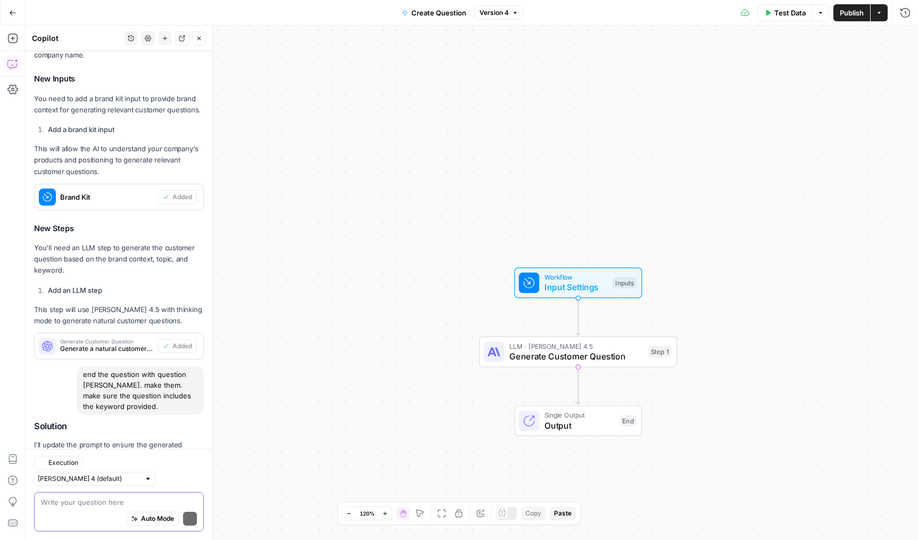
scroll to position [404, 0]
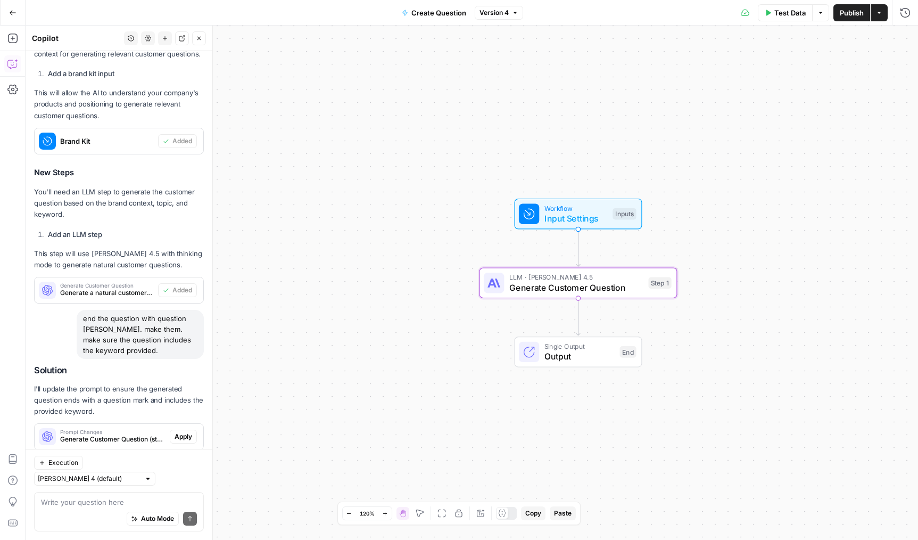
click at [186, 432] on span "Apply" at bounding box center [184, 437] width 18 height 10
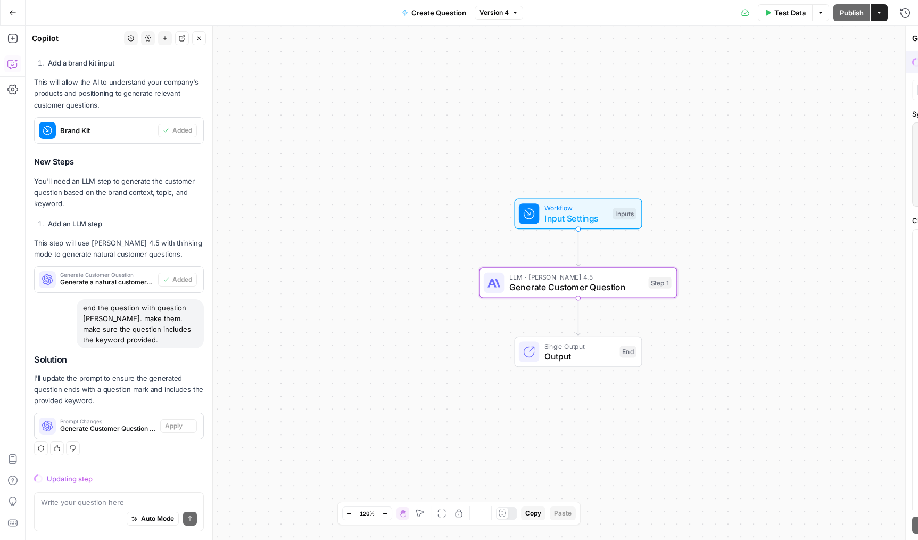
scroll to position [387, 0]
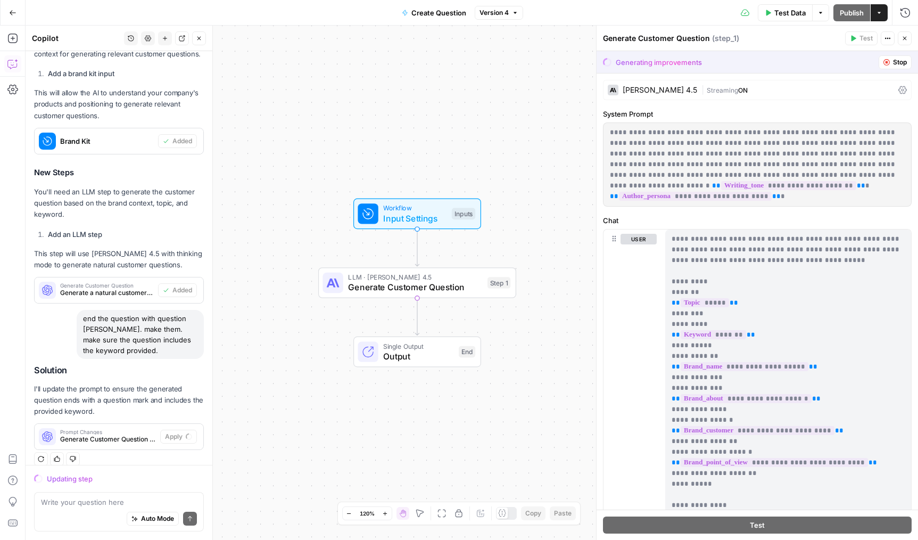
click at [138, 510] on div "Auto Mode Send" at bounding box center [119, 518] width 156 height 23
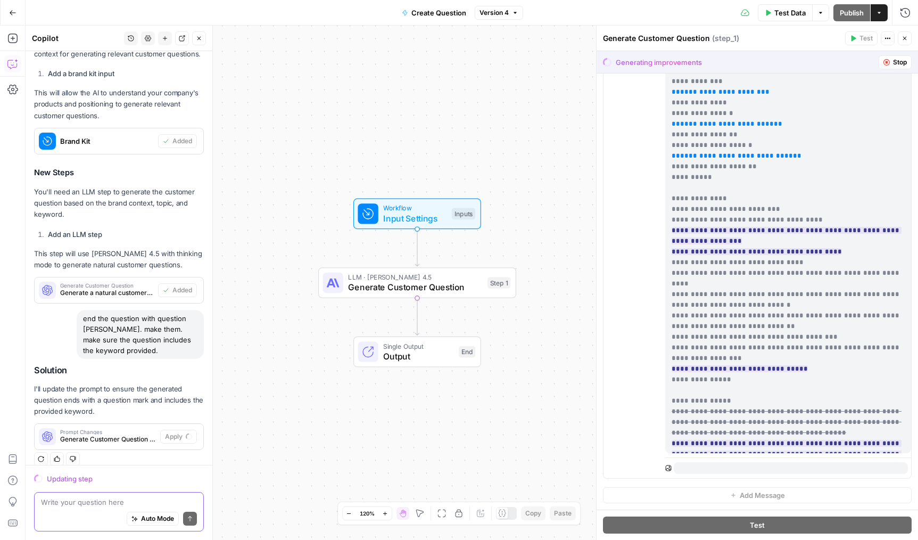
scroll to position [118, 0]
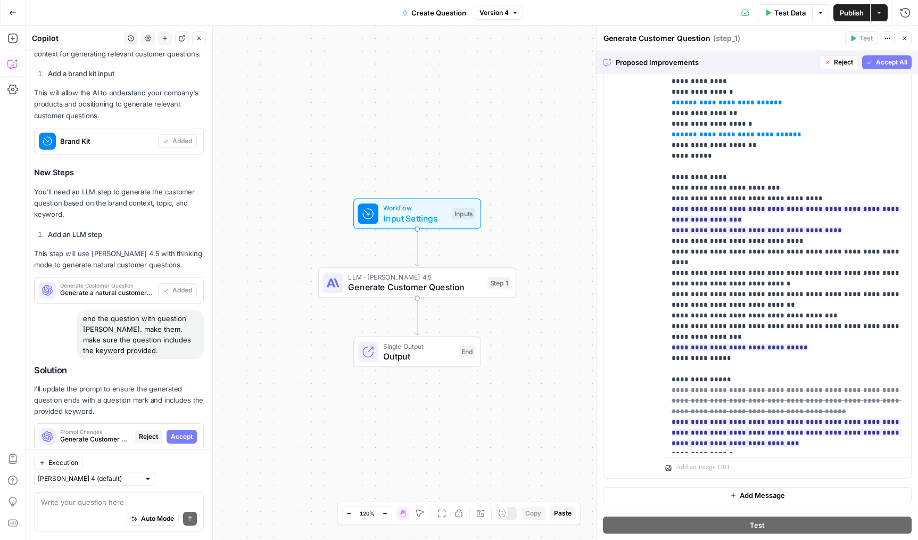
click at [884, 64] on span "Accept All" at bounding box center [891, 63] width 31 height 10
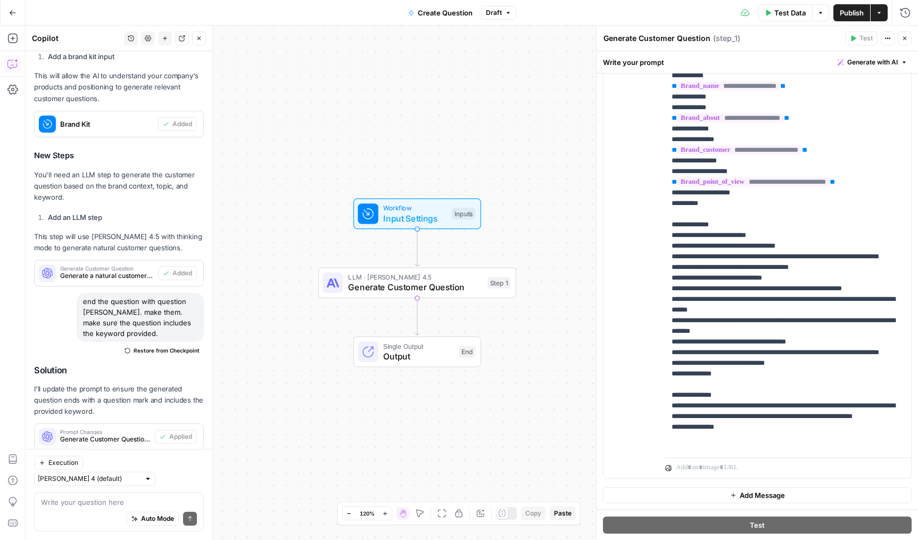
scroll to position [80, 0]
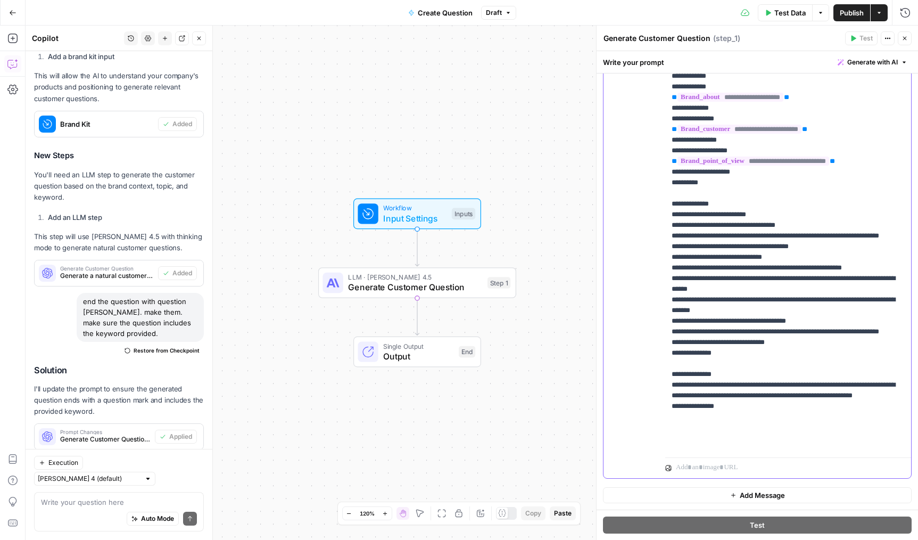
click at [761, 349] on p "**********" at bounding box center [788, 198] width 233 height 511
click at [753, 373] on p "**********" at bounding box center [788, 198] width 233 height 511
click at [759, 359] on p "**********" at bounding box center [788, 198] width 233 height 511
click at [763, 310] on p "**********" at bounding box center [788, 198] width 233 height 511
drag, startPoint x: 783, startPoint y: 374, endPoint x: 668, endPoint y: 374, distance: 115.0
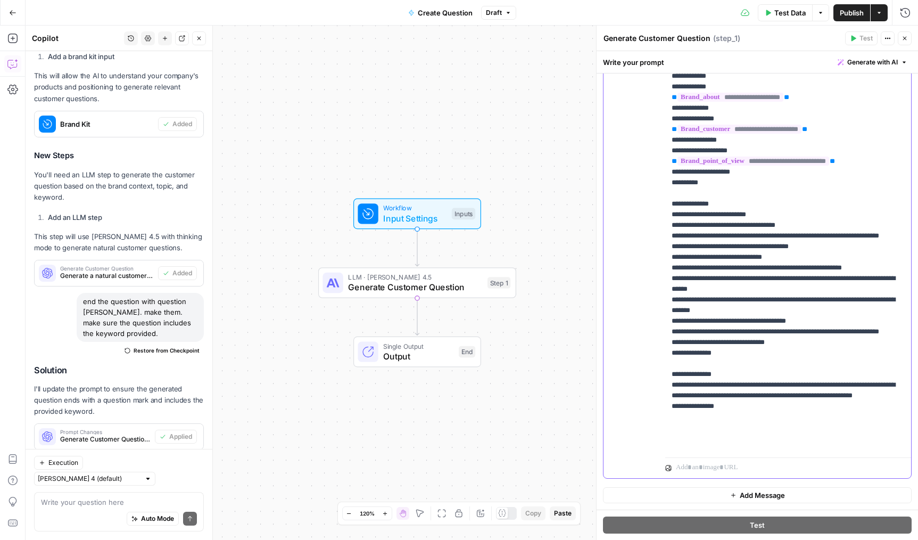
click at [668, 374] on div "**********" at bounding box center [789, 236] width 246 height 434
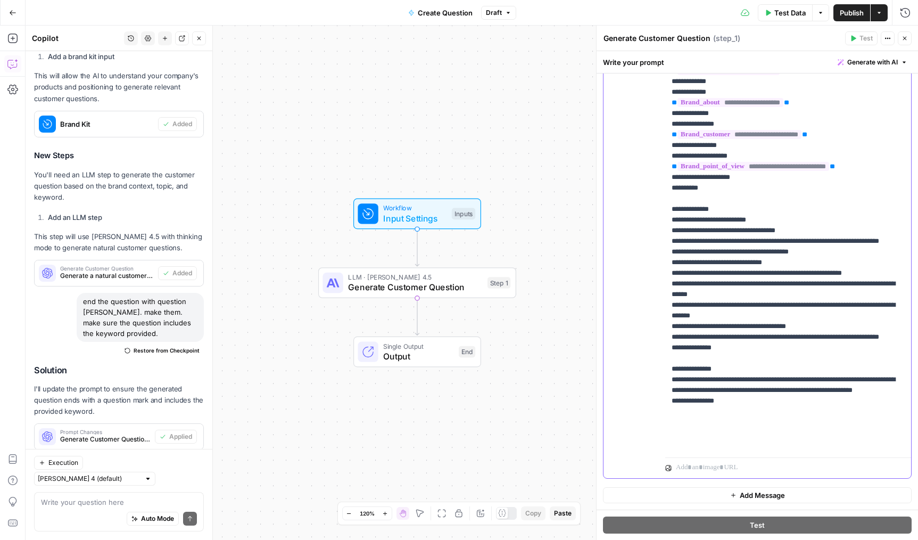
scroll to position [75, 0]
click at [735, 309] on p "**********" at bounding box center [788, 198] width 233 height 500
click at [750, 310] on p "**********" at bounding box center [788, 198] width 233 height 500
click at [812, 280] on p "**********" at bounding box center [788, 198] width 233 height 500
click at [740, 260] on p "**********" at bounding box center [788, 198] width 233 height 500
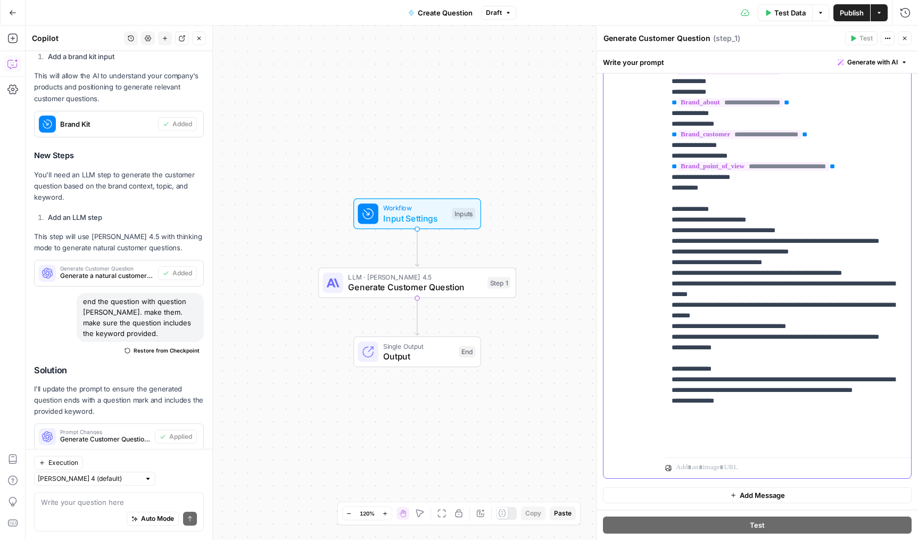
click at [750, 311] on p "**********" at bounding box center [788, 198] width 233 height 500
click at [759, 354] on p "**********" at bounding box center [788, 198] width 233 height 500
click at [732, 364] on p "**********" at bounding box center [788, 198] width 233 height 500
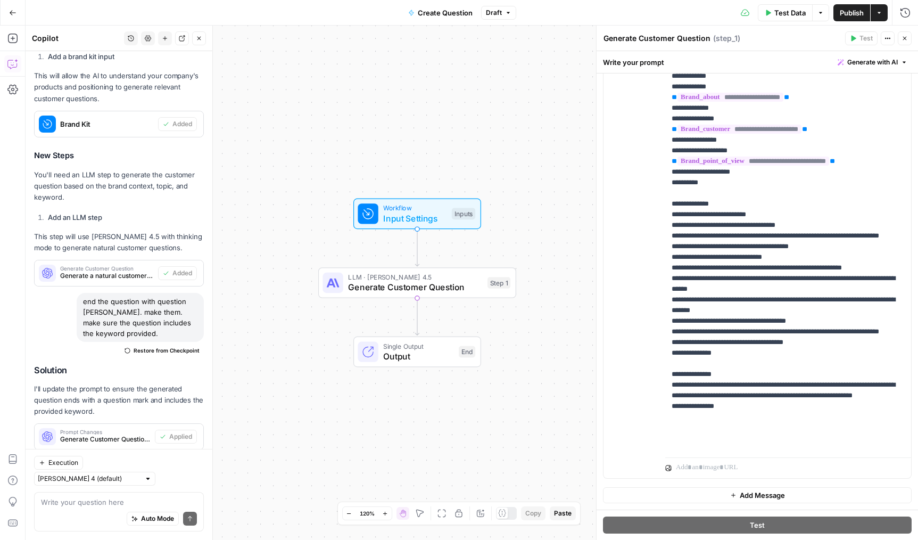
click at [852, 17] on span "Publish" at bounding box center [852, 12] width 24 height 11
click at [709, 226] on p "**********" at bounding box center [788, 198] width 233 height 511
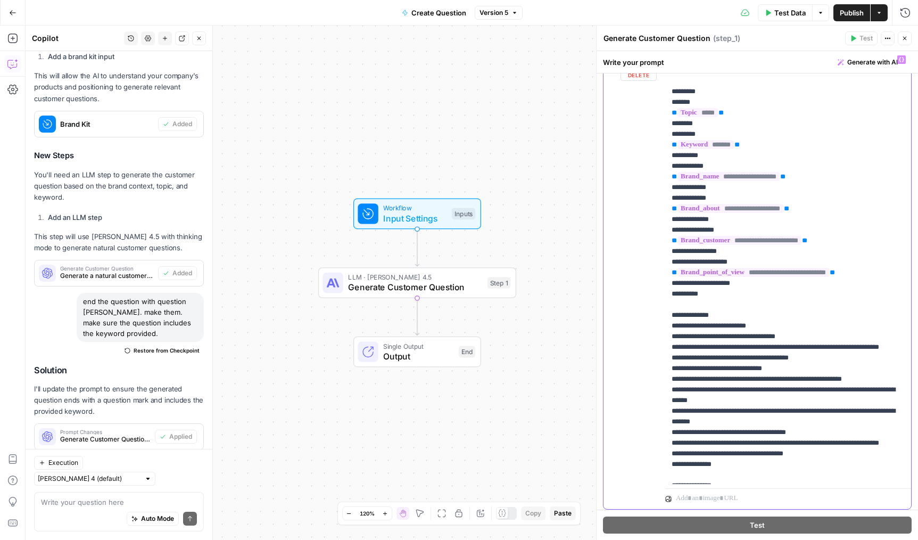
scroll to position [190, 0]
click at [895, 39] on div "Test Actions Close" at bounding box center [878, 38] width 67 height 14
click at [899, 38] on button "Close" at bounding box center [905, 38] width 14 height 14
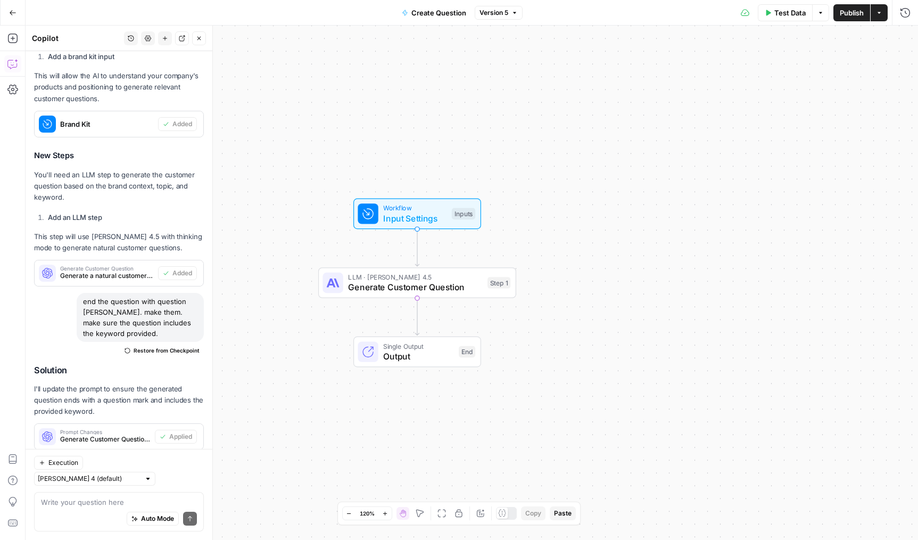
click at [9, 10] on icon "button" at bounding box center [12, 12] width 7 height 7
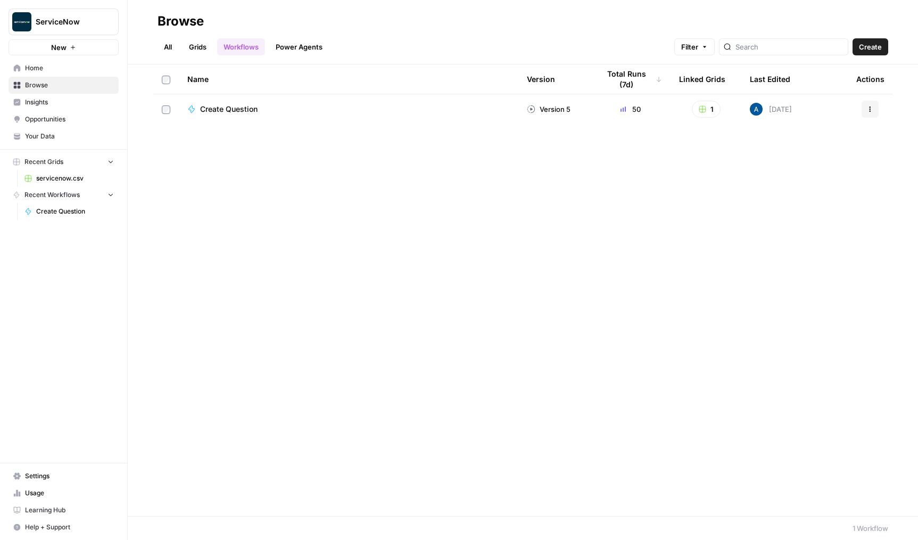
click at [68, 176] on span "servicenow.csv" at bounding box center [75, 179] width 78 height 10
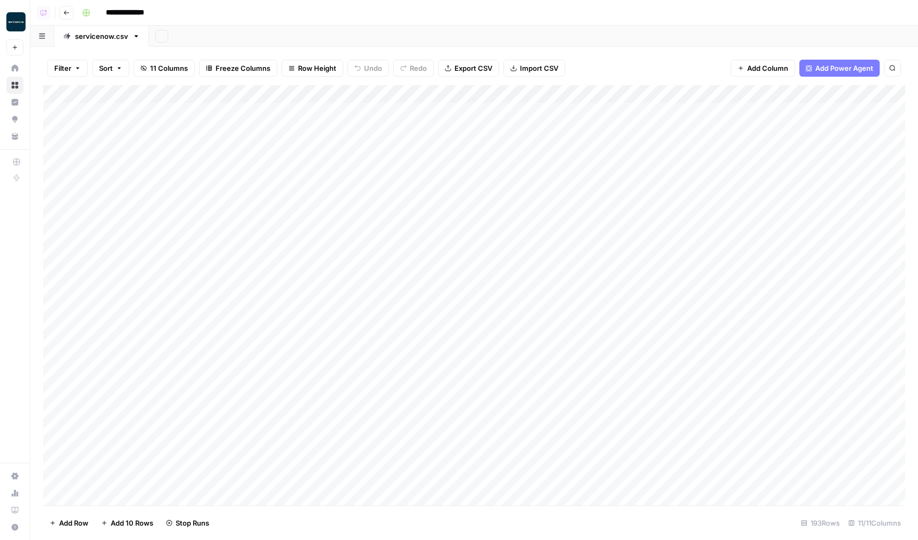
click at [130, 13] on input "**********" at bounding box center [134, 12] width 67 height 17
type input "**********"
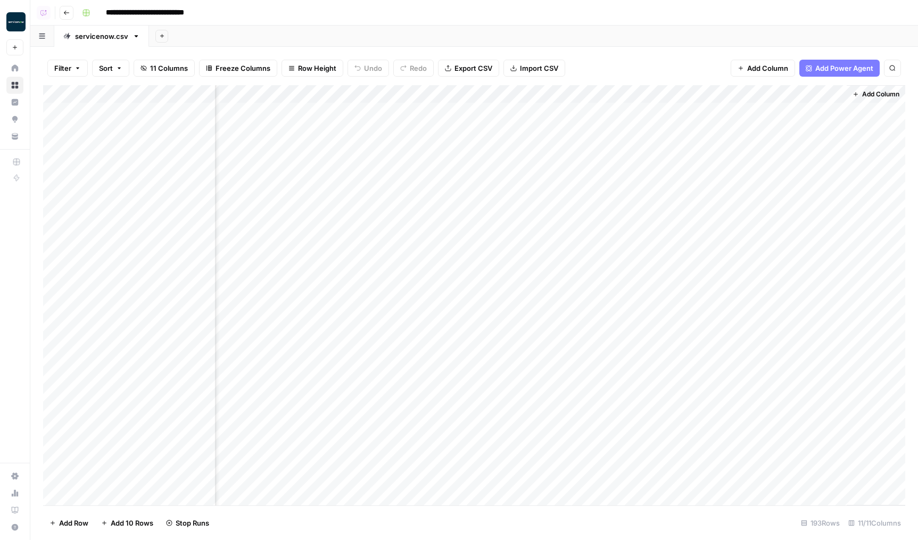
click at [713, 162] on div "Add Column" at bounding box center [474, 295] width 863 height 420
click at [726, 195] on div "Add Column" at bounding box center [474, 295] width 863 height 420
click at [723, 248] on div "Add Column" at bounding box center [474, 295] width 863 height 420
click at [734, 275] on div "Add Column" at bounding box center [474, 295] width 863 height 420
click at [712, 184] on div "Add Column" at bounding box center [474, 295] width 863 height 420
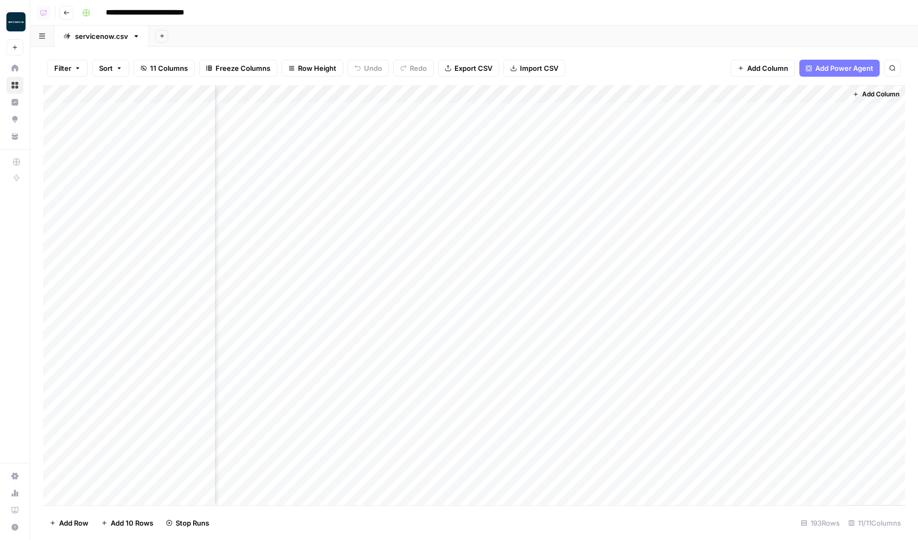
click at [740, 267] on div "Add Column" at bounding box center [474, 295] width 863 height 420
click at [663, 94] on div "Add Column" at bounding box center [474, 295] width 863 height 420
click at [692, 151] on span "Remaining Rows" at bounding box center [697, 156] width 67 height 11
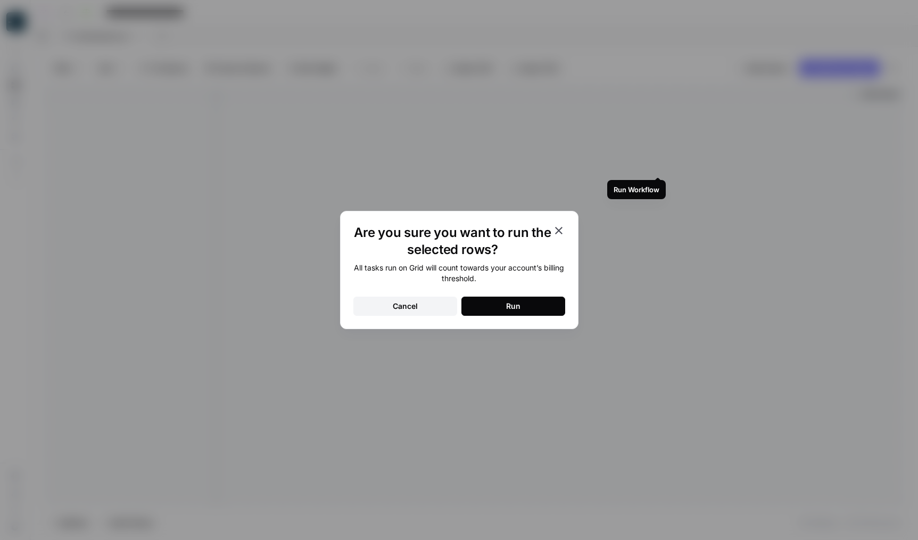
click at [539, 301] on button "Run" at bounding box center [514, 306] width 104 height 19
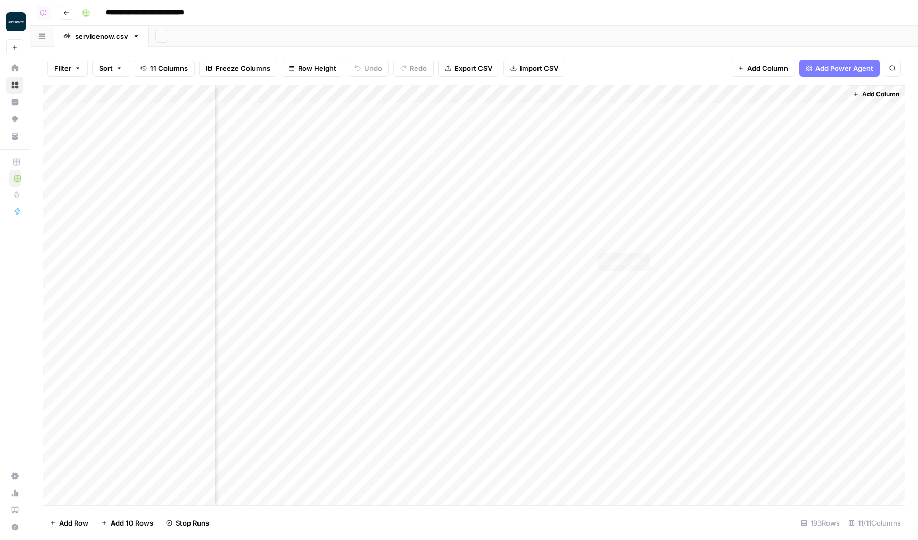
click at [604, 235] on div "Add Column" at bounding box center [474, 295] width 863 height 420
click at [701, 273] on div "Add Column" at bounding box center [474, 295] width 863 height 420
click at [659, 100] on div "Add Column" at bounding box center [474, 295] width 863 height 420
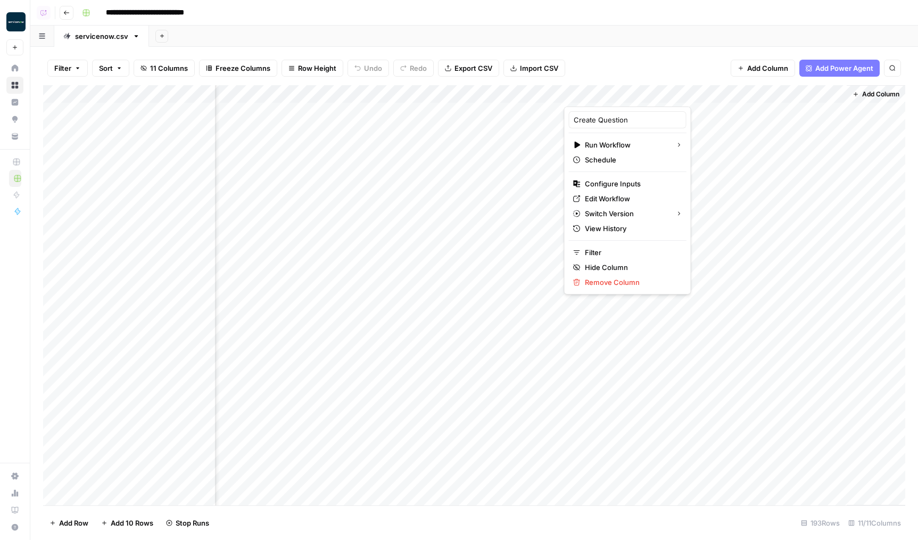
click at [659, 97] on div at bounding box center [616, 95] width 105 height 21
click at [658, 94] on div at bounding box center [616, 95] width 105 height 21
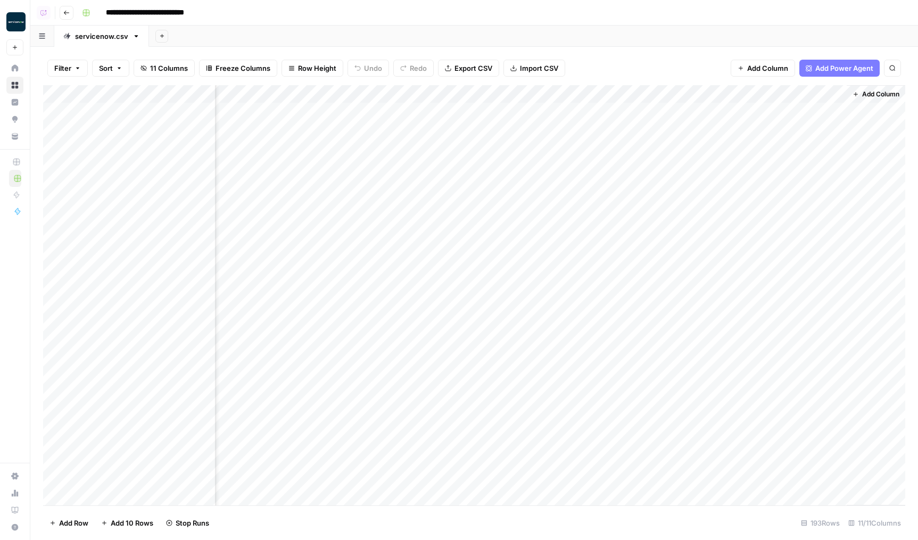
click at [640, 42] on div "Add Sheet" at bounding box center [533, 36] width 769 height 21
click at [656, 96] on div "Add Column" at bounding box center [474, 295] width 863 height 420
click at [659, 96] on div "Add Column" at bounding box center [474, 295] width 863 height 420
click at [685, 157] on span "Remaining Rows" at bounding box center [697, 156] width 67 height 11
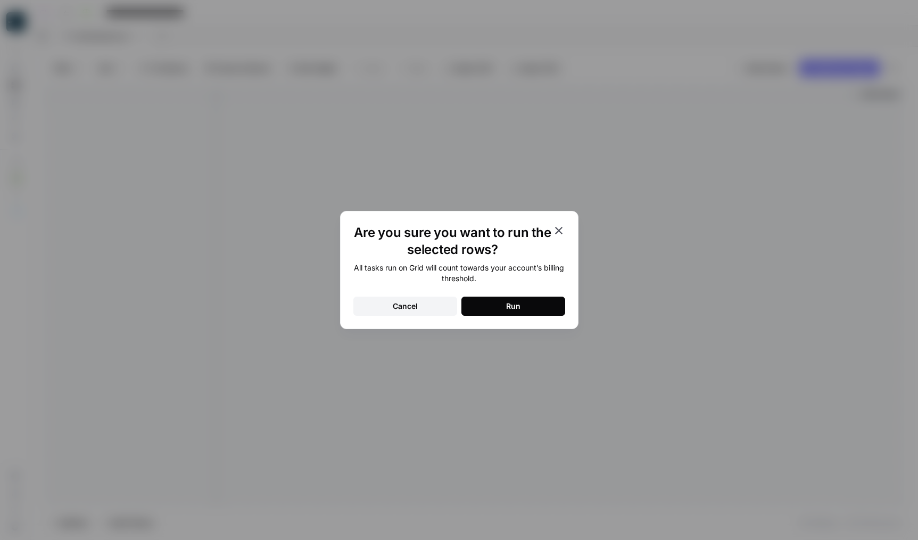
click at [533, 305] on button "Run" at bounding box center [514, 306] width 104 height 19
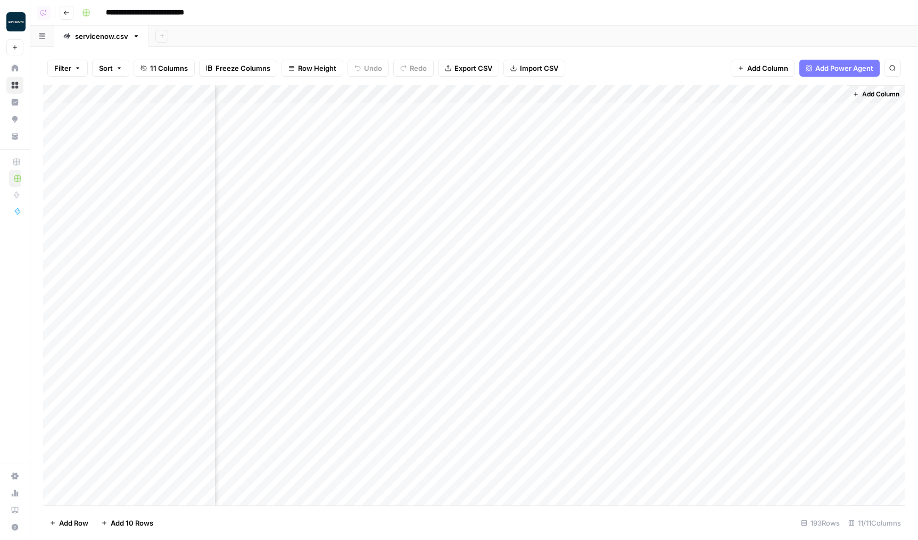
click at [625, 96] on div "Add Column" at bounding box center [474, 295] width 863 height 420
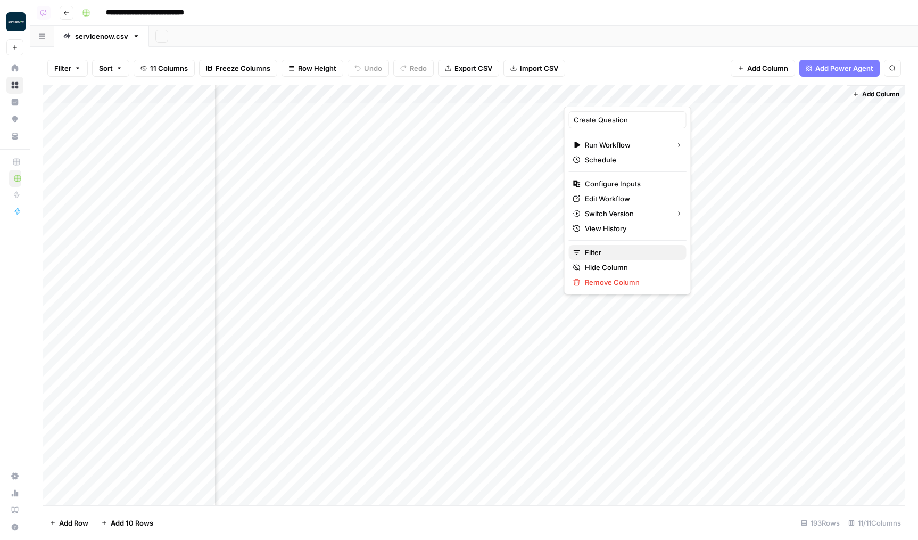
click at [598, 251] on span "Filter" at bounding box center [631, 252] width 93 height 11
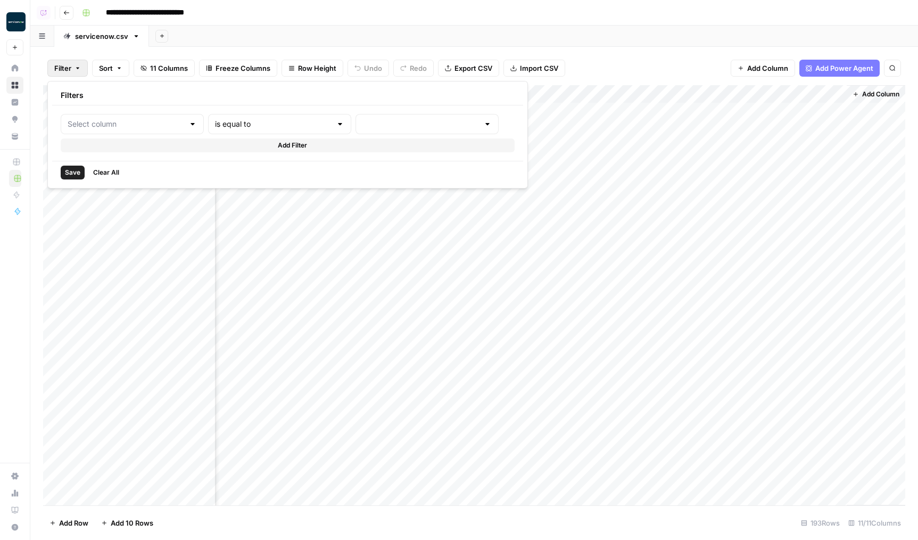
type input "Create Question"
click at [388, 121] on input "text" at bounding box center [452, 124] width 129 height 11
click at [347, 213] on span "cancelled" at bounding box center [377, 210] width 102 height 11
click at [70, 173] on span "Save" at bounding box center [72, 173] width 15 height 10
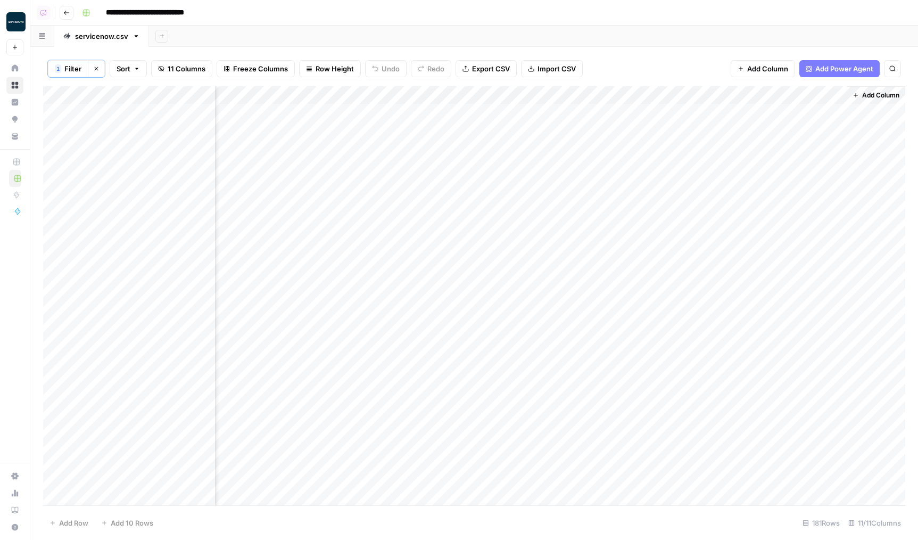
click at [659, 92] on div "Add Column" at bounding box center [474, 295] width 863 height 419
click at [696, 123] on span "All Rows" at bounding box center [697, 119] width 67 height 11
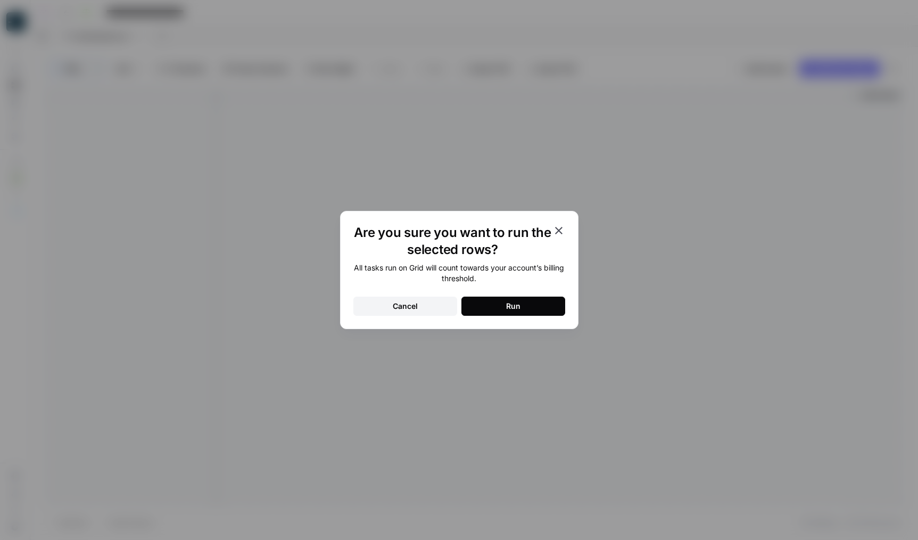
click at [525, 294] on div "All tasks run on Grid will count towards your account’s billing threshold. Canc…" at bounding box center [460, 288] width 212 height 53
click at [530, 301] on button "Run" at bounding box center [514, 306] width 104 height 19
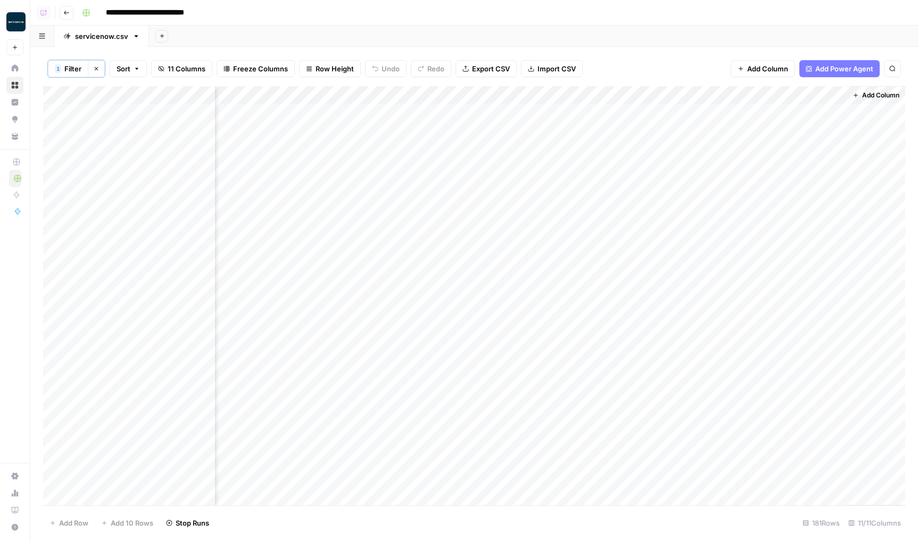
click at [634, 94] on div "Add Column" at bounding box center [474, 295] width 863 height 419
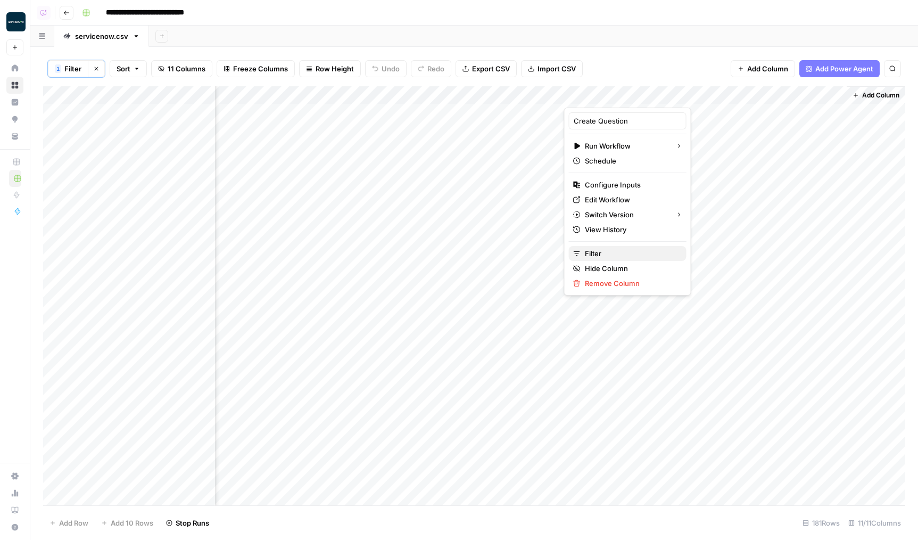
click at [582, 248] on div "Filter" at bounding box center [627, 253] width 109 height 11
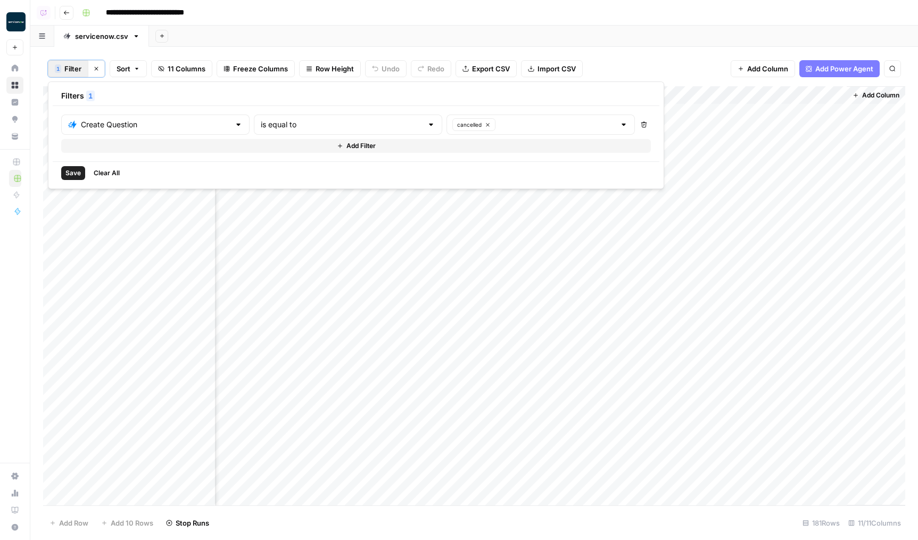
click at [642, 122] on icon "button" at bounding box center [645, 125] width 6 height 6
click at [84, 167] on button "Save" at bounding box center [73, 173] width 24 height 14
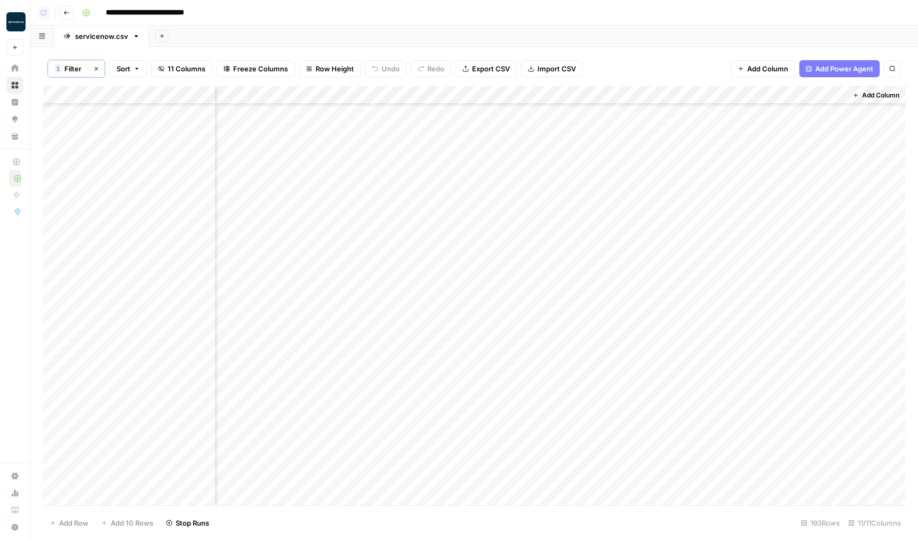
scroll to position [524, 229]
click at [698, 242] on div "Add Column" at bounding box center [474, 295] width 863 height 419
click at [692, 270] on div "Add Column" at bounding box center [474, 295] width 863 height 419
click at [713, 224] on div "Add Column" at bounding box center [474, 295] width 863 height 419
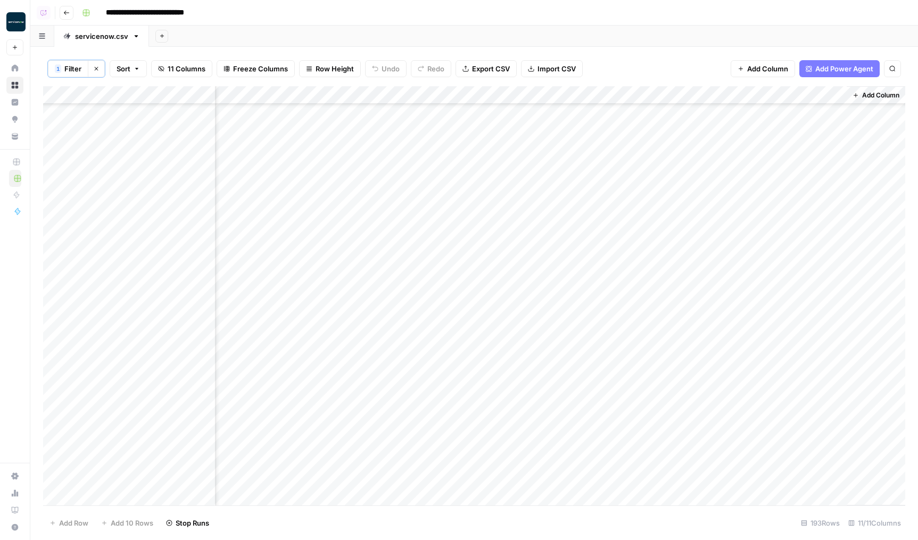
click at [724, 184] on div "Add Column" at bounding box center [474, 295] width 863 height 419
click at [725, 202] on div "Add Column" at bounding box center [474, 295] width 863 height 419
click at [724, 322] on div "Add Column" at bounding box center [474, 295] width 863 height 419
click at [725, 349] on div "Add Column" at bounding box center [474, 295] width 863 height 419
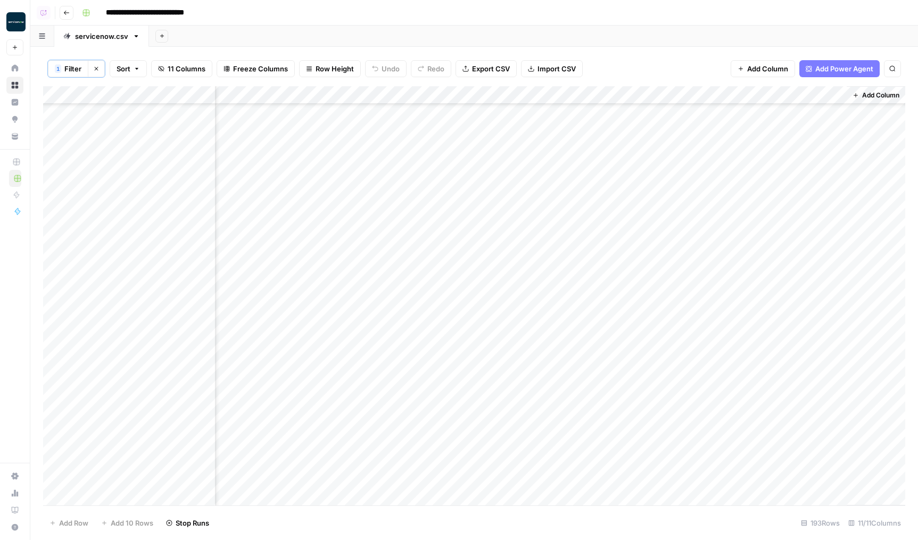
click at [660, 97] on div "Add Column" at bounding box center [474, 295] width 863 height 419
click at [602, 105] on div "Add Column" at bounding box center [474, 295] width 863 height 419
click at [606, 94] on div "Add Column" at bounding box center [474, 295] width 863 height 419
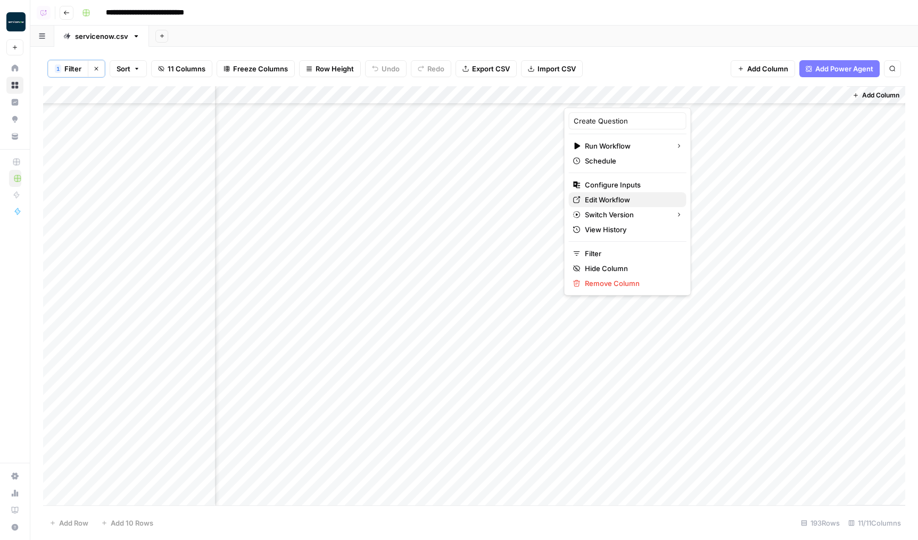
click at [602, 197] on span "Edit Workflow" at bounding box center [631, 199] width 93 height 11
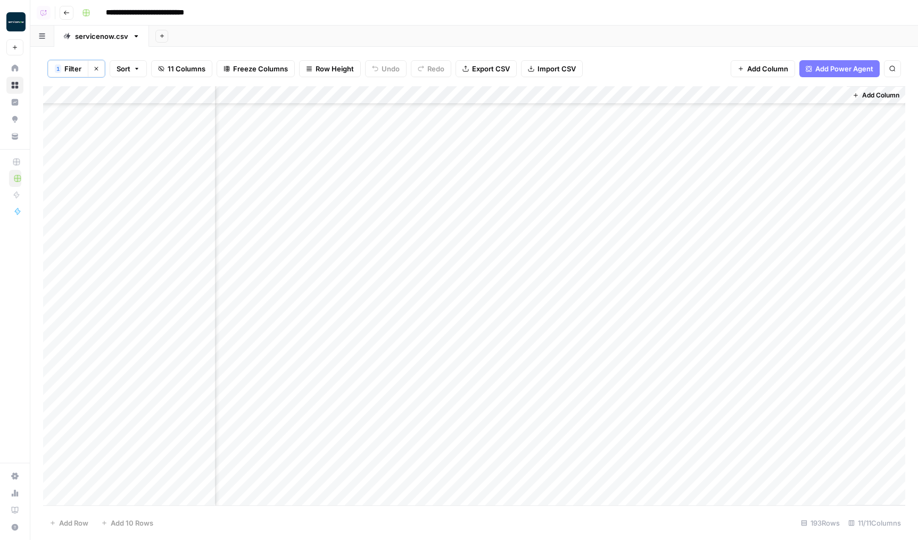
click at [660, 90] on div "Add Column" at bounding box center [474, 295] width 863 height 419
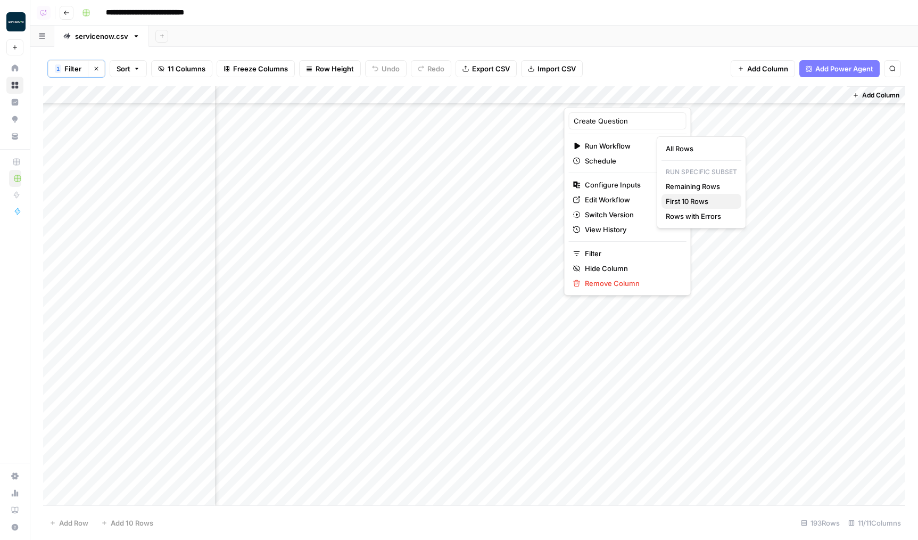
click at [686, 204] on span "First 10 Rows" at bounding box center [699, 201] width 67 height 11
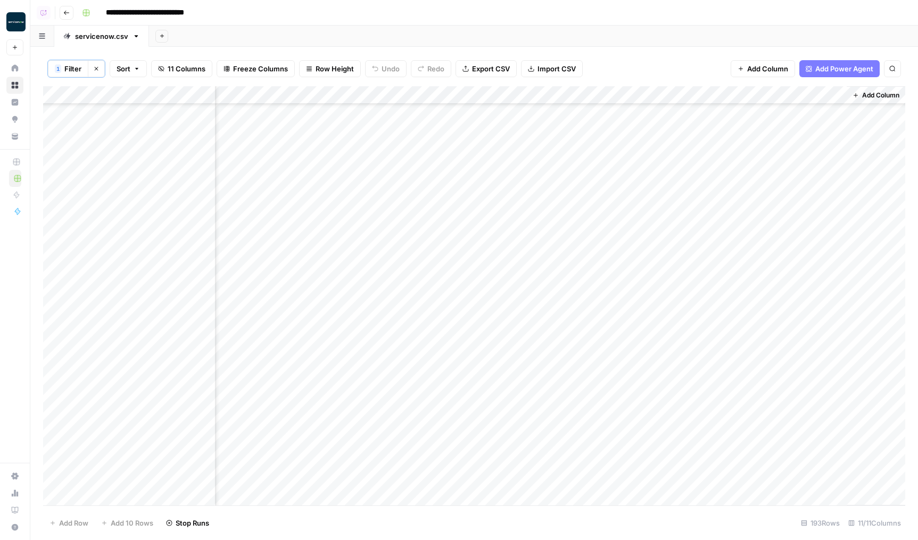
scroll to position [762, 229]
click at [55, 203] on div "Add Column" at bounding box center [474, 295] width 863 height 419
click at [60, 494] on div "Add Column" at bounding box center [474, 295] width 863 height 419
click at [611, 89] on div "Add Column" at bounding box center [474, 295] width 863 height 419
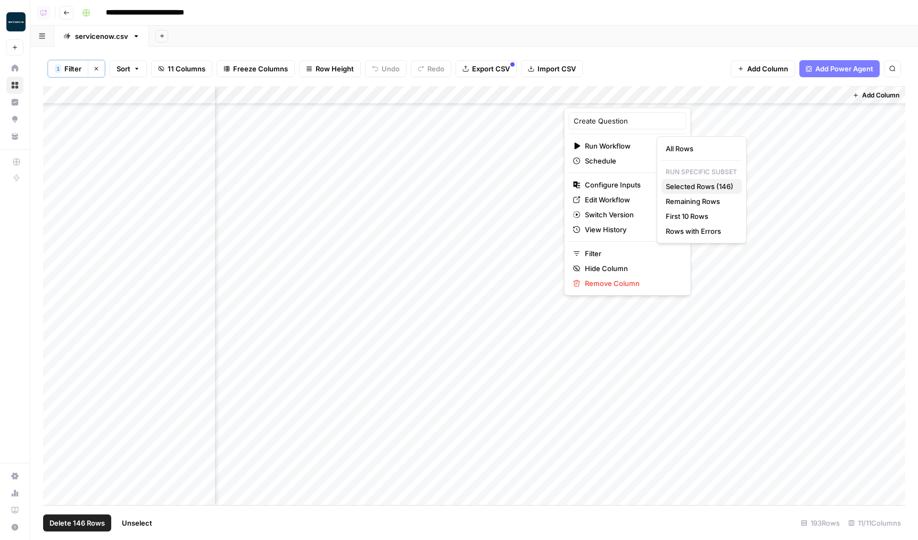
click at [704, 181] on span "Selected Rows (146)" at bounding box center [700, 186] width 68 height 11
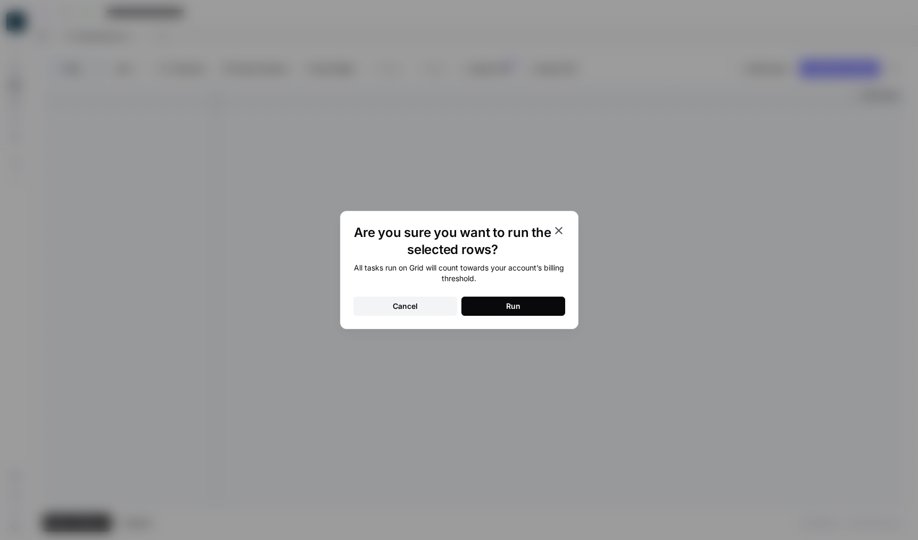
click at [503, 303] on button "Run" at bounding box center [514, 306] width 104 height 19
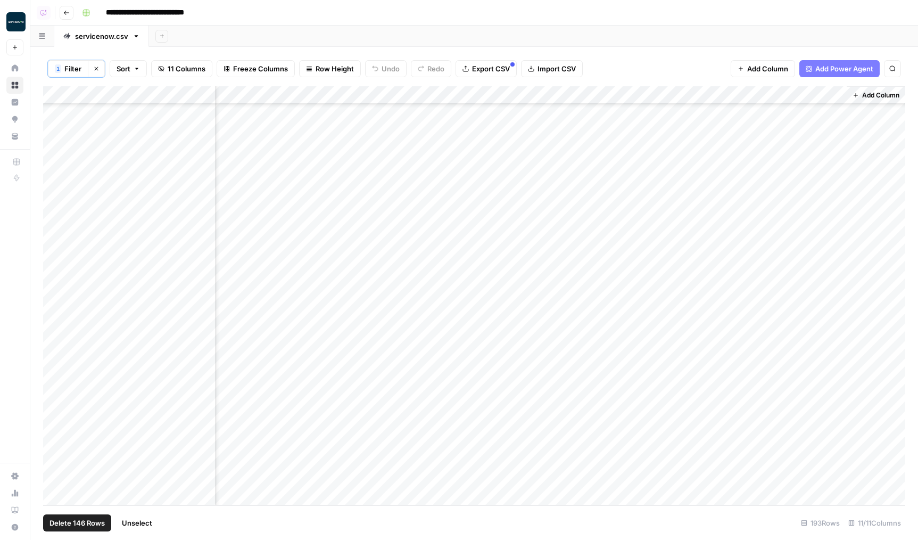
click at [138, 518] on span "Unselect" at bounding box center [137, 523] width 30 height 11
drag, startPoint x: 845, startPoint y: 95, endPoint x: 866, endPoint y: 95, distance: 20.2
click at [866, 95] on div "Add Column" at bounding box center [876, 295] width 59 height 419
drag, startPoint x: 845, startPoint y: 95, endPoint x: 868, endPoint y: 93, distance: 23.5
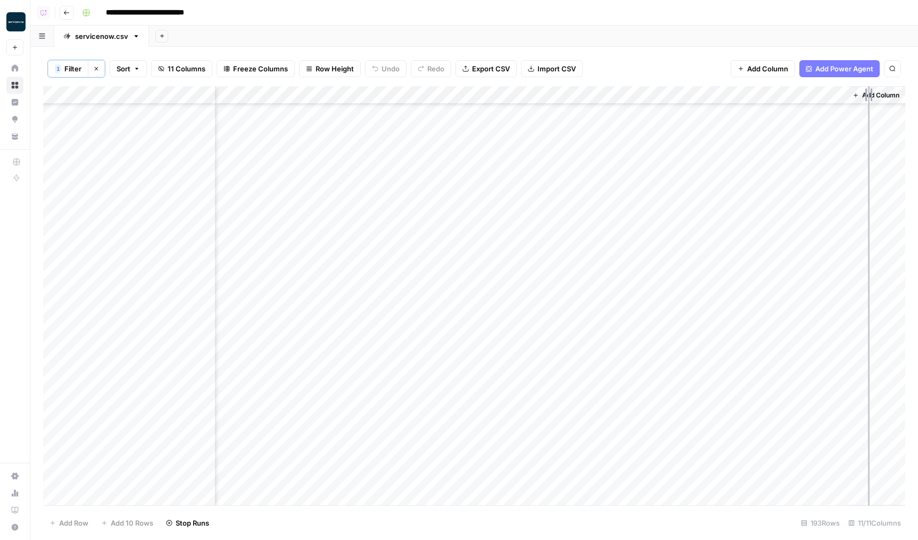
click at [868, 93] on div "Add Column" at bounding box center [474, 295] width 863 height 419
click at [700, 349] on div "Add Column" at bounding box center [474, 295] width 863 height 419
click at [704, 362] on div "Add Column" at bounding box center [474, 295] width 863 height 419
click at [631, 327] on div "Add Column" at bounding box center [474, 295] width 863 height 419
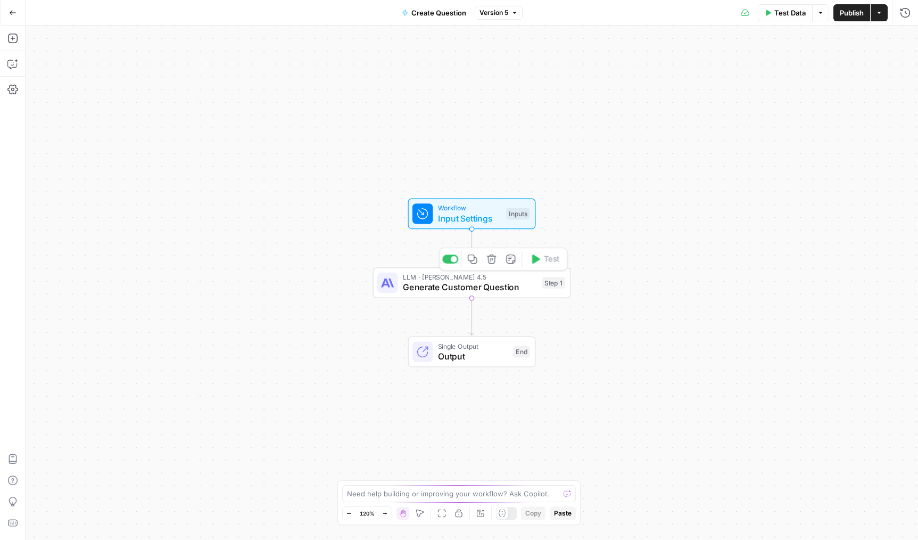
click at [423, 291] on span "Generate Customer Question" at bounding box center [470, 287] width 134 height 13
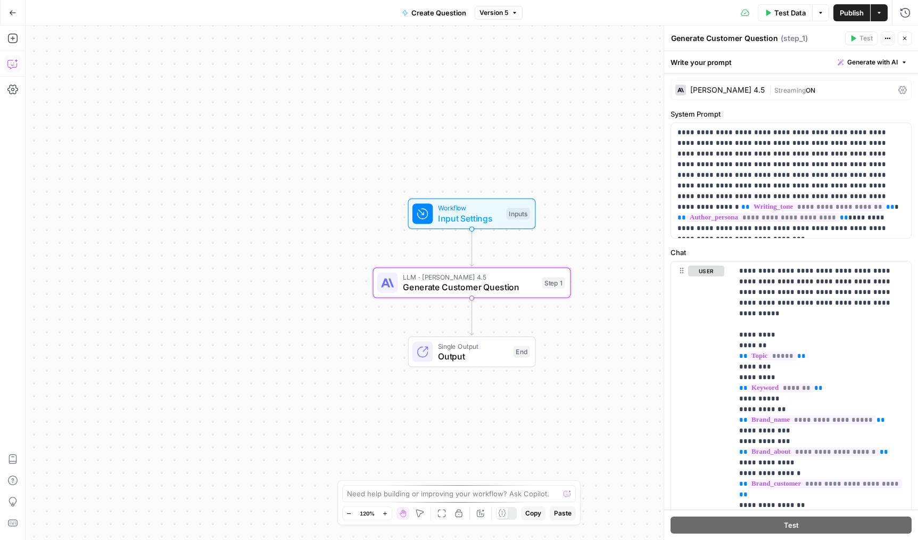
click at [10, 60] on icon "button" at bounding box center [11, 64] width 9 height 9
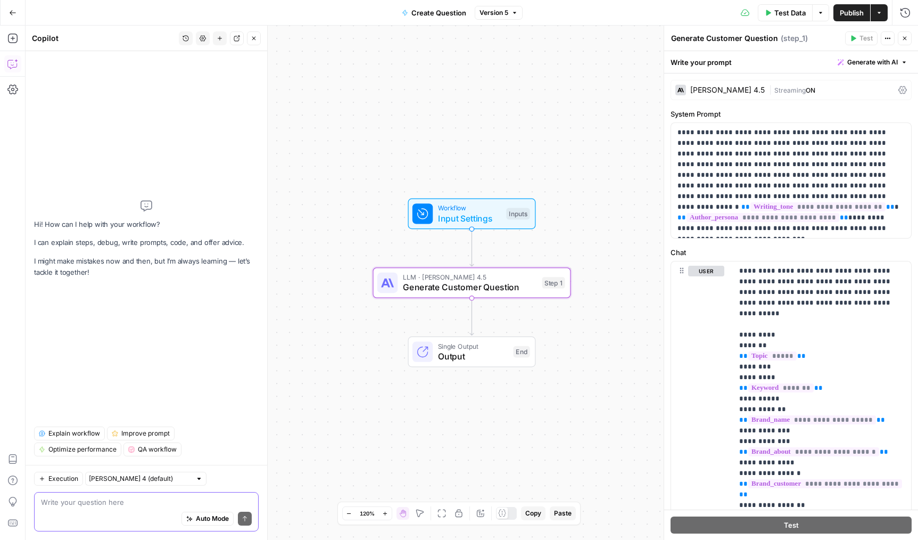
click at [203, 504] on textarea at bounding box center [146, 502] width 211 height 11
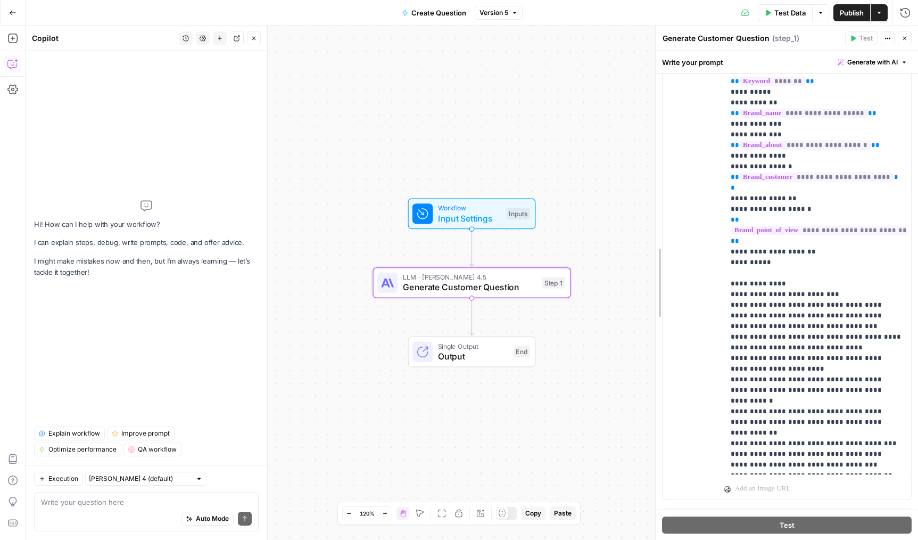
scroll to position [210, 0]
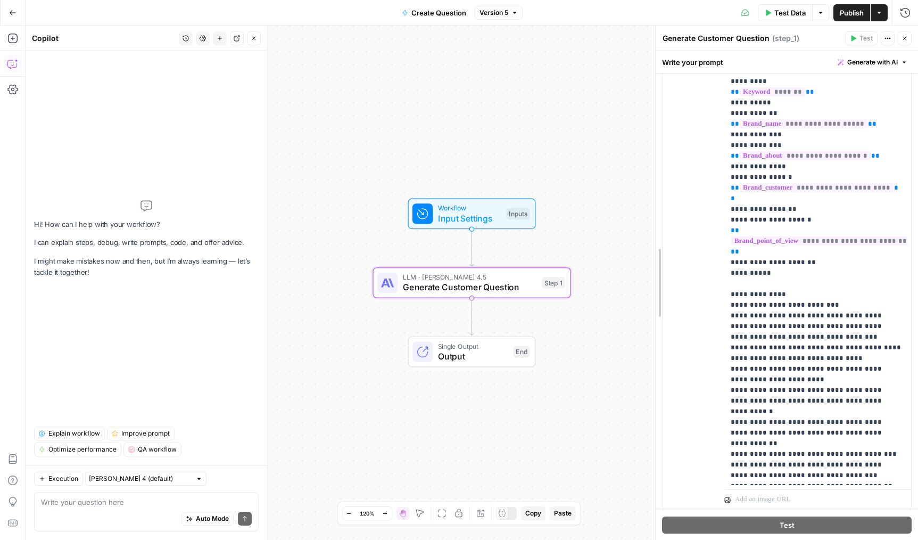
drag, startPoint x: 652, startPoint y: 382, endPoint x: 581, endPoint y: 386, distance: 70.9
click at [651, 386] on div at bounding box center [656, 283] width 11 height 514
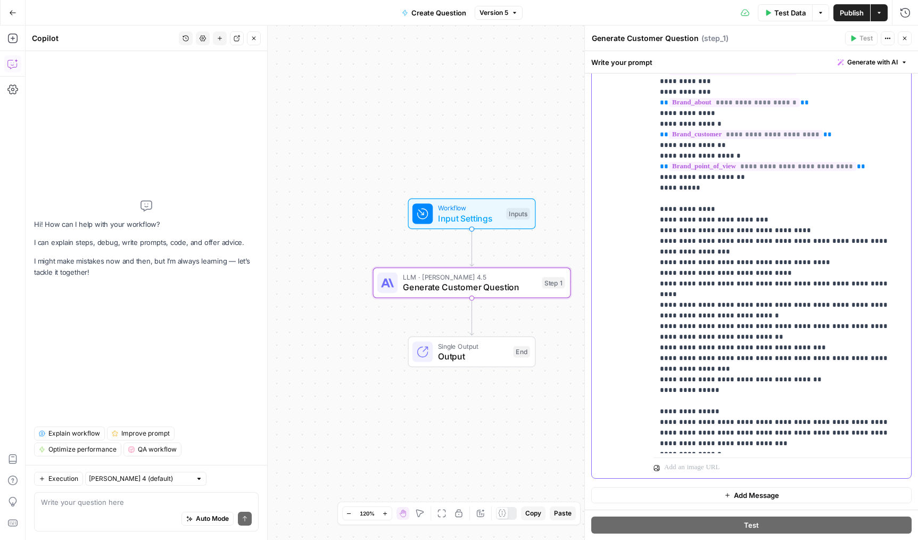
click at [678, 368] on p "**********" at bounding box center [782, 193] width 245 height 511
click at [664, 371] on p "**********" at bounding box center [782, 193] width 245 height 511
drag, startPoint x: 665, startPoint y: 370, endPoint x: 743, endPoint y: 365, distance: 77.9
click at [743, 365] on p "**********" at bounding box center [782, 193] width 245 height 511
click at [720, 367] on p "**********" at bounding box center [782, 193] width 245 height 511
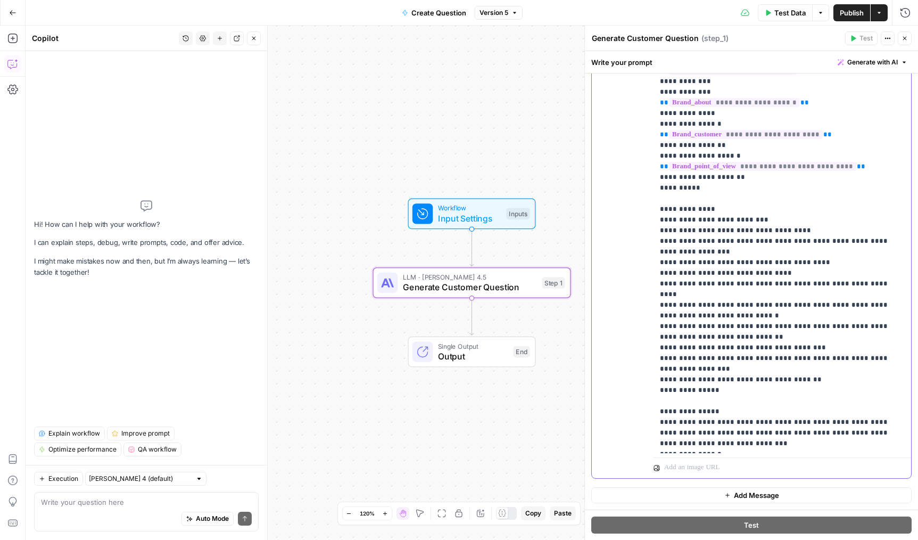
click at [720, 367] on p "**********" at bounding box center [782, 193] width 245 height 511
click at [821, 374] on p "**********" at bounding box center [782, 193] width 245 height 511
click at [823, 357] on p "**********" at bounding box center [782, 193] width 245 height 511
click at [823, 365] on p "**********" at bounding box center [782, 193] width 245 height 511
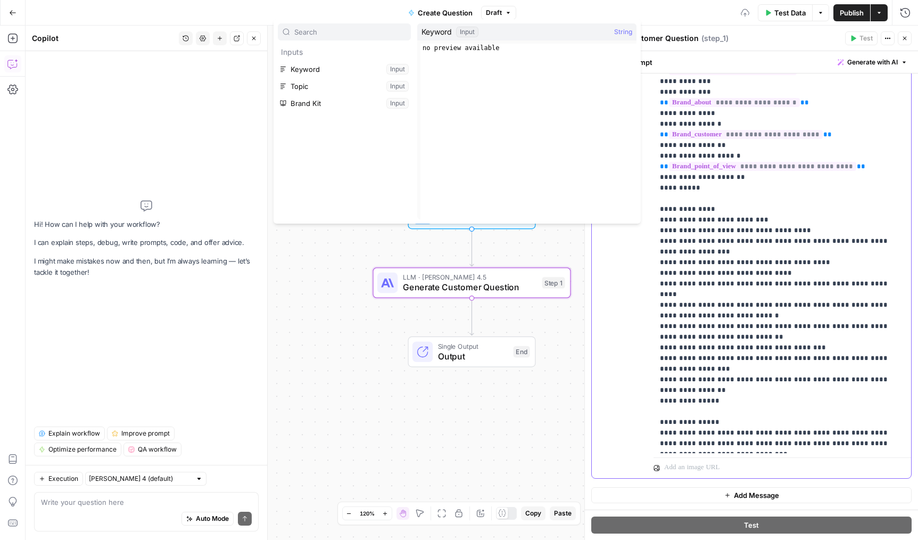
click at [836, 371] on p "**********" at bounding box center [782, 199] width 245 height 522
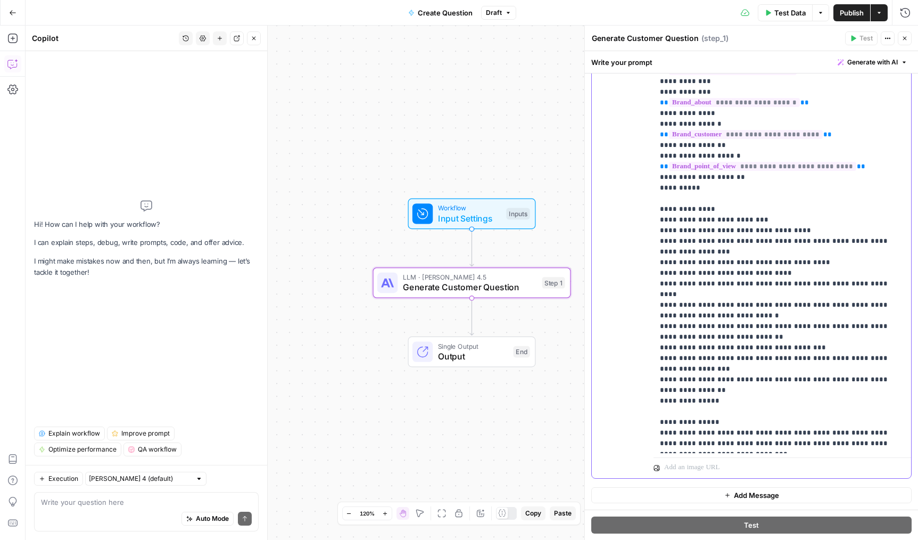
click at [813, 377] on p "**********" at bounding box center [782, 199] width 245 height 522
click at [859, 369] on p "**********" at bounding box center [782, 199] width 245 height 522
click at [860, 374] on p "**********" at bounding box center [782, 199] width 245 height 522
click at [817, 371] on p "**********" at bounding box center [782, 199] width 245 height 522
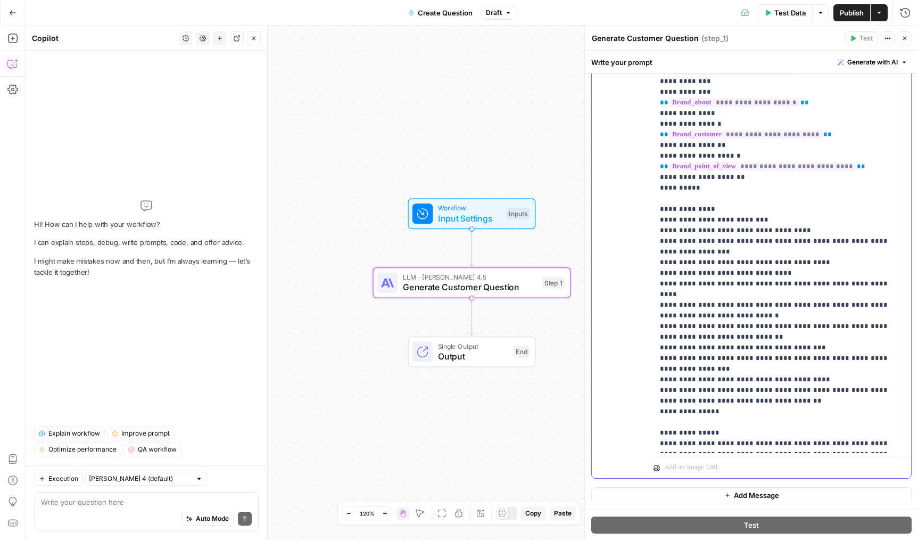
drag, startPoint x: 762, startPoint y: 378, endPoint x: 868, endPoint y: 377, distance: 106.0
click at [868, 377] on p "**********" at bounding box center [782, 204] width 245 height 532
click at [754, 388] on p "**********" at bounding box center [782, 204] width 245 height 532
click at [906, 38] on icon "button" at bounding box center [905, 38] width 6 height 6
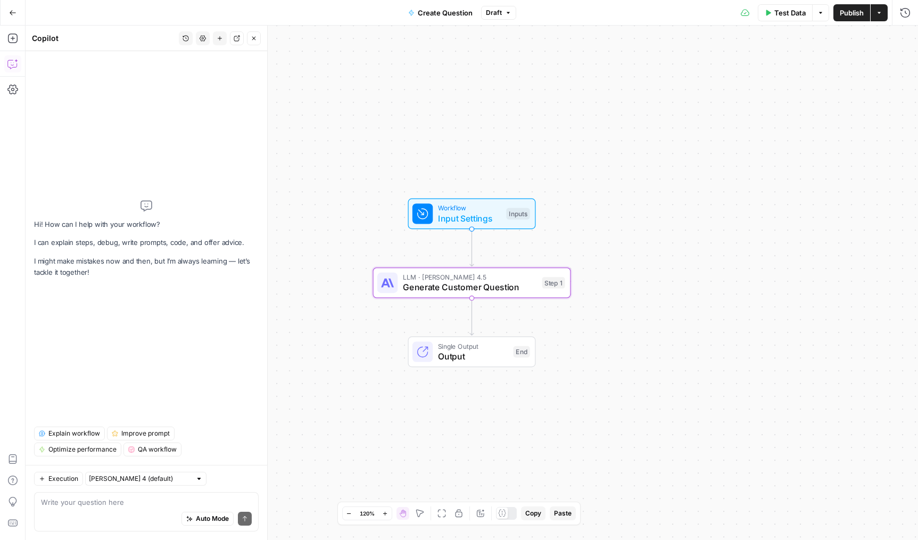
click at [859, 18] on button "Publish" at bounding box center [852, 12] width 37 height 17
